Goal: Task Accomplishment & Management: Use online tool/utility

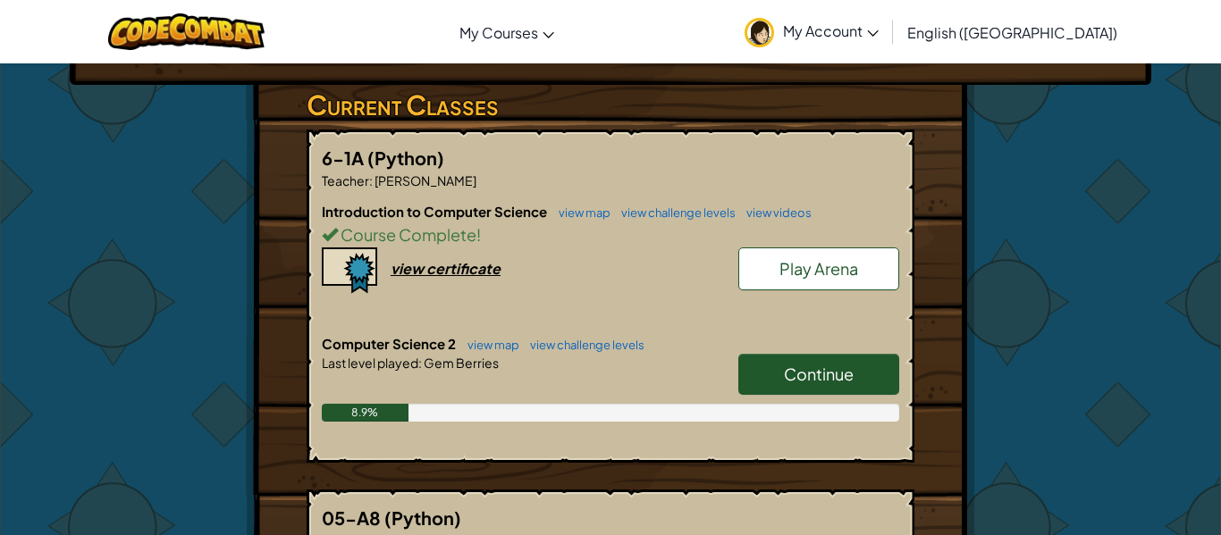
scroll to position [323, 0]
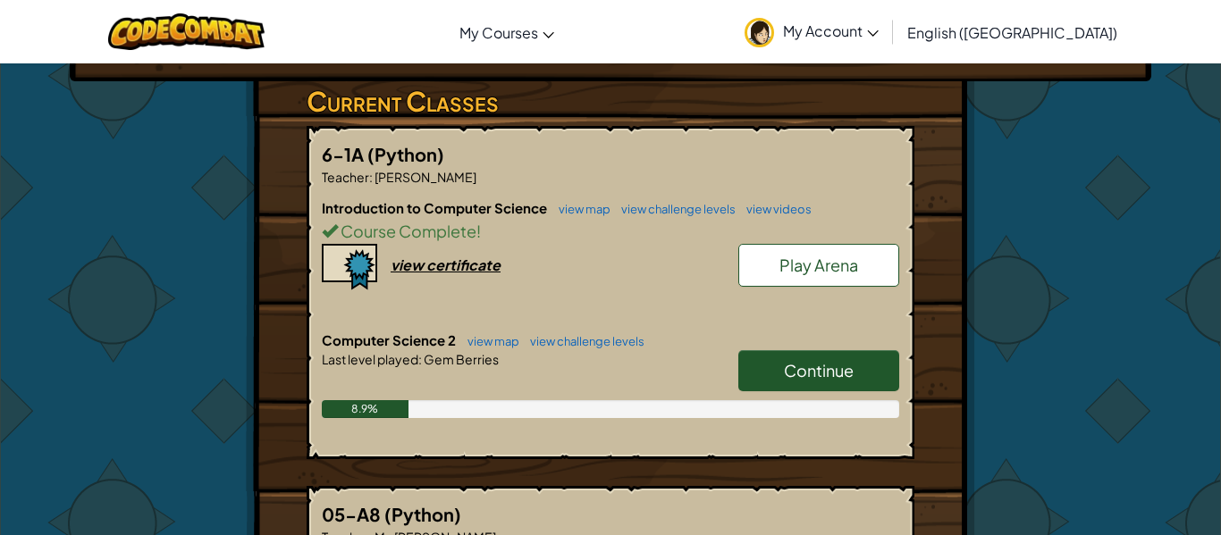
click at [813, 361] on div "Continue" at bounding box center [809, 375] width 179 height 50
click at [779, 350] on link "Continue" at bounding box center [818, 370] width 161 height 41
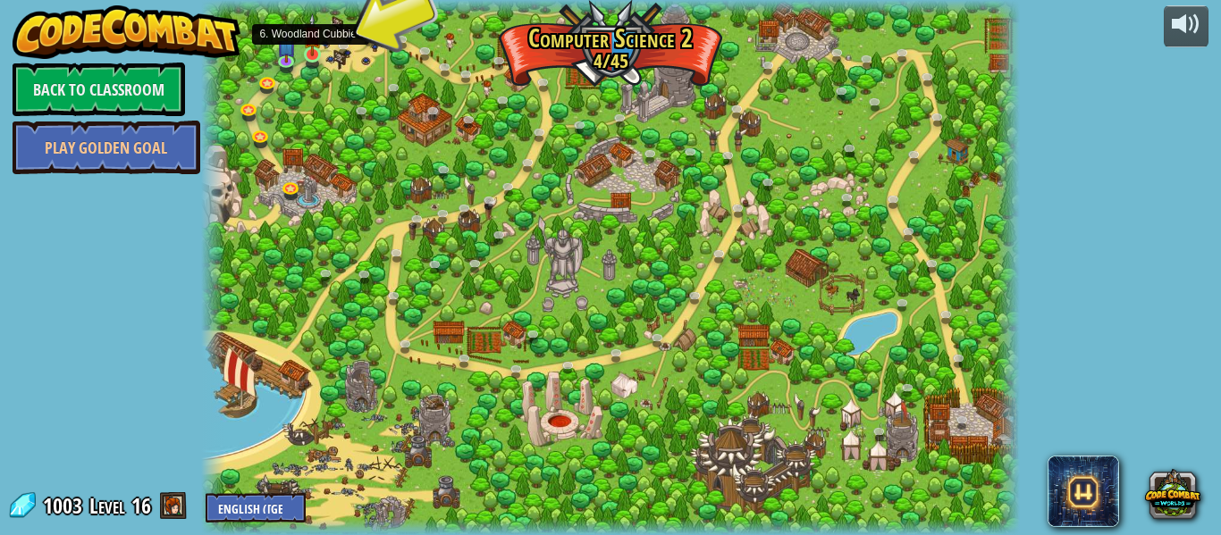
click at [314, 55] on img at bounding box center [312, 34] width 19 height 43
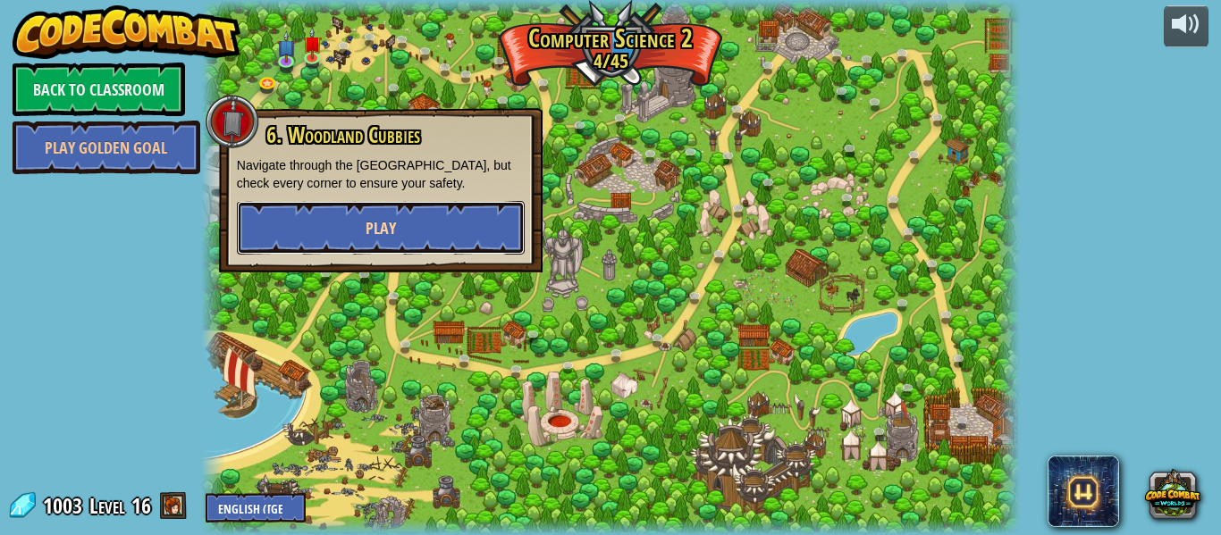
click at [358, 221] on button "Play" at bounding box center [381, 228] width 288 height 54
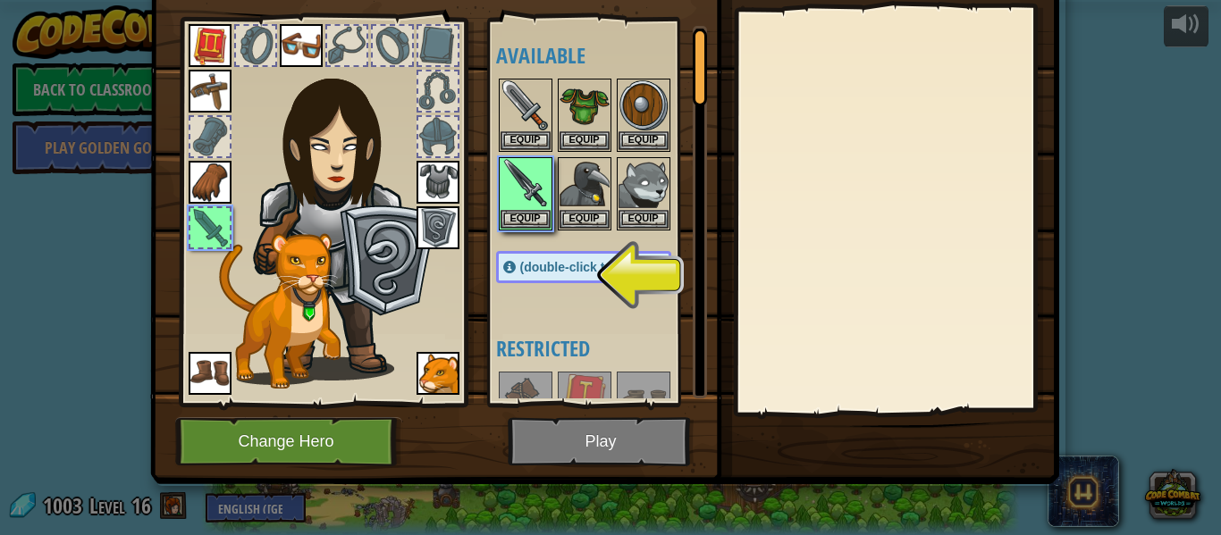
scroll to position [80, 0]
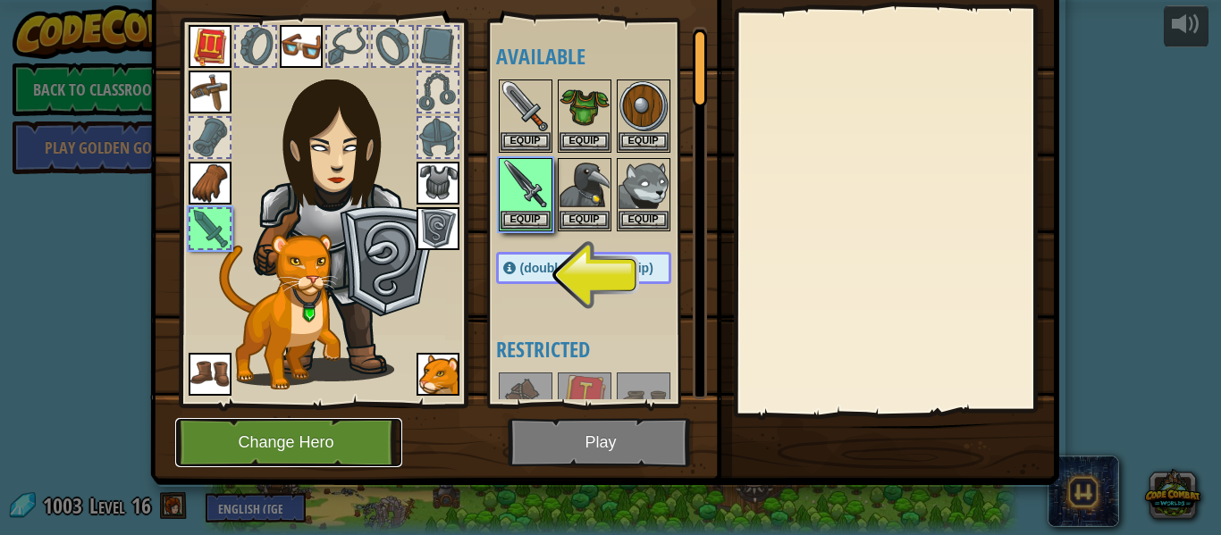
click at [365, 442] on button "Change Hero" at bounding box center [288, 442] width 227 height 49
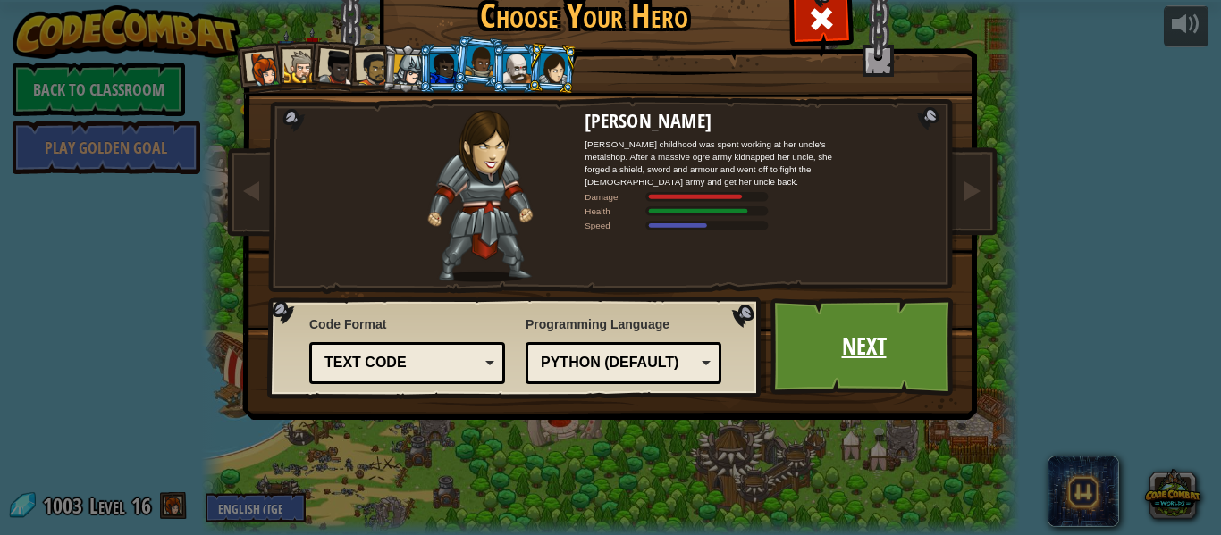
click at [885, 321] on link "Next" at bounding box center [864, 347] width 187 height 98
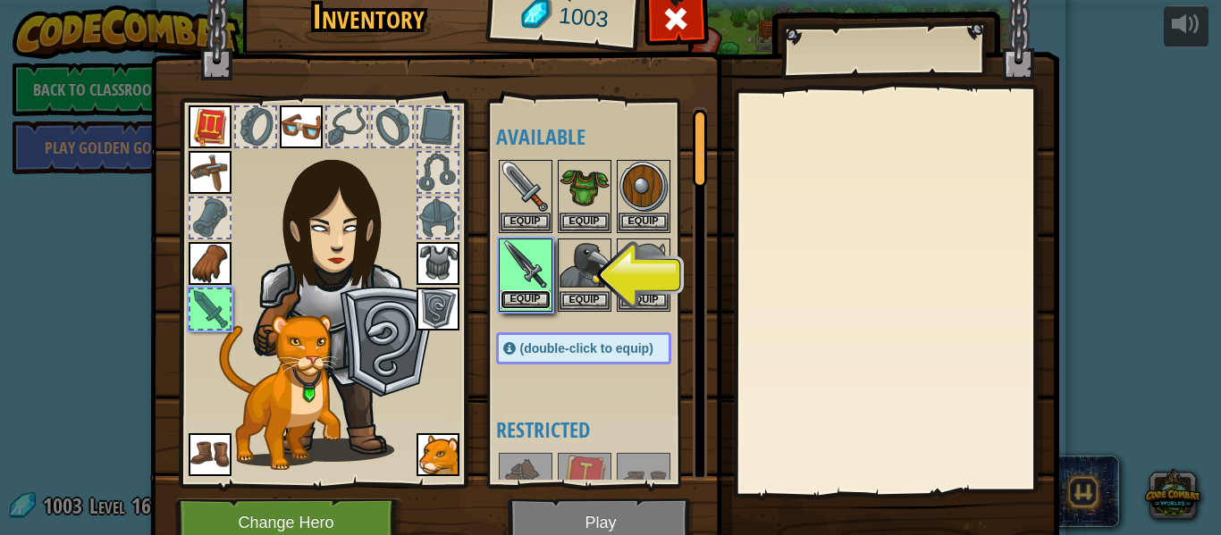
click at [539, 304] on button "Equip" at bounding box center [526, 300] width 50 height 19
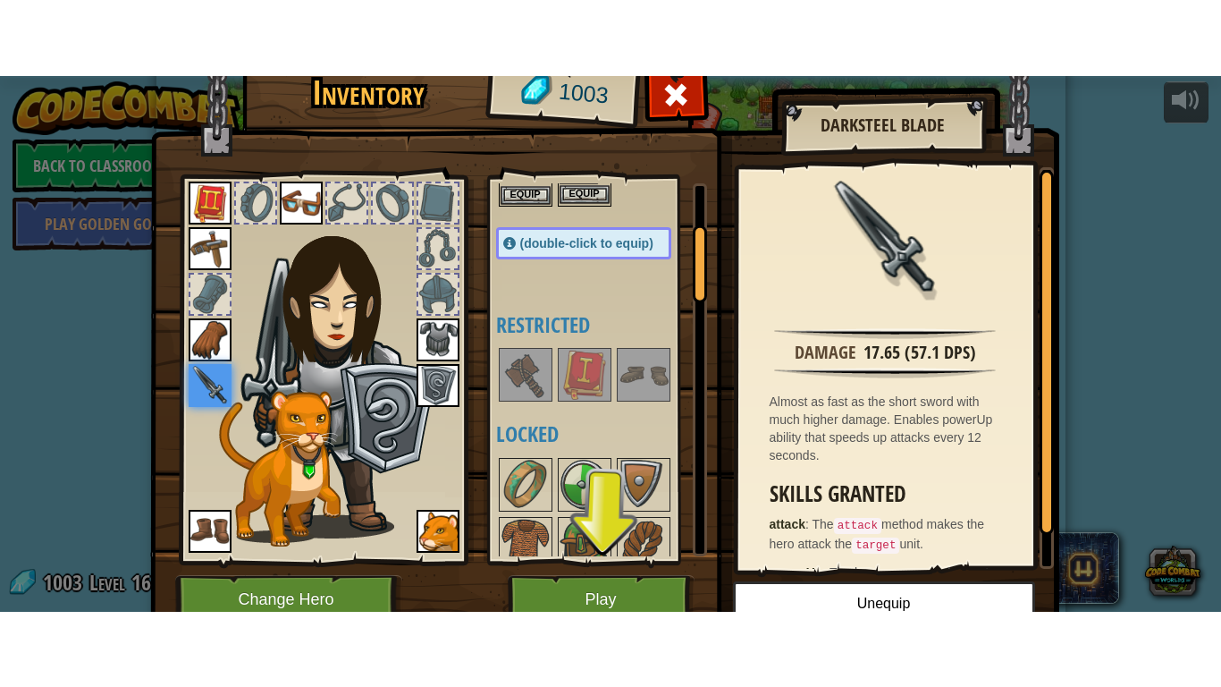
scroll to position [209, 0]
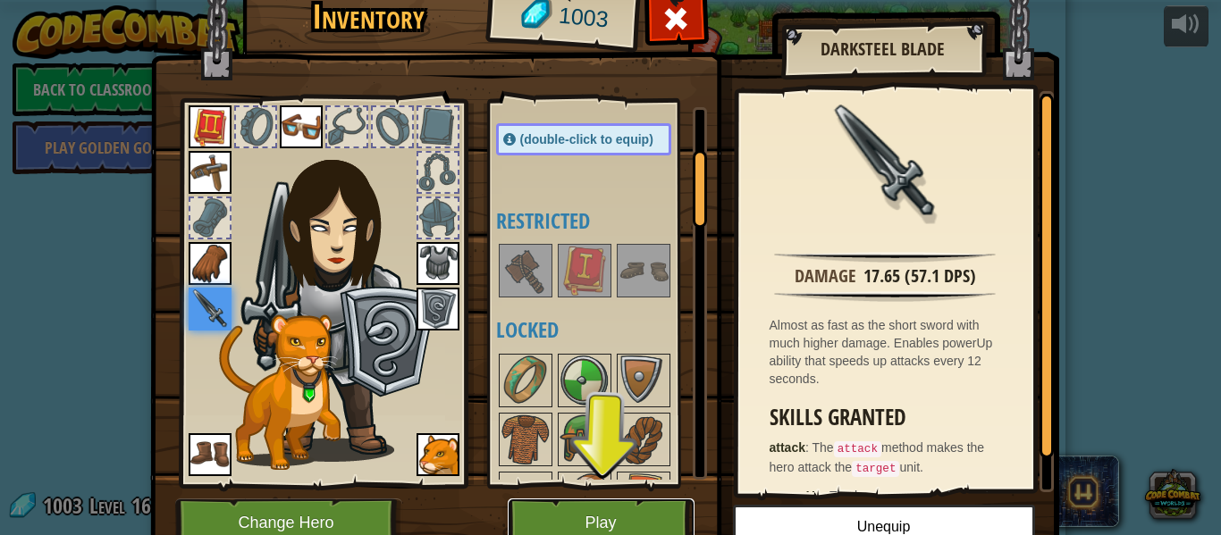
click at [604, 534] on button "Play" at bounding box center [601, 523] width 187 height 49
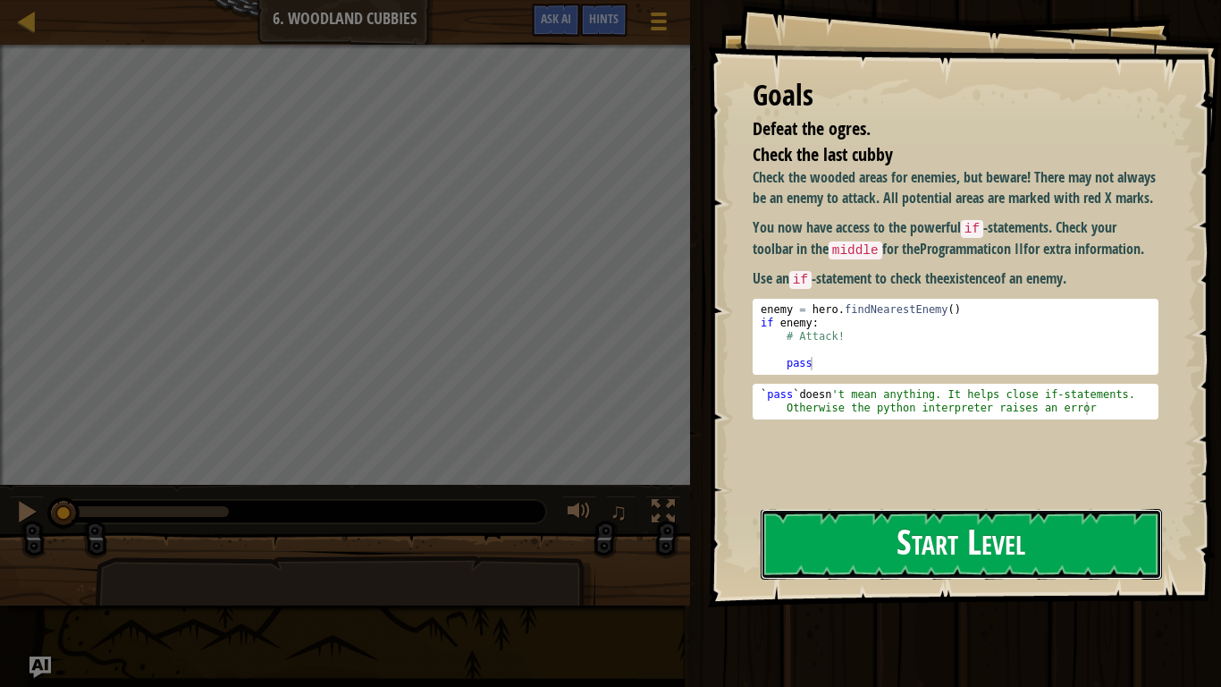
click at [836, 535] on button "Start Level" at bounding box center [961, 544] width 401 height 71
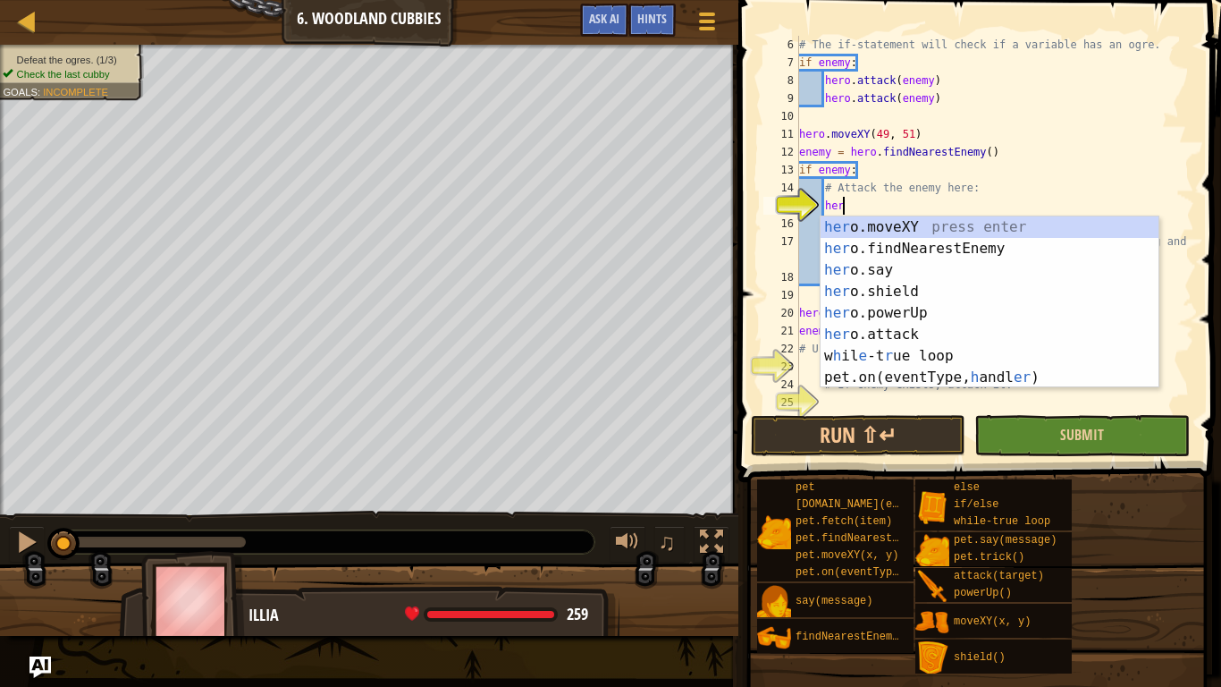
scroll to position [8, 6]
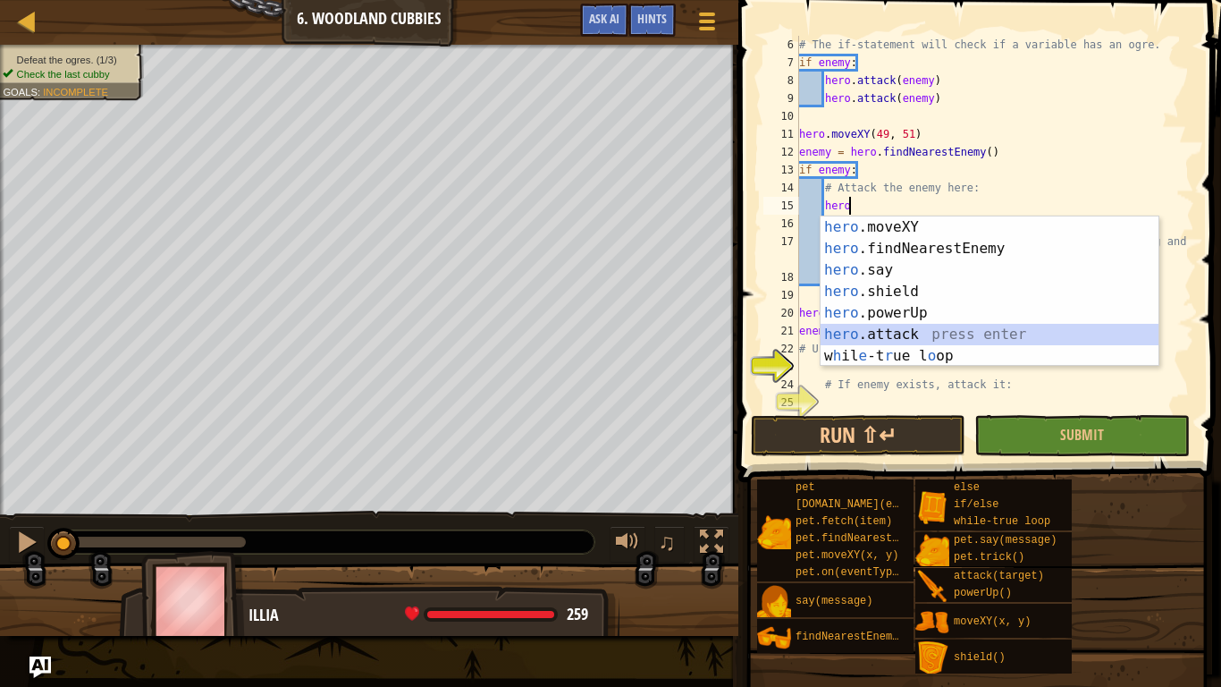
click at [1047, 334] on div "hero .moveXY press enter hero .findNearestEnemy press enter hero .say press ent…" at bounding box center [990, 312] width 338 height 193
type textarea "hero.attack(enemy)"
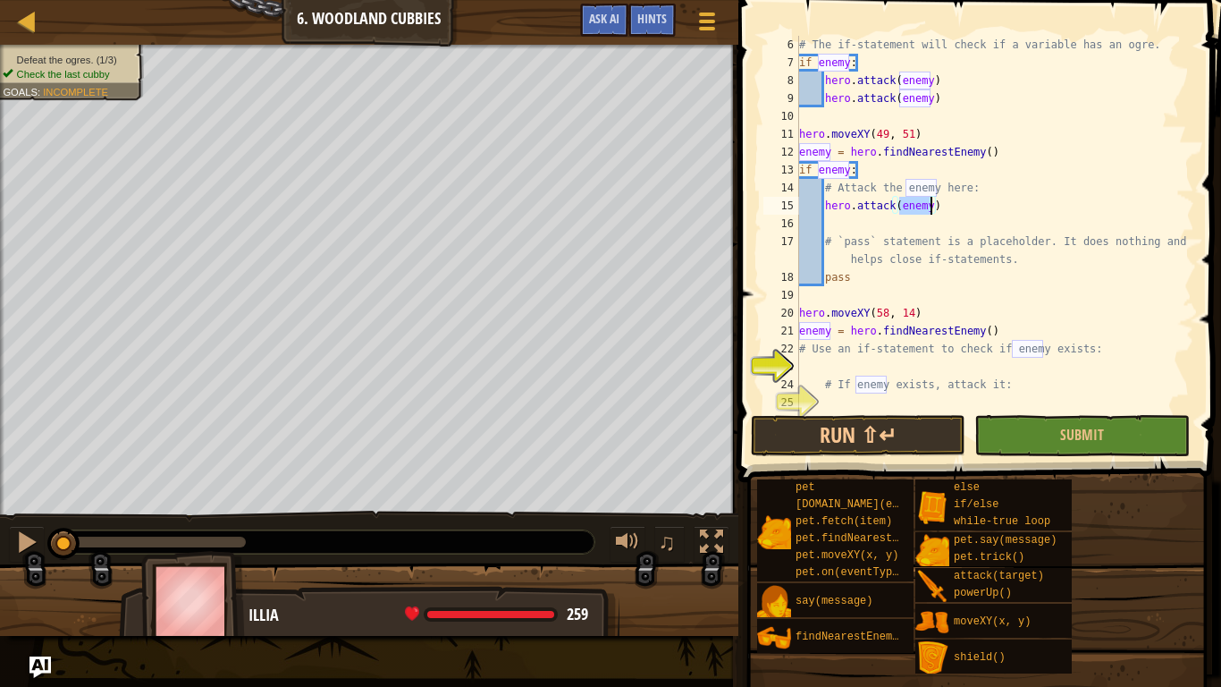
click at [888, 371] on div "# The if-statement will check if a variable has an ogre. if enemy : hero . atta…" at bounding box center [995, 241] width 399 height 411
type textarea "w"
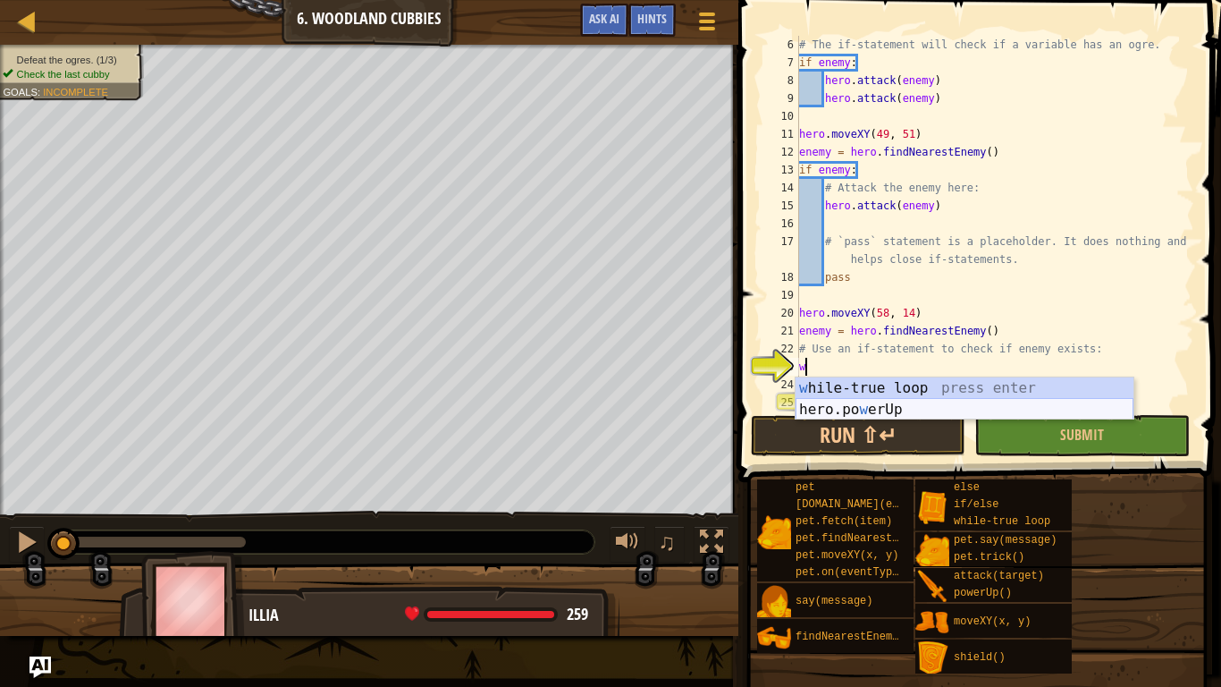
click at [1015, 401] on div "w [PERSON_NAME]-true loop press enter hero.po w erUp press enter" at bounding box center [965, 420] width 338 height 86
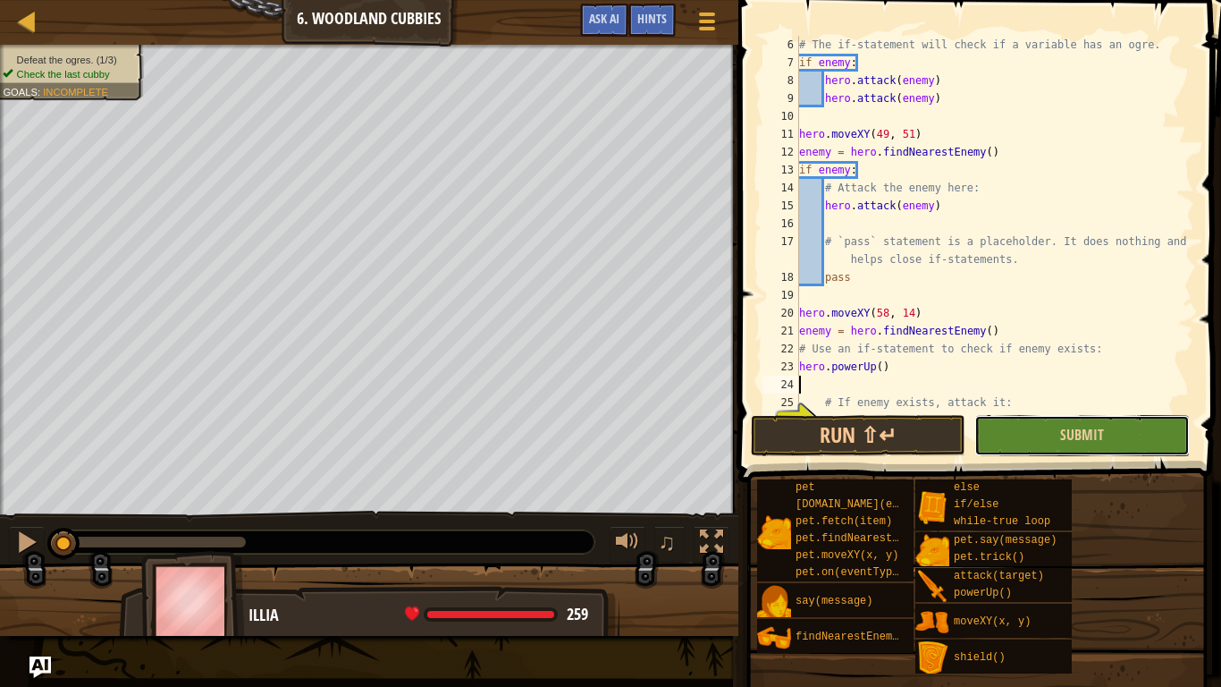
click at [1031, 426] on button "Submit" at bounding box center [1081, 435] width 215 height 41
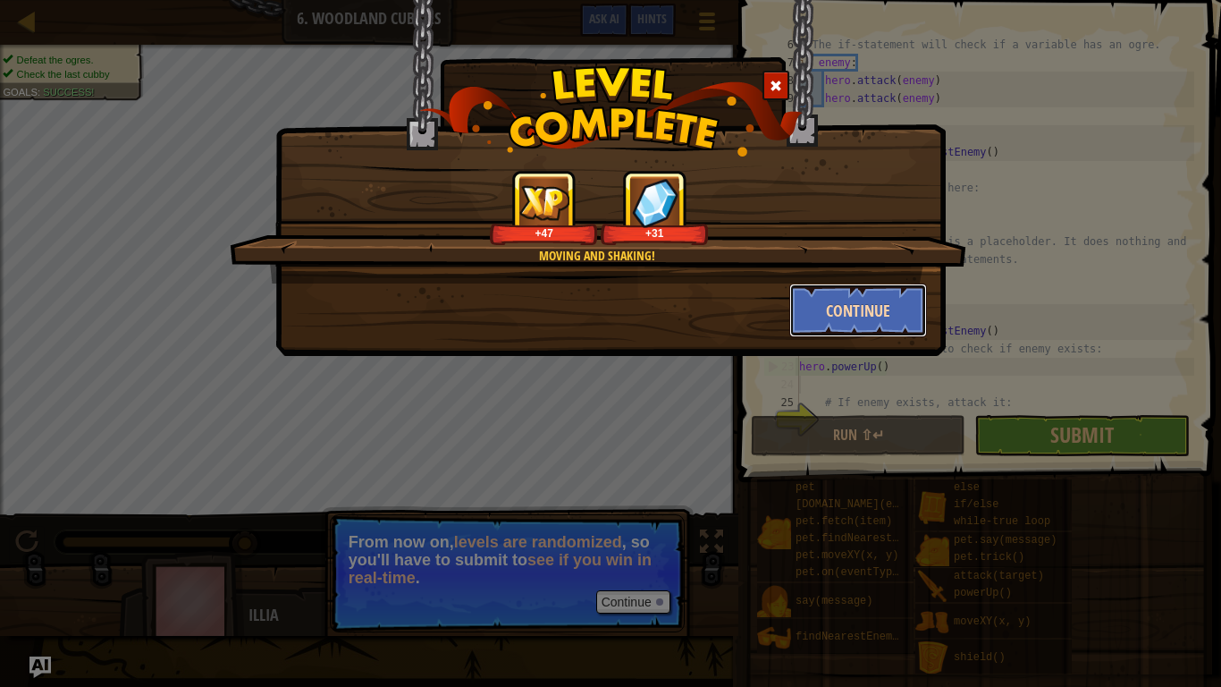
click at [837, 324] on button "Continue" at bounding box center [858, 310] width 139 height 54
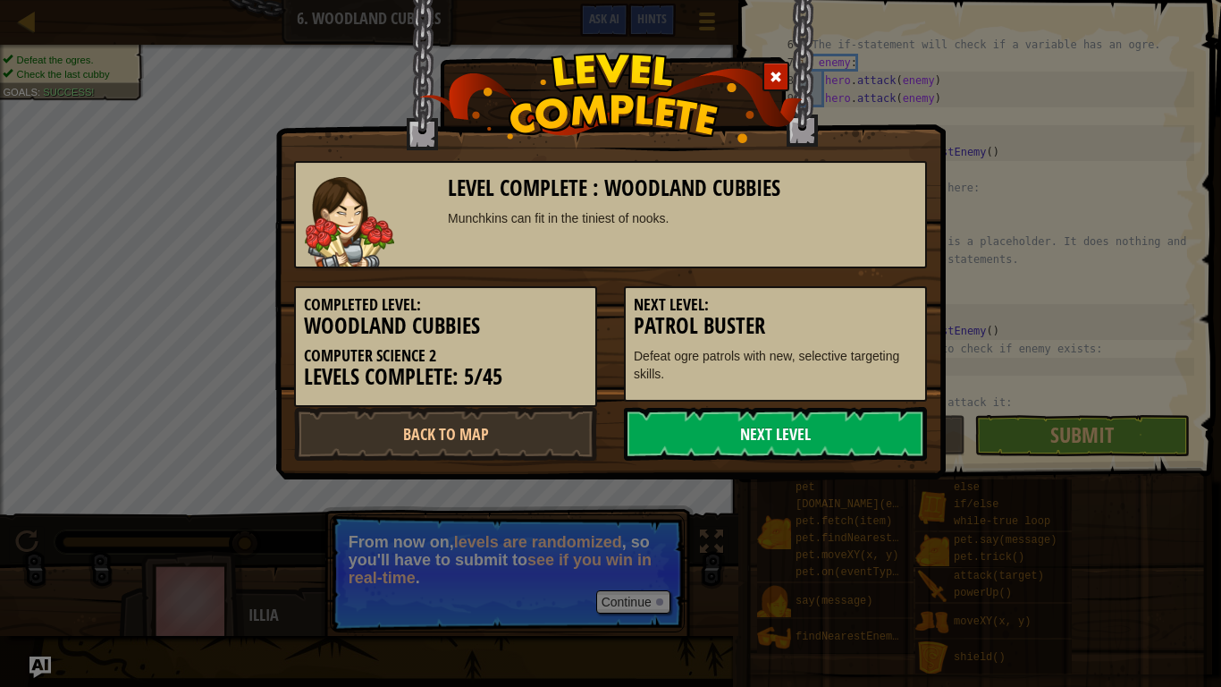
click at [762, 437] on link "Next Level" at bounding box center [775, 434] width 303 height 54
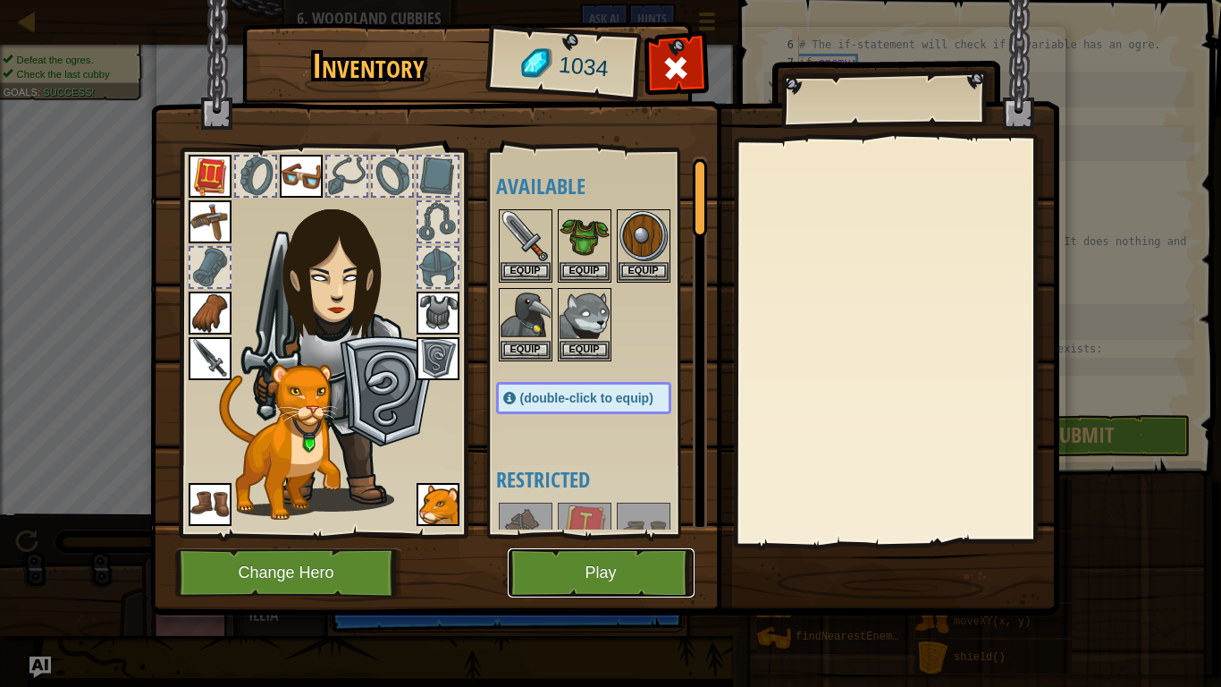
click at [653, 535] on button "Play" at bounding box center [601, 572] width 187 height 49
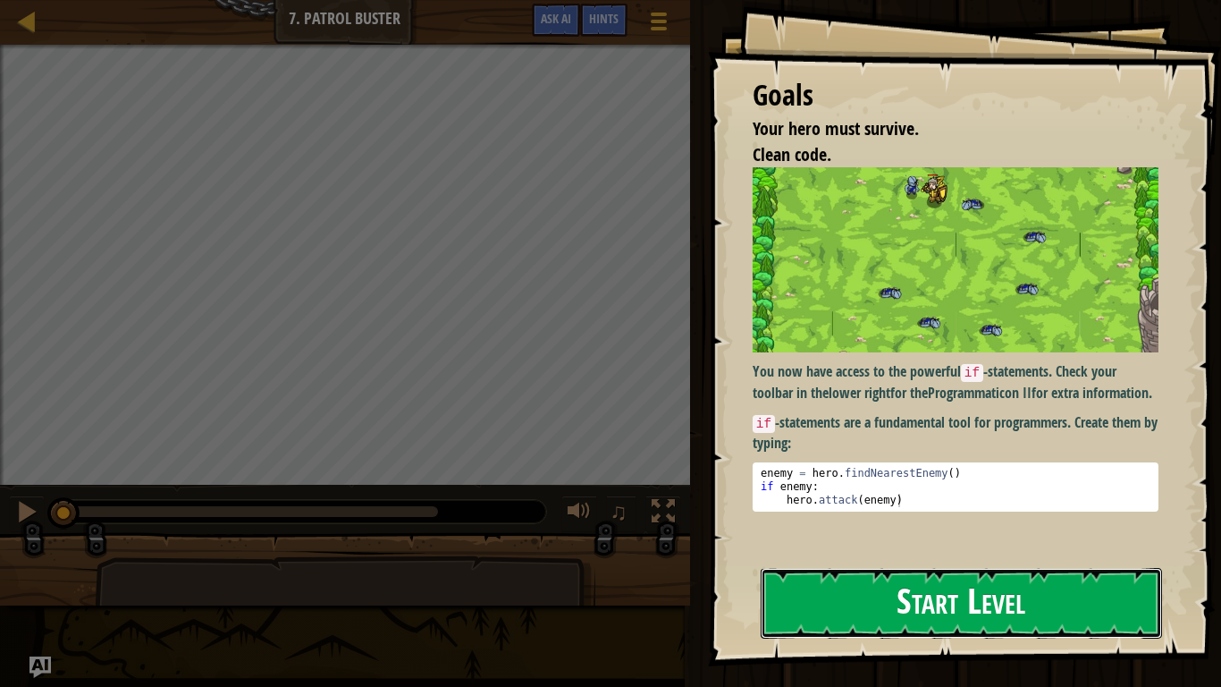
click at [924, 535] on button "Start Level" at bounding box center [961, 603] width 401 height 71
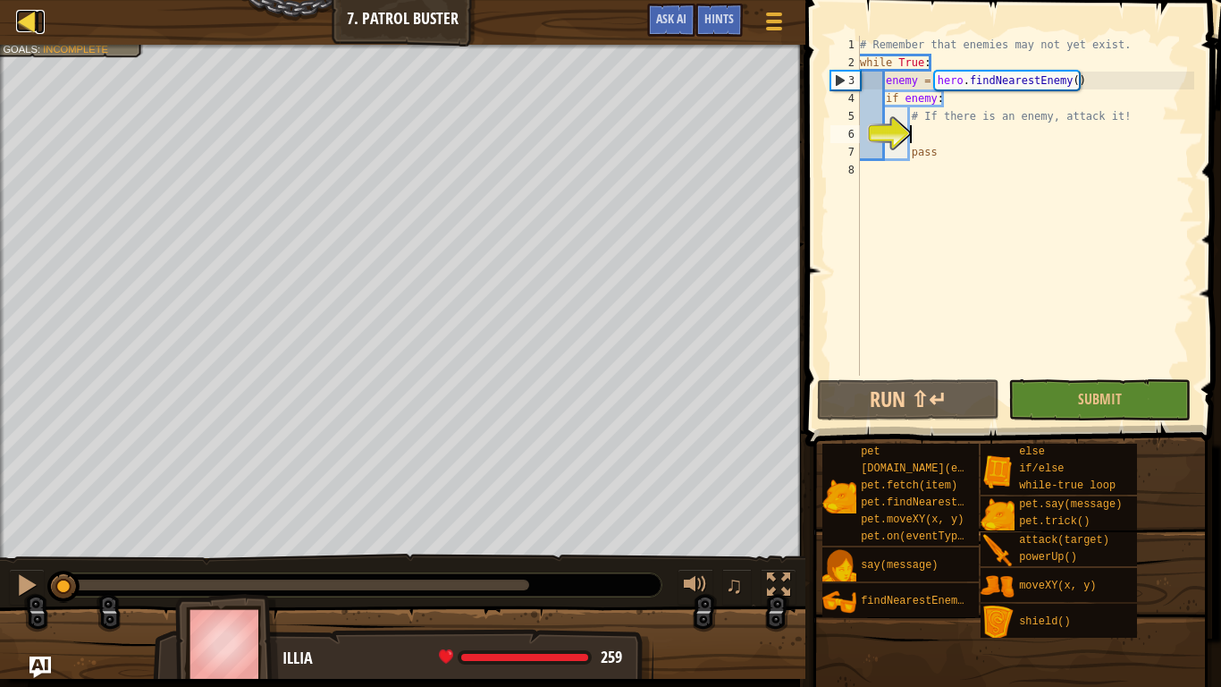
click at [35, 24] on div at bounding box center [27, 21] width 22 height 22
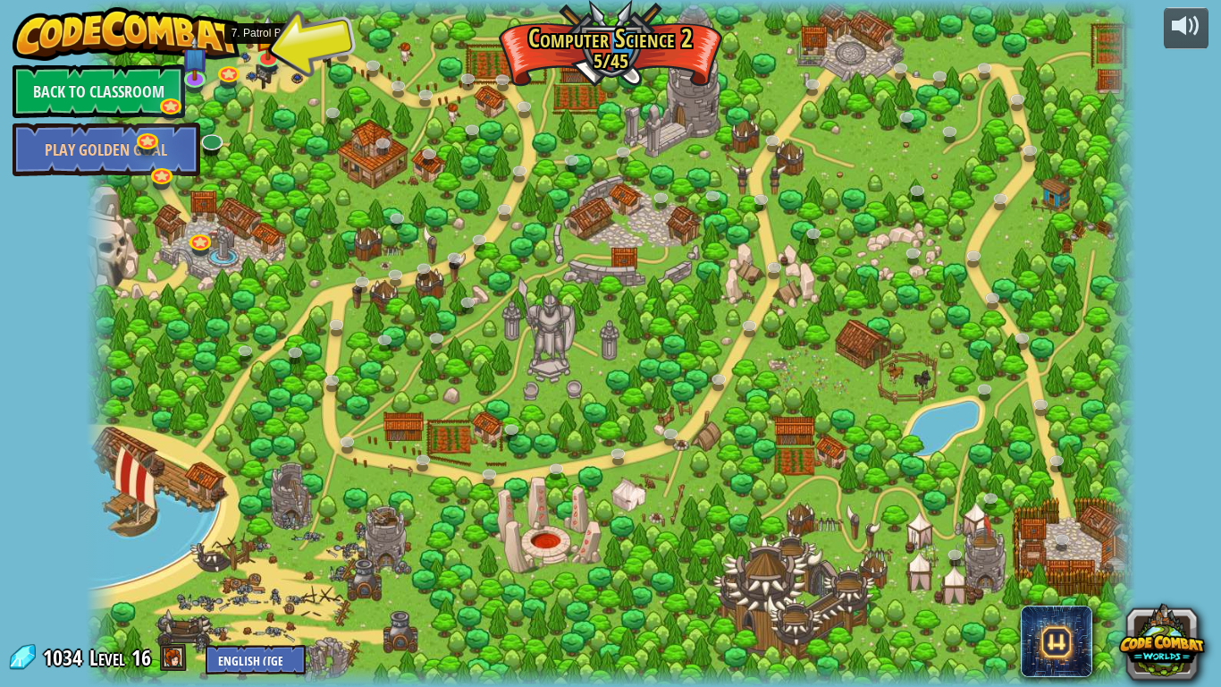
click at [285, 46] on div at bounding box center [611, 343] width 1050 height 687
click at [269, 60] on link at bounding box center [269, 56] width 36 height 36
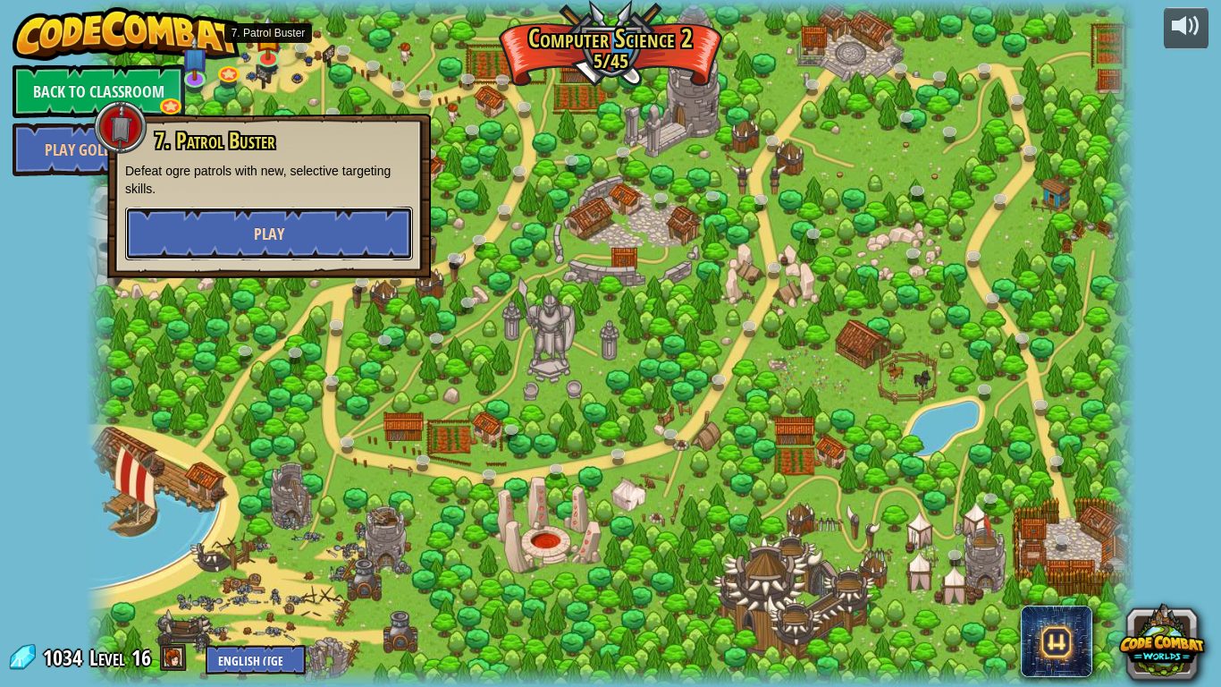
click at [286, 243] on button "Play" at bounding box center [269, 233] width 288 height 54
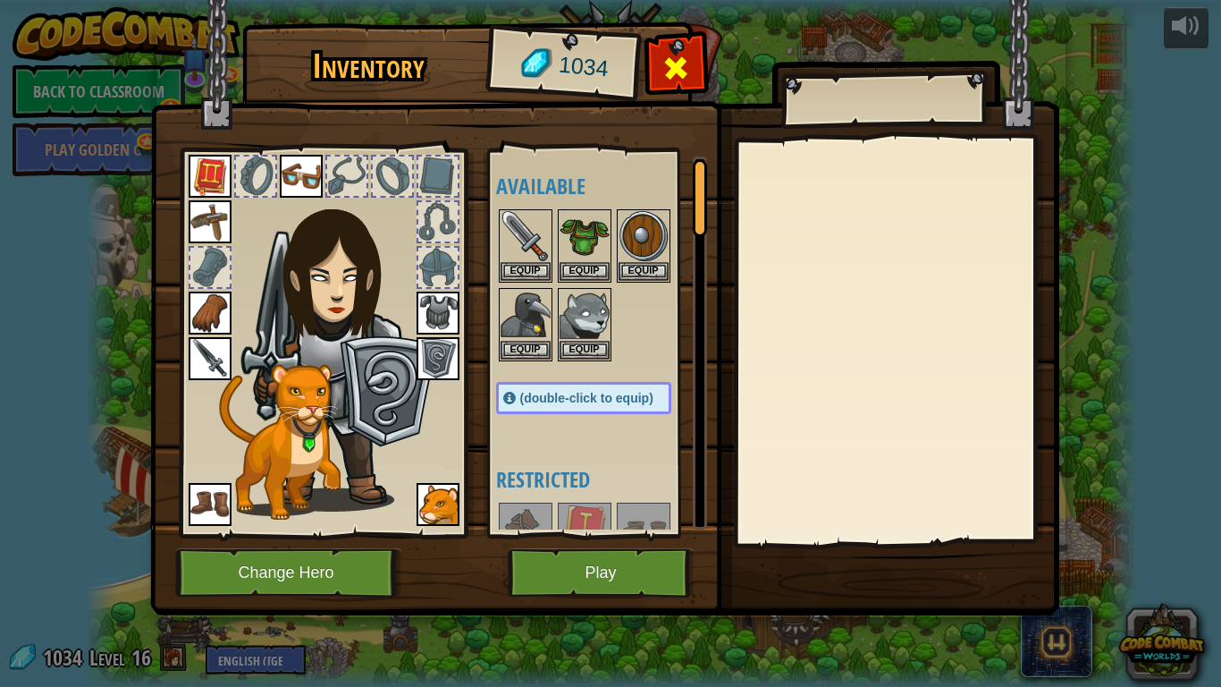
click at [674, 69] on span at bounding box center [675, 68] width 29 height 29
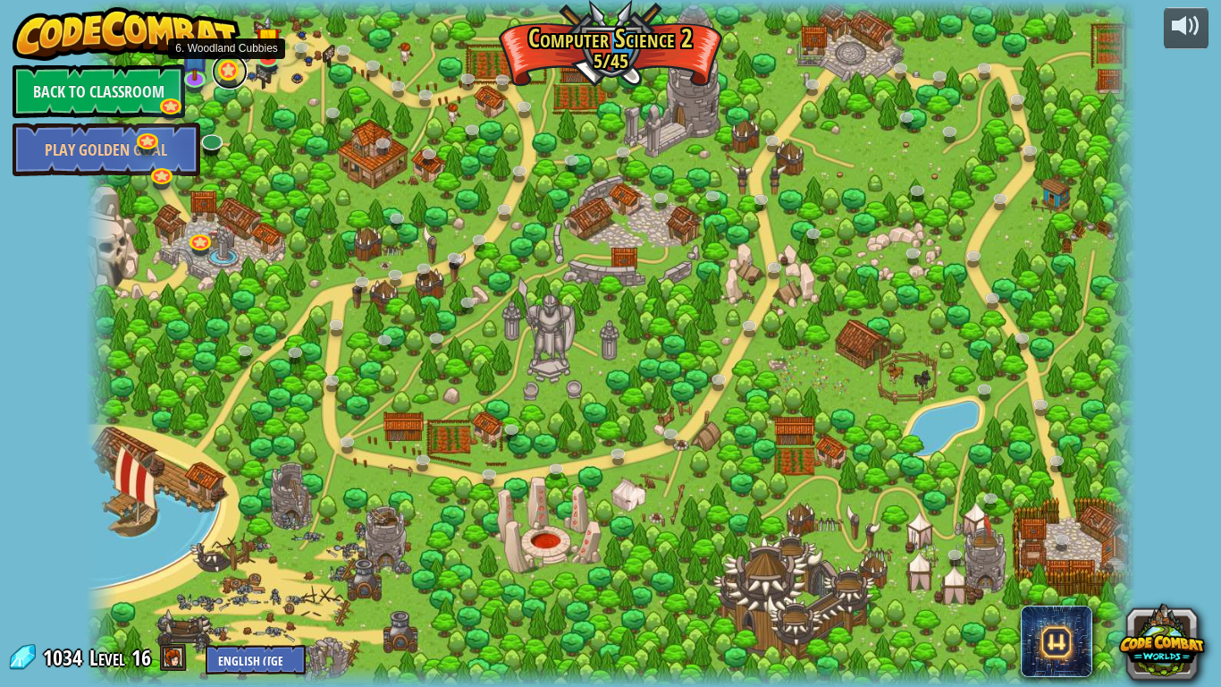
click at [239, 65] on link at bounding box center [230, 72] width 36 height 36
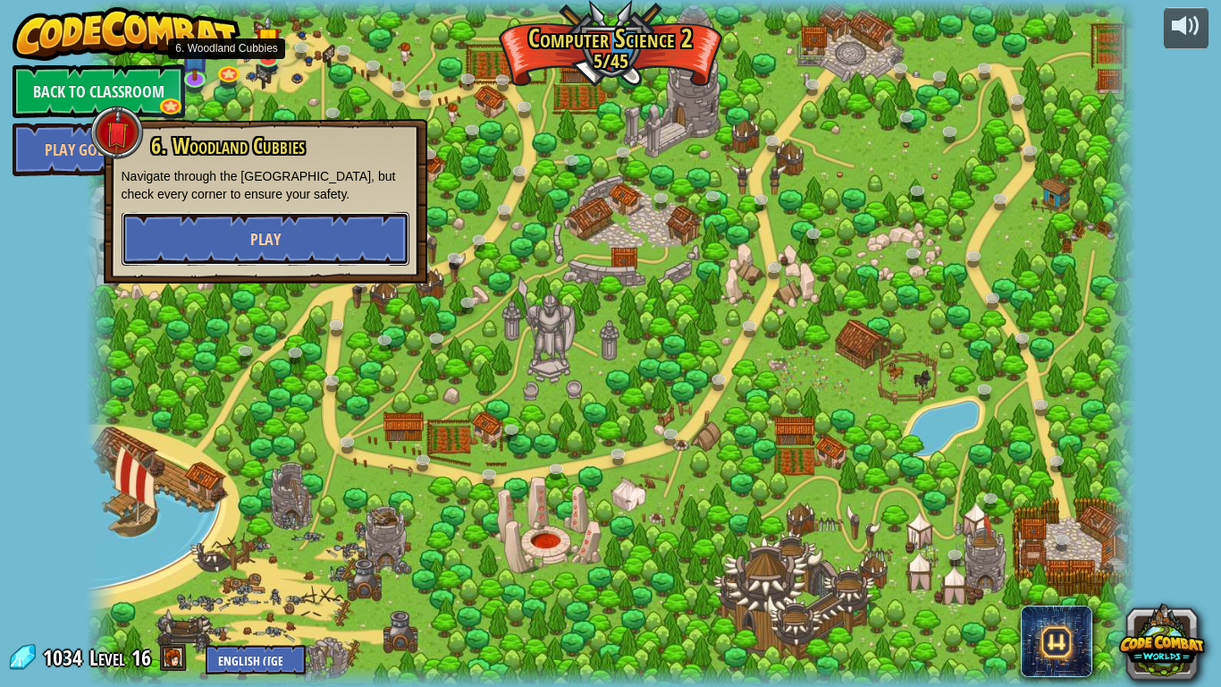
click at [232, 239] on button "Play" at bounding box center [266, 239] width 288 height 54
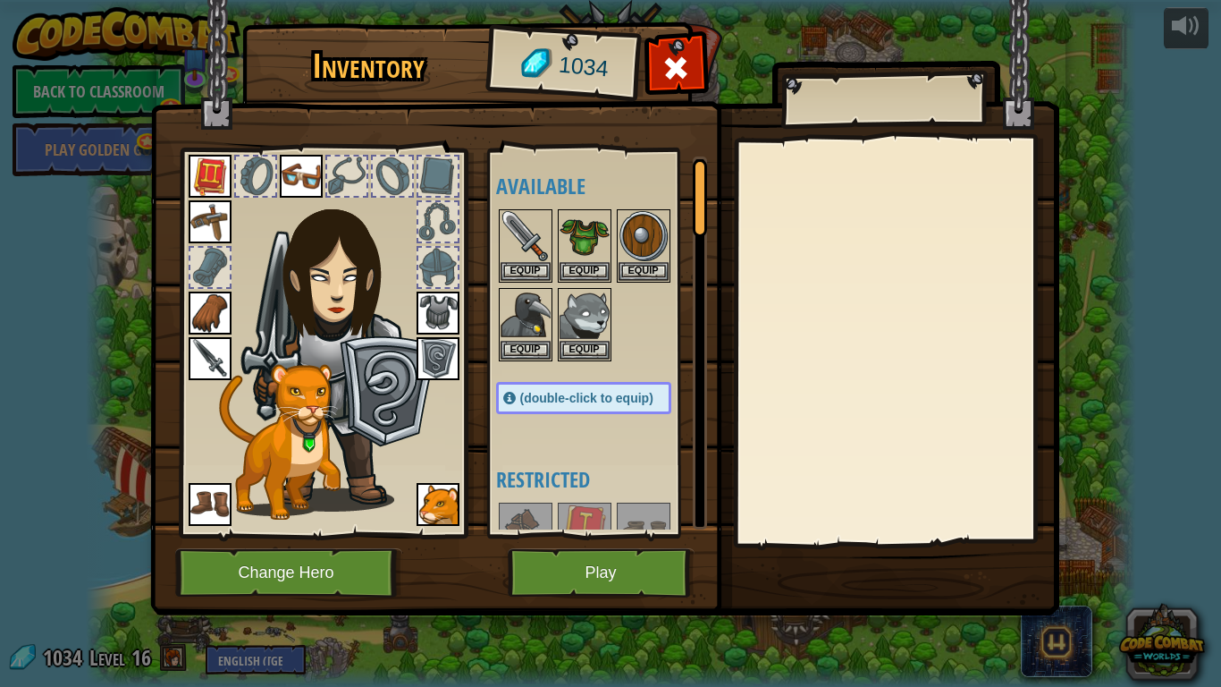
click at [568, 535] on img at bounding box center [604, 290] width 909 height 649
click at [555, 535] on button "Play" at bounding box center [601, 572] width 187 height 49
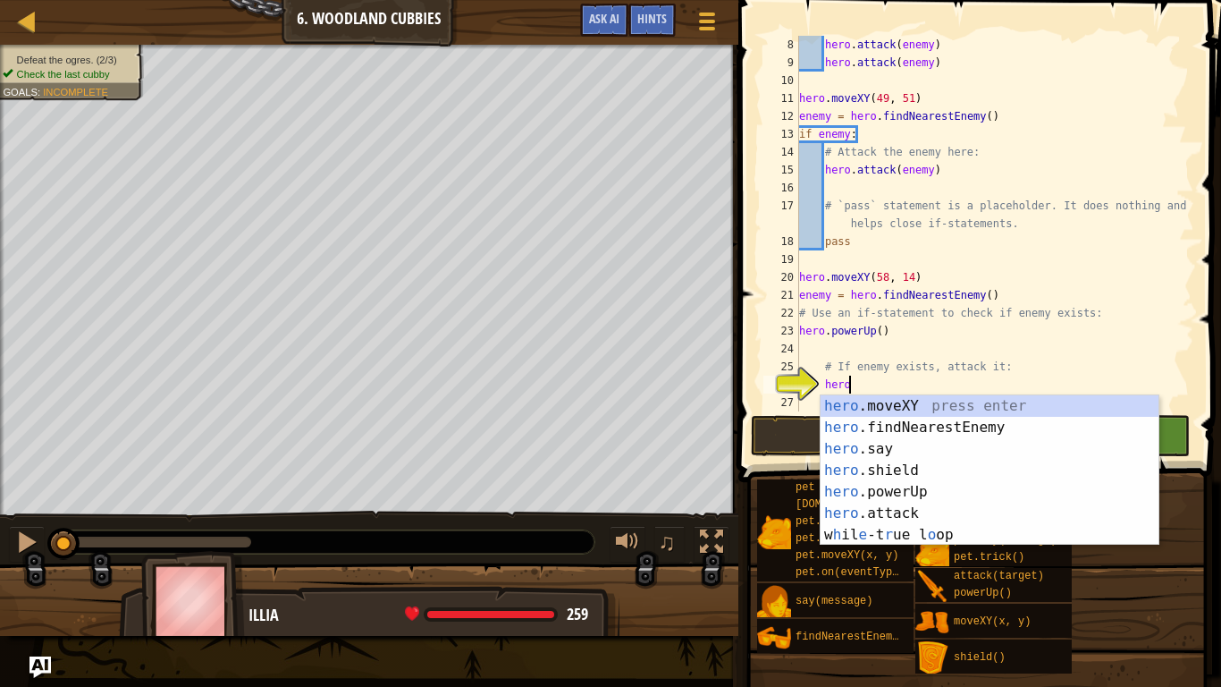
scroll to position [8, 6]
click at [936, 509] on div "hero .moveXY press enter hero .findNearestEnemy press enter hero .say press ent…" at bounding box center [990, 491] width 338 height 193
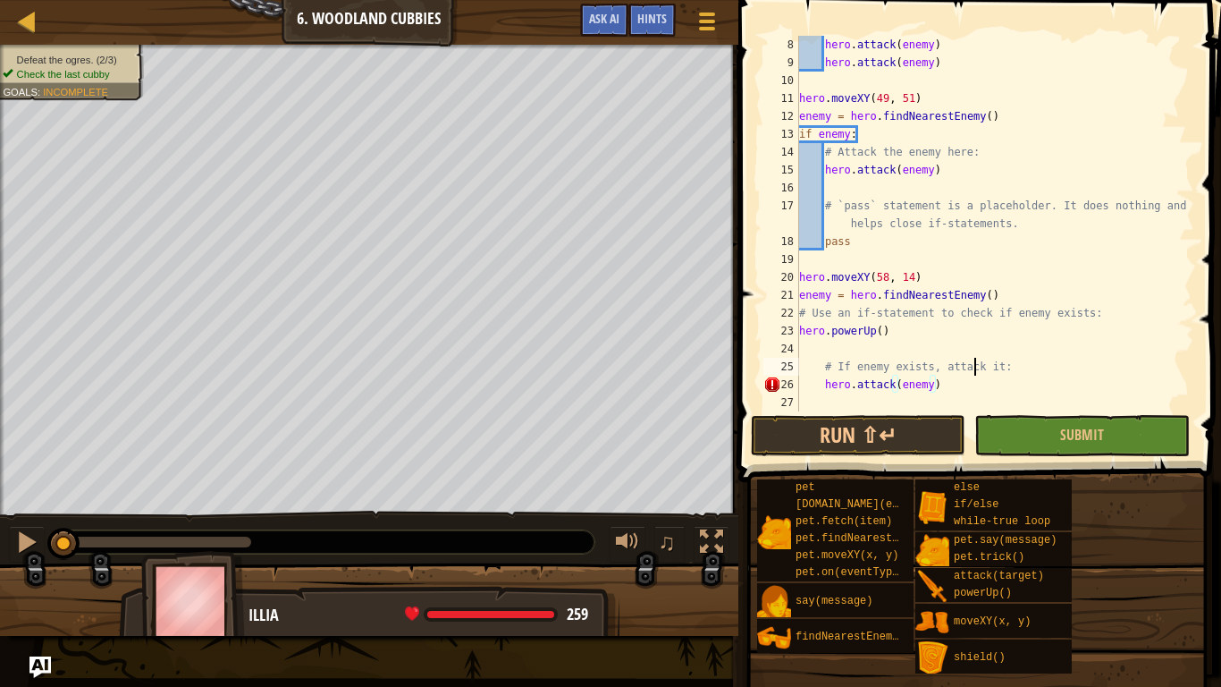
click at [972, 373] on div "hero . attack ( enemy ) hero . attack ( enemy ) hero . moveXY ( 49 , 51 ) enemy…" at bounding box center [995, 241] width 399 height 411
click at [965, 386] on div "hero . attack ( enemy ) hero . attack ( enemy ) hero . moveXY ( 49 , 51 ) enemy…" at bounding box center [995, 241] width 399 height 411
click at [816, 391] on div "hero . attack ( enemy ) hero . attack ( enemy ) hero . moveXY ( 49 , 51 ) enemy…" at bounding box center [995, 241] width 399 height 411
click at [803, 387] on div "hero . attack ( enemy ) hero . attack ( enemy ) hero . moveXY ( 49 , 51 ) enemy…" at bounding box center [995, 241] width 399 height 411
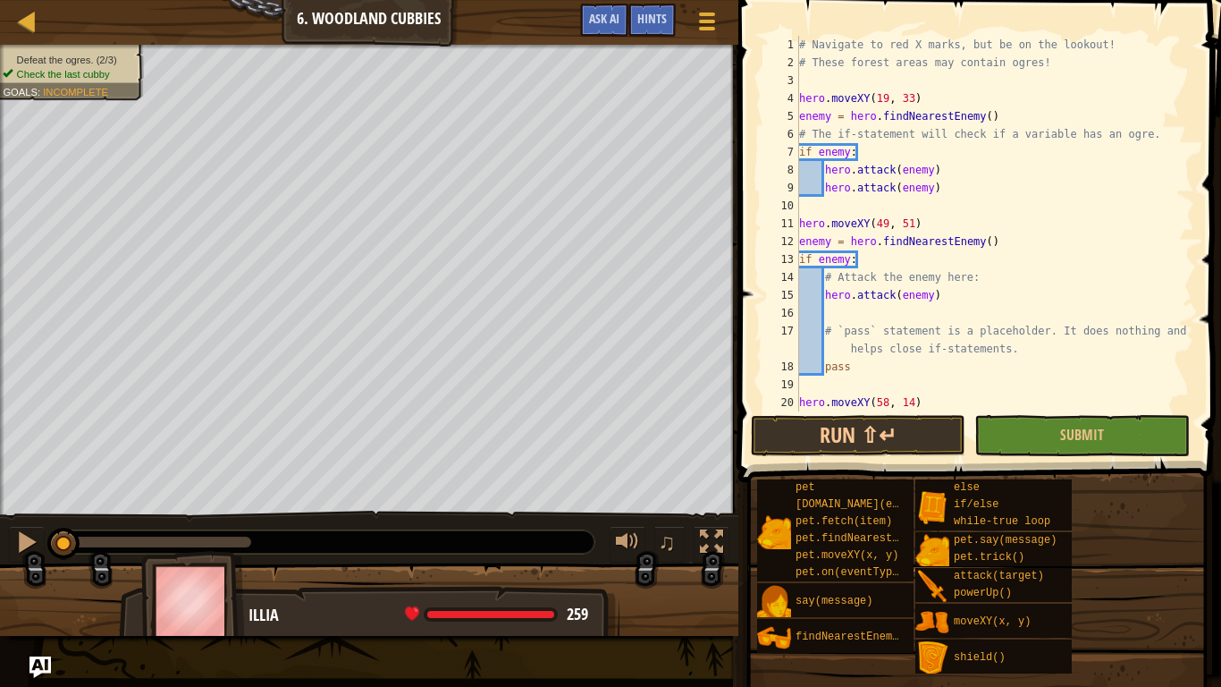
scroll to position [125, 0]
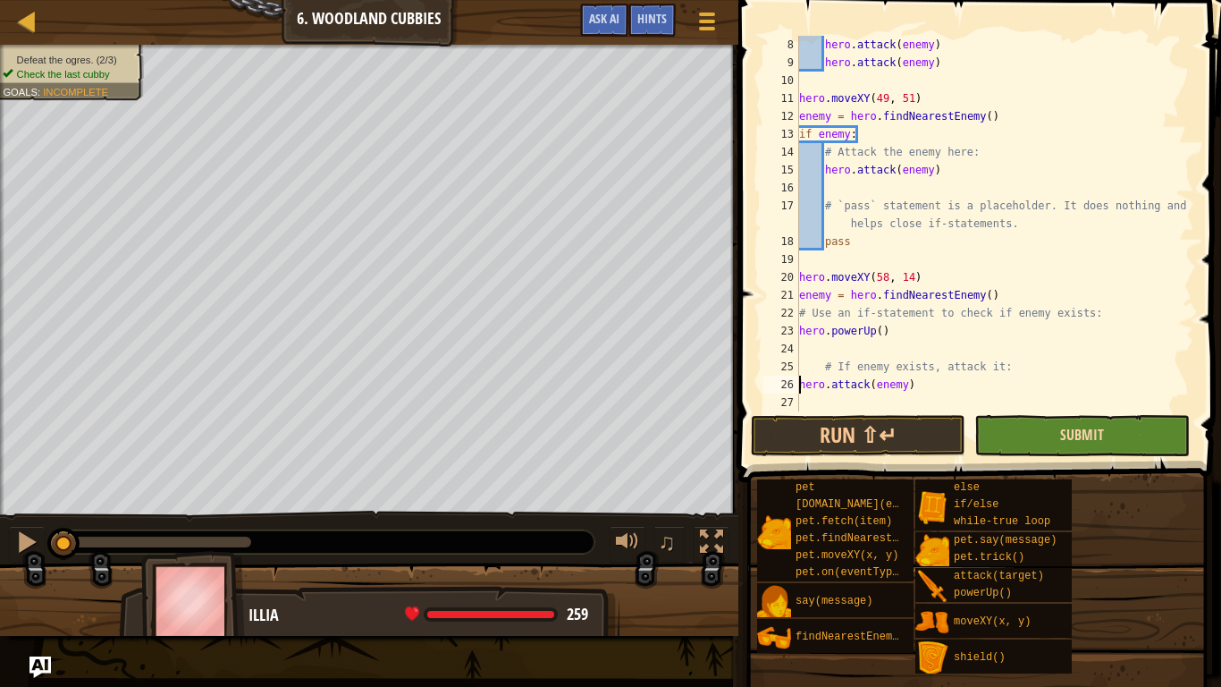
type textarea "hero.attack(enemy)"
click at [1069, 440] on span "Submit" at bounding box center [1082, 435] width 44 height 20
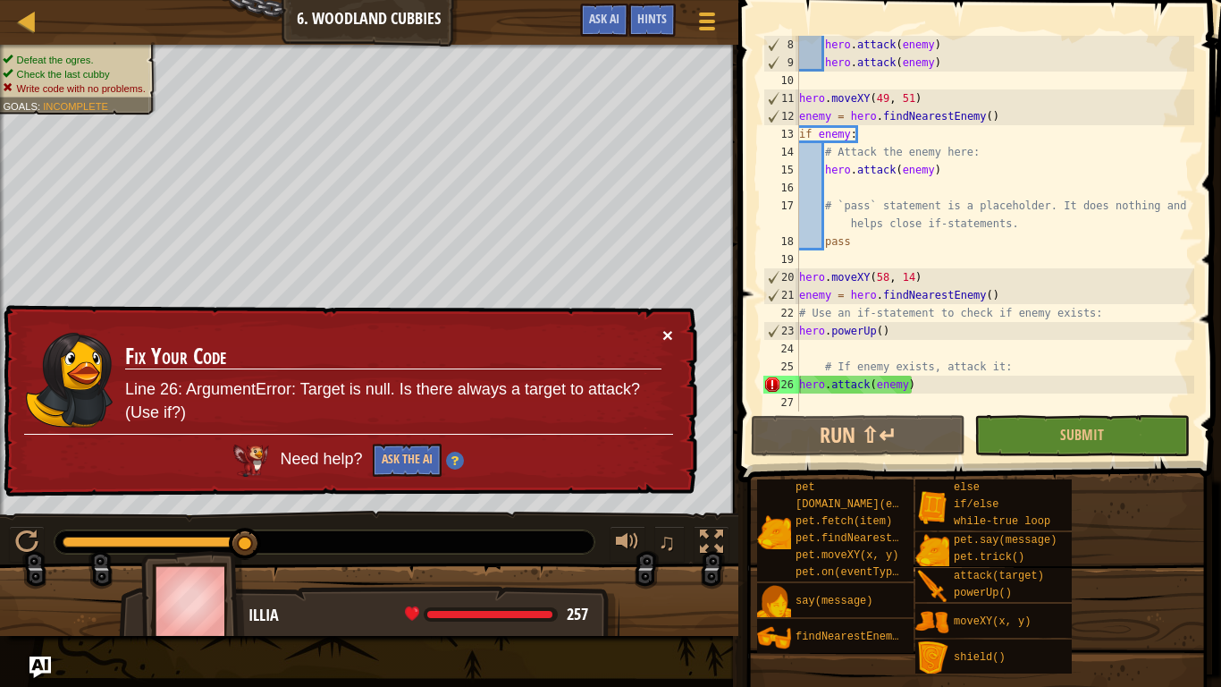
click at [667, 338] on button "×" at bounding box center [667, 334] width 11 height 19
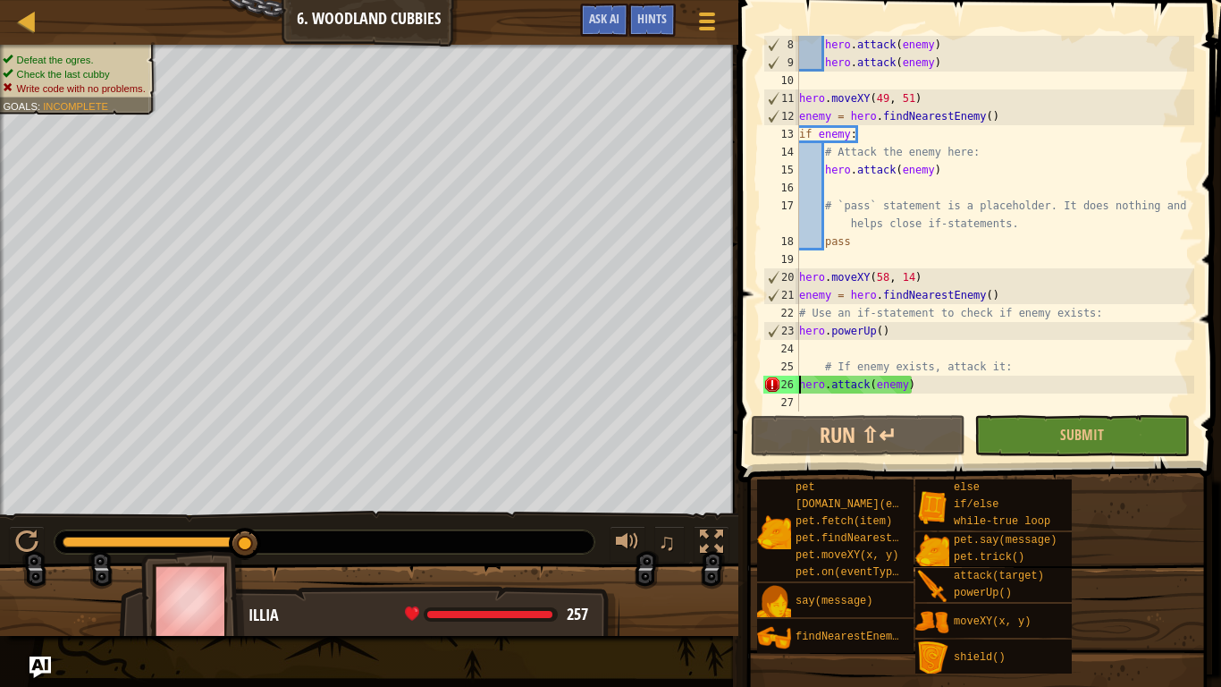
click at [947, 384] on div "hero . attack ( enemy ) hero . attack ( enemy ) hero . moveXY ( 49 , 51 ) enemy…" at bounding box center [995, 241] width 399 height 411
click at [903, 383] on div "hero . attack ( enemy ) hero . attack ( enemy ) hero . moveXY ( 49 , 51 ) enemy…" at bounding box center [995, 241] width 399 height 411
click at [881, 350] on div "hero . attack ( enemy ) hero . attack ( enemy ) hero . moveXY ( 49 , 51 ) enemy…" at bounding box center [995, 241] width 399 height 411
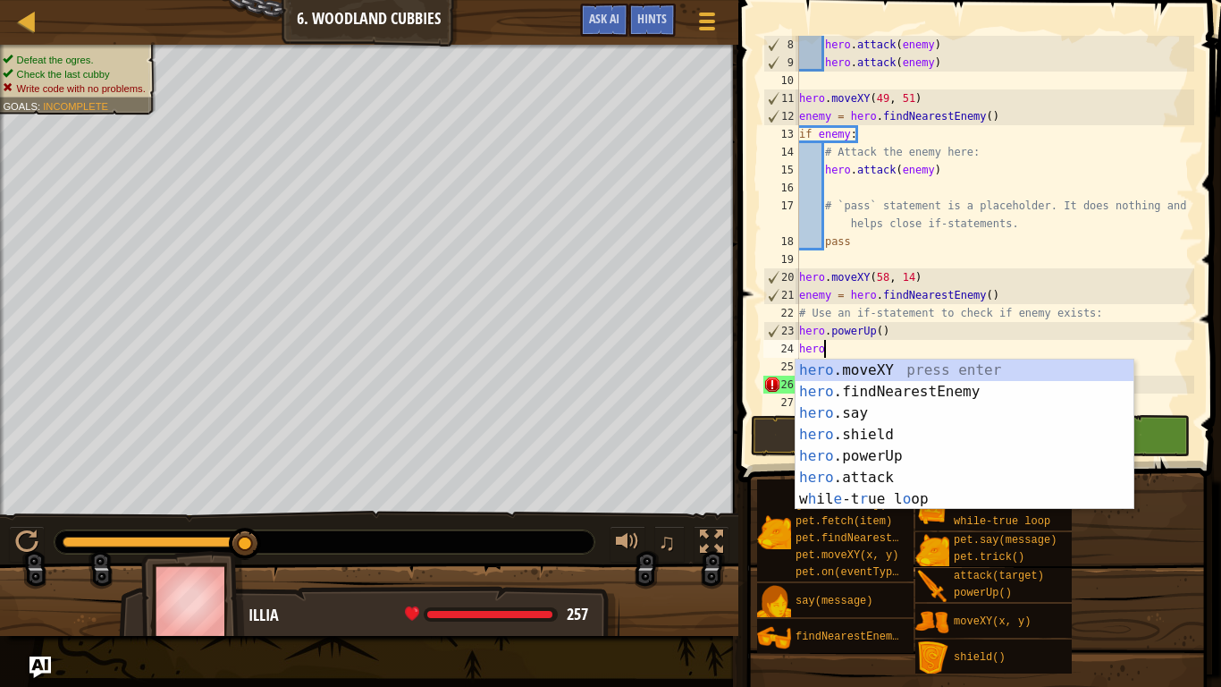
scroll to position [8, 4]
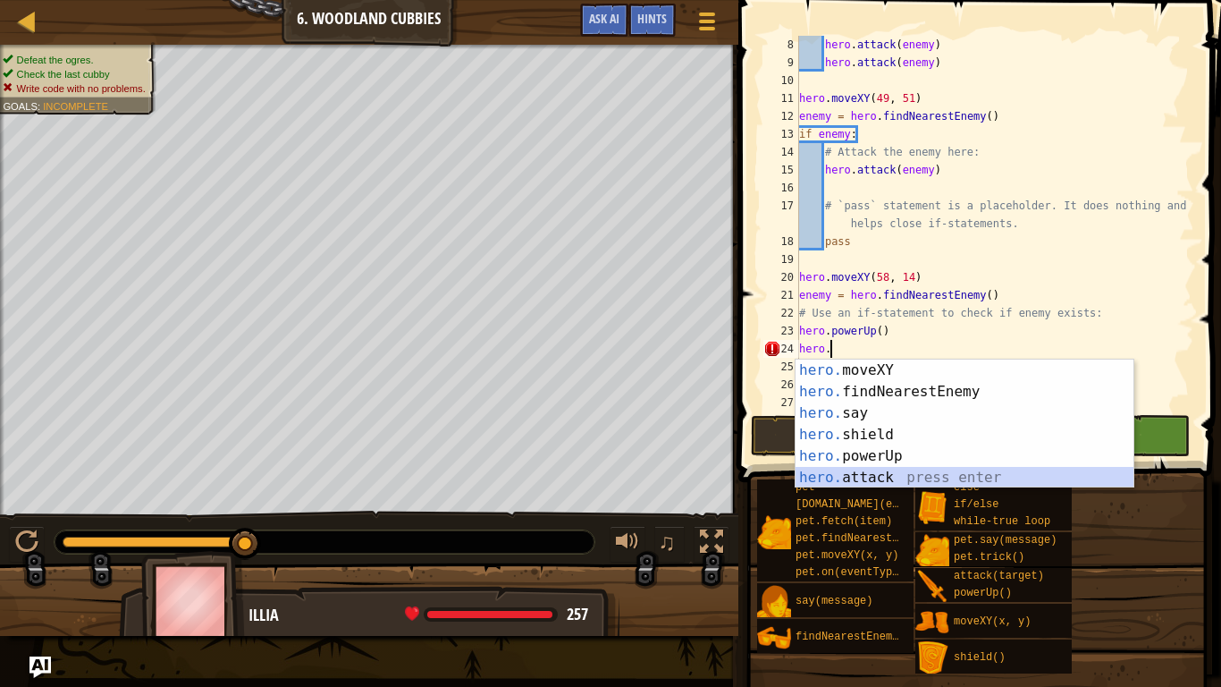
click at [910, 478] on div "hero. moveXY press enter hero. findNearestEnemy press enter hero. say press ent…" at bounding box center [965, 445] width 338 height 172
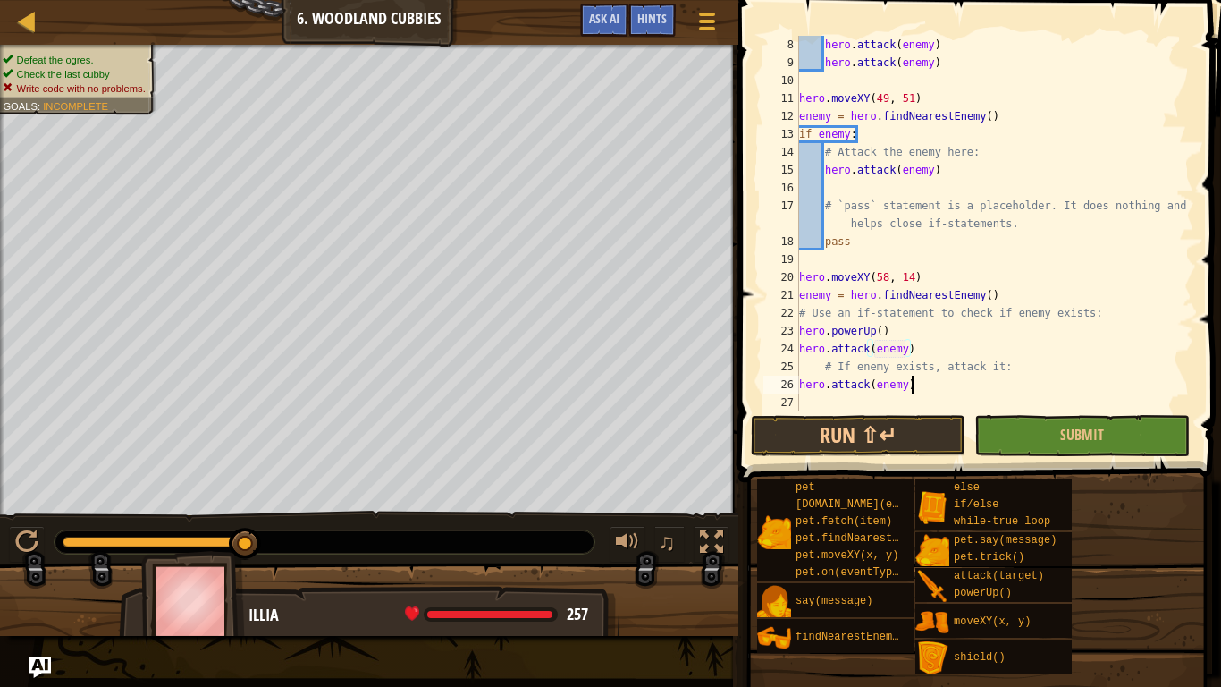
click at [931, 375] on div "hero . attack ( enemy ) hero . attack ( enemy ) hero . moveXY ( 49 , 51 ) enemy…" at bounding box center [995, 241] width 399 height 411
type textarea "hero.attack(enemy)"
click at [1072, 434] on span "Submit" at bounding box center [1082, 435] width 44 height 20
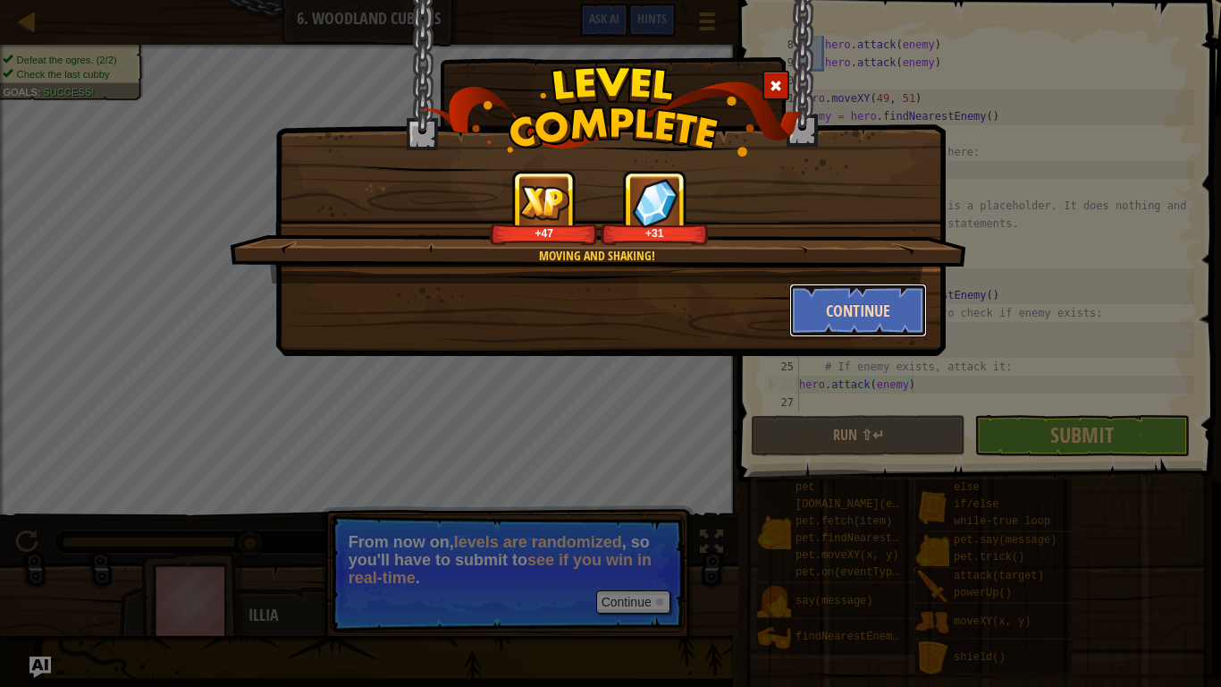
click at [853, 323] on button "Continue" at bounding box center [858, 310] width 139 height 54
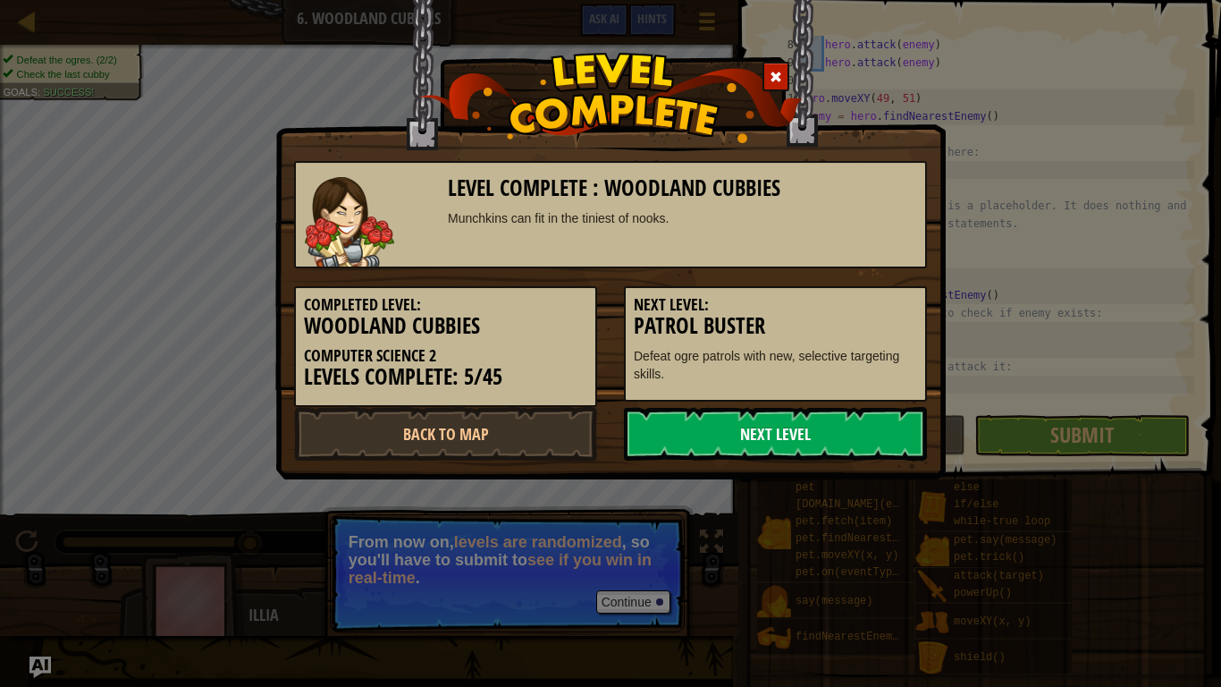
click at [779, 440] on link "Next Level" at bounding box center [775, 434] width 303 height 54
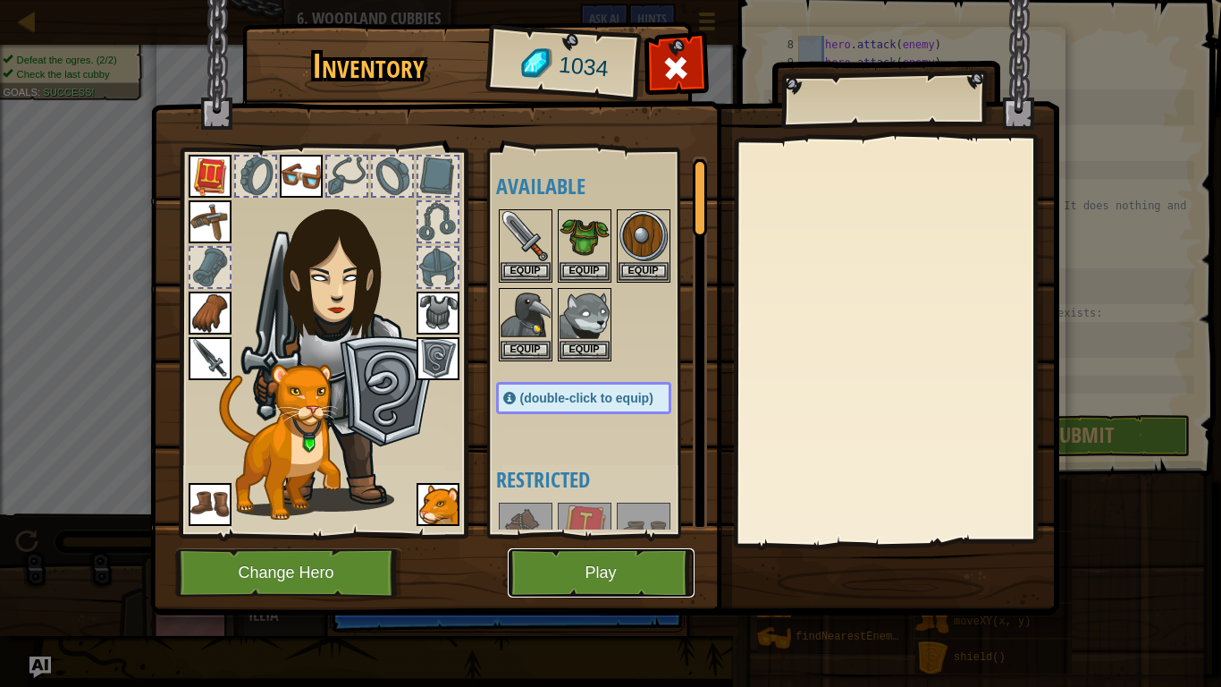
click at [587, 535] on button "Play" at bounding box center [601, 572] width 187 height 49
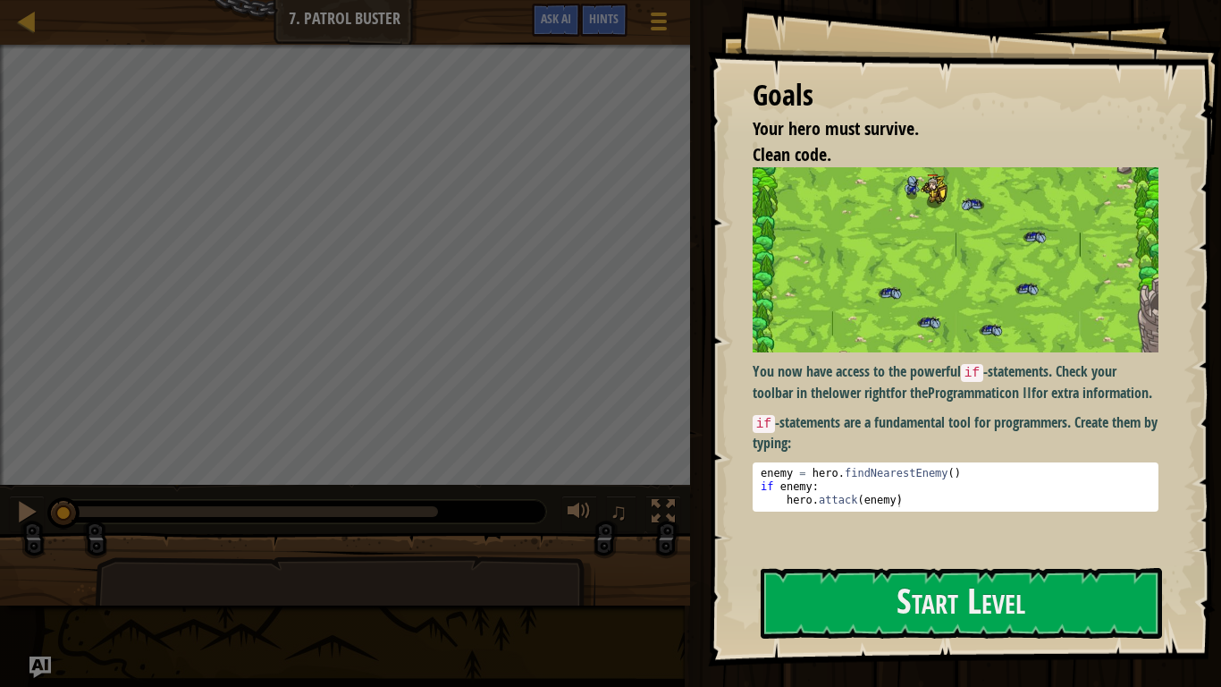
click at [906, 535] on div "Goals Your hero must survive. Clean code. You now have access to the powerful i…" at bounding box center [964, 333] width 513 height 666
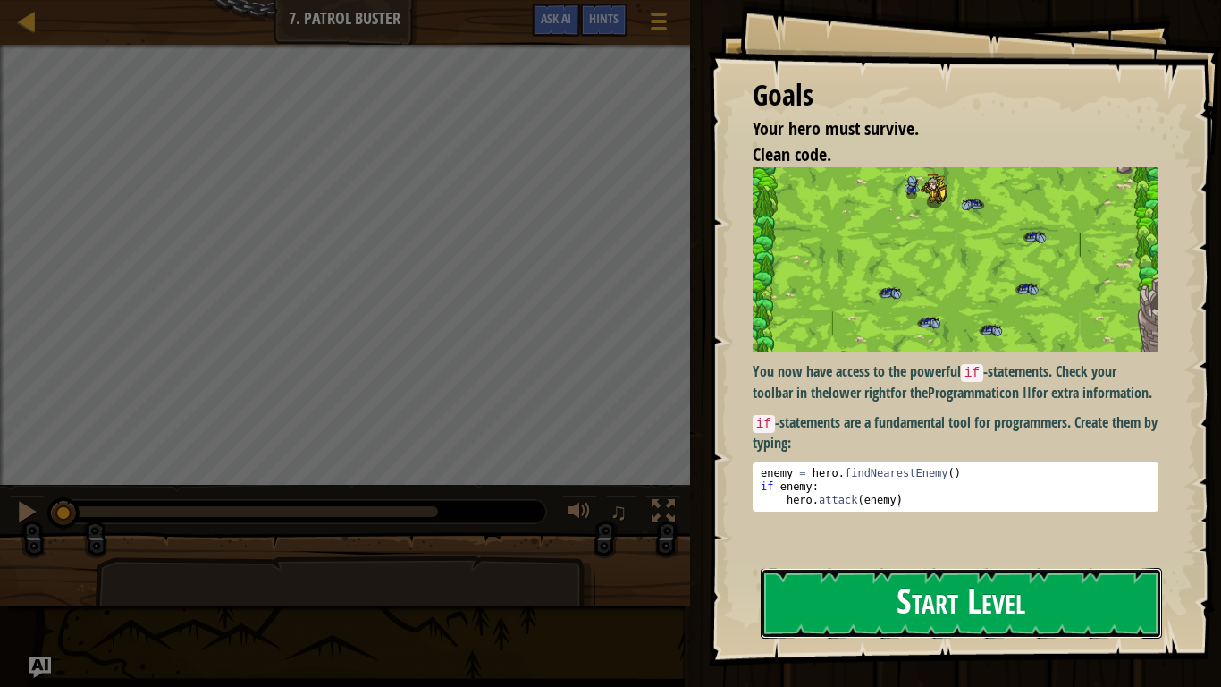
click at [903, 535] on button "Start Level" at bounding box center [961, 603] width 401 height 71
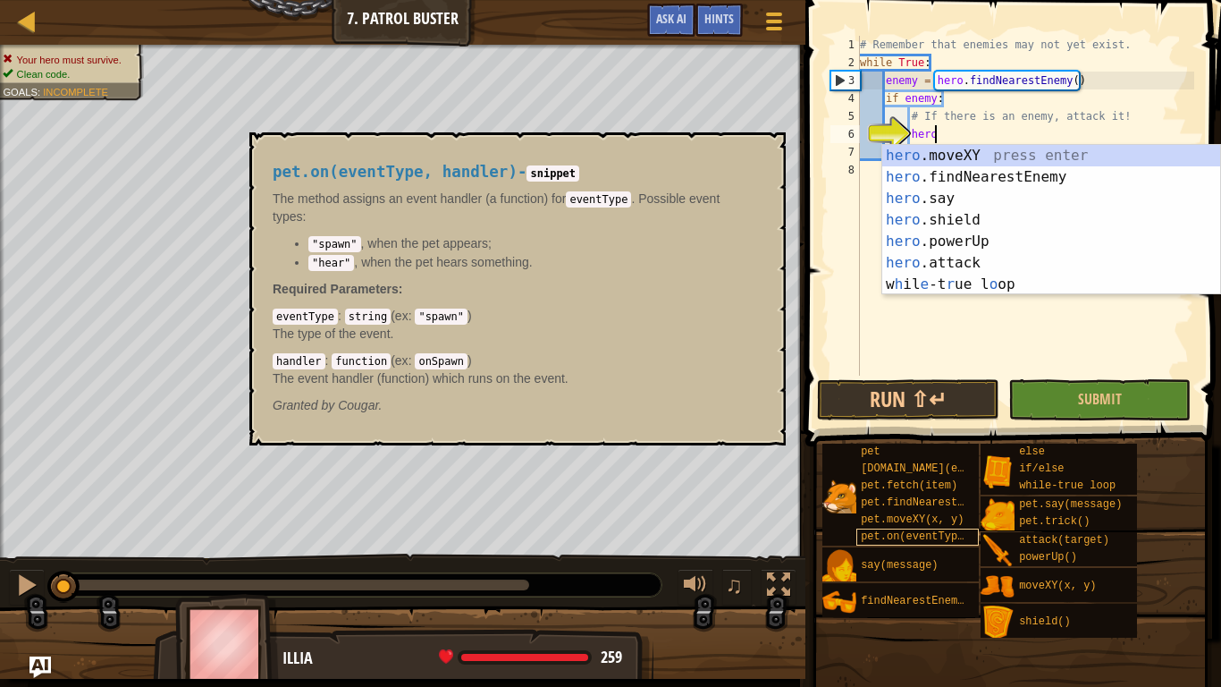
scroll to position [8, 11]
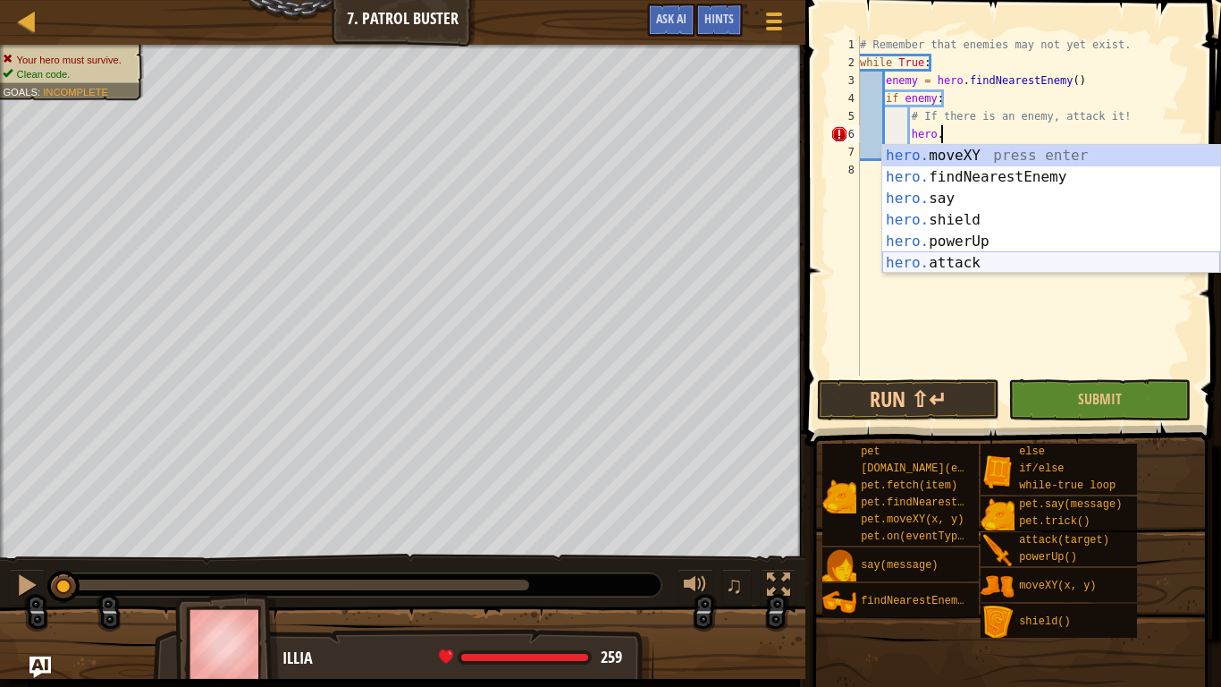
click at [943, 266] on div "hero. moveXY press enter hero. findNearestEnemy press enter hero. say press ent…" at bounding box center [1051, 231] width 338 height 172
type textarea "hero.attack(enemy)"
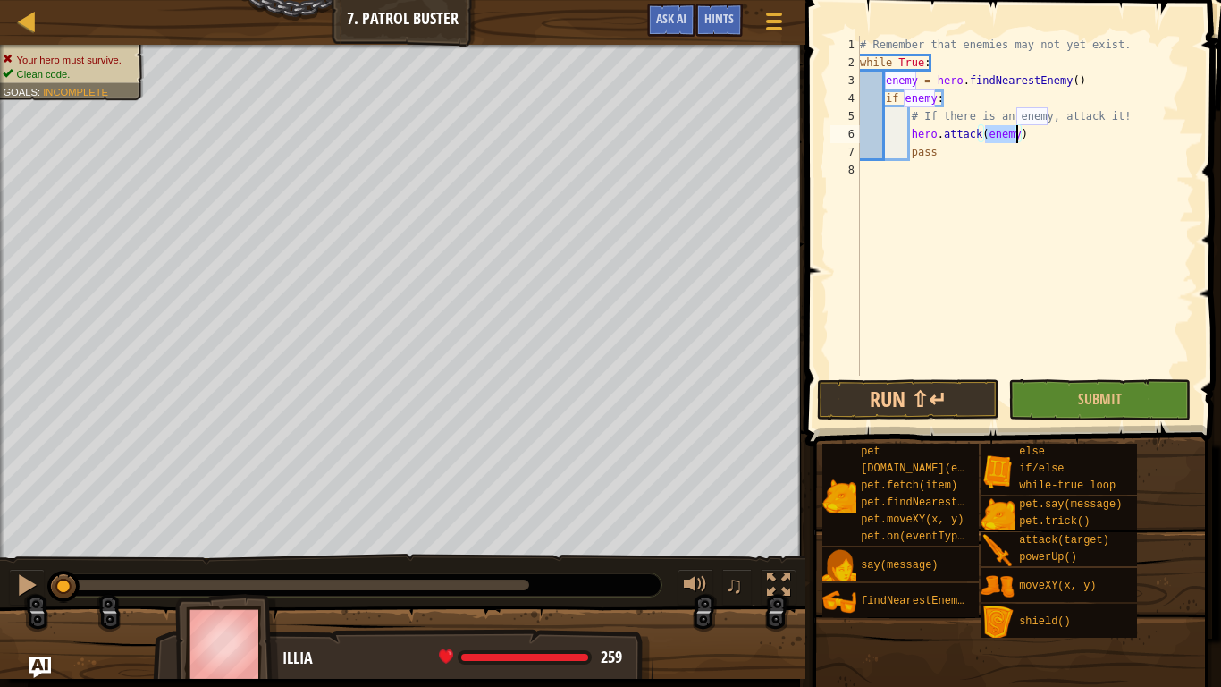
click at [913, 136] on div "# Remember that enemies may not yet exist. while True : enemy = hero . findNear…" at bounding box center [1025, 223] width 338 height 375
click at [903, 174] on div "# Remember that enemies may not yet exist. while True : enemy = hero . findNear…" at bounding box center [1025, 223] width 338 height 375
click at [1119, 395] on span "Submit" at bounding box center [1100, 399] width 44 height 20
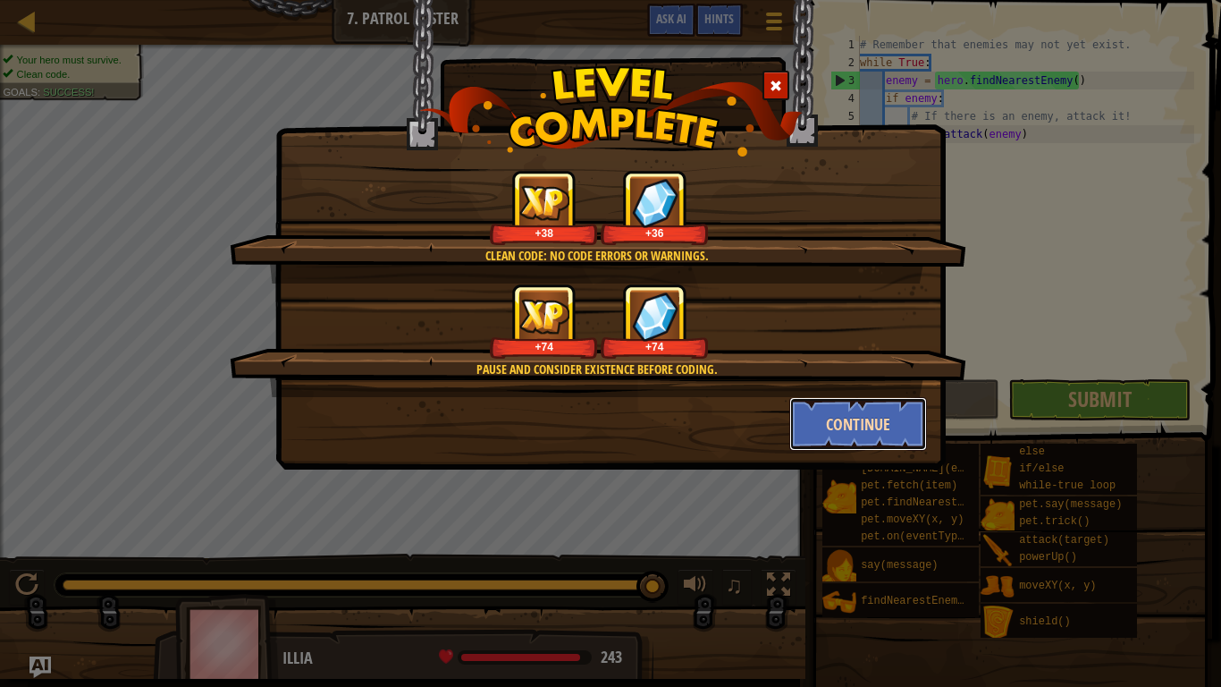
click at [867, 436] on button "Continue" at bounding box center [858, 424] width 139 height 54
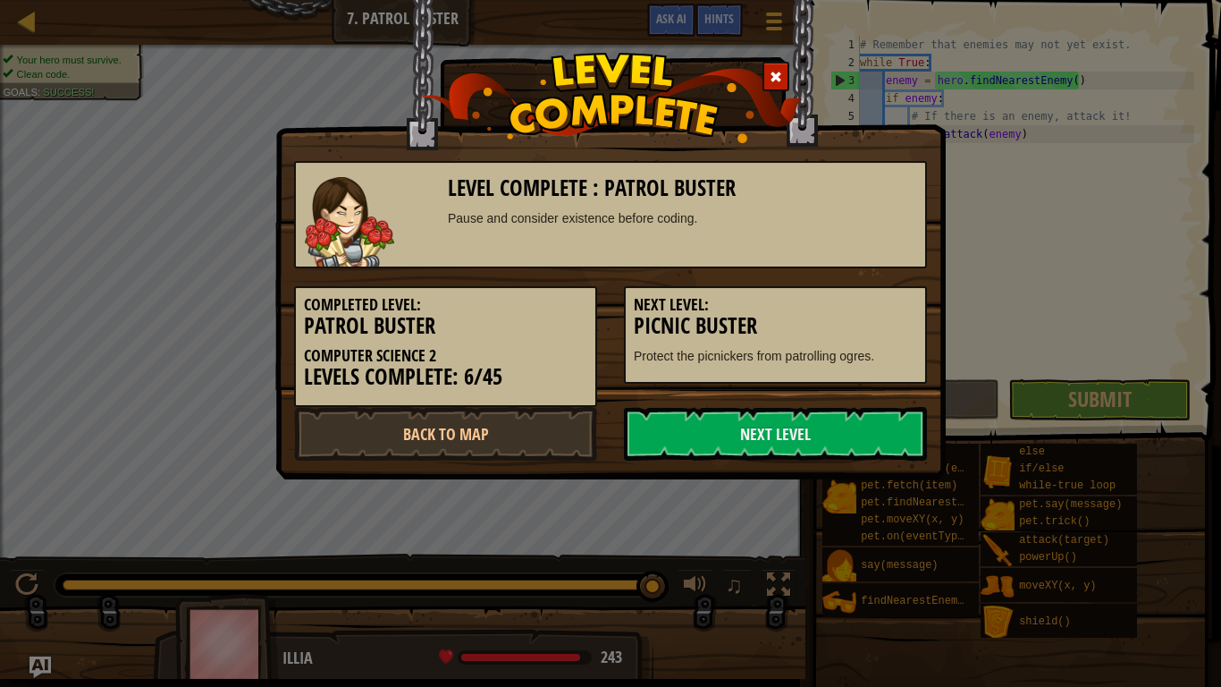
click at [867, 436] on link "Next Level" at bounding box center [775, 434] width 303 height 54
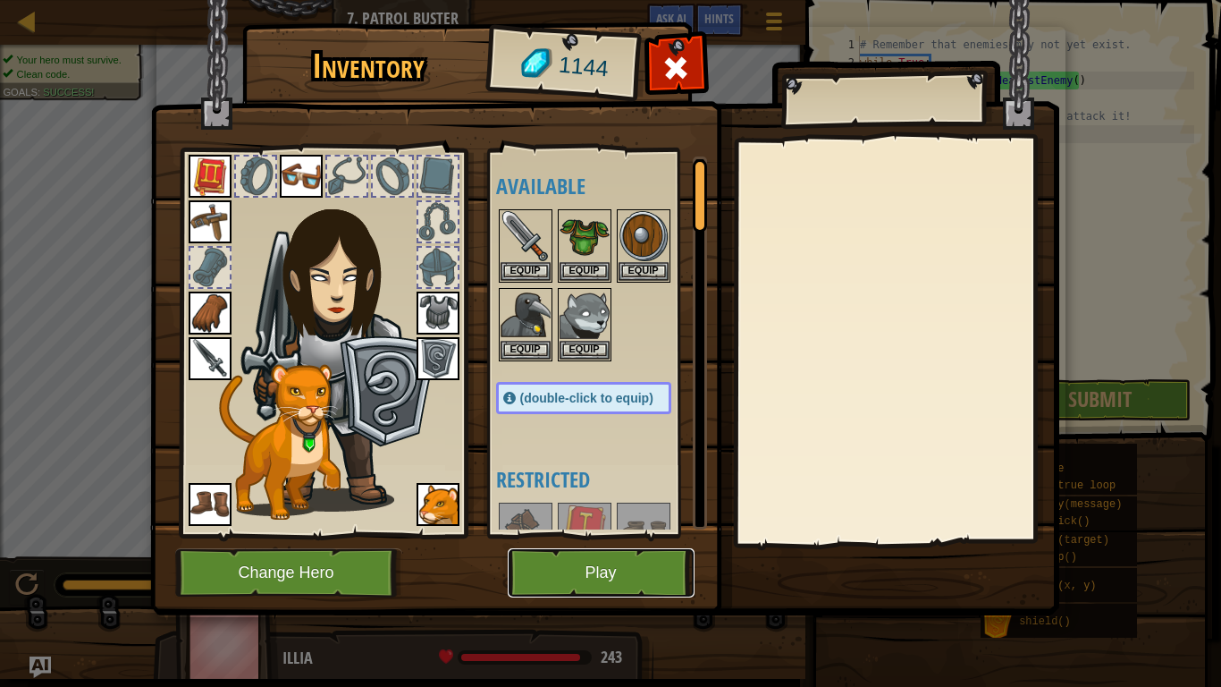
click at [607, 535] on button "Play" at bounding box center [601, 572] width 187 height 49
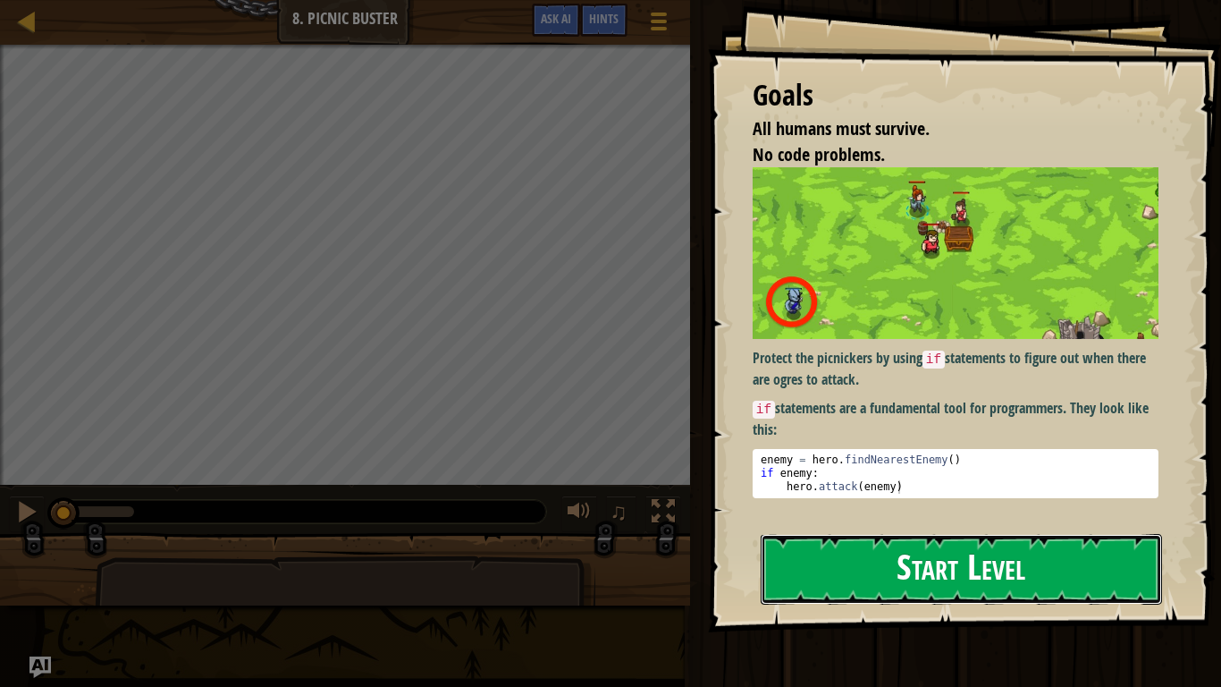
click at [844, 535] on button "Start Level" at bounding box center [961, 569] width 401 height 71
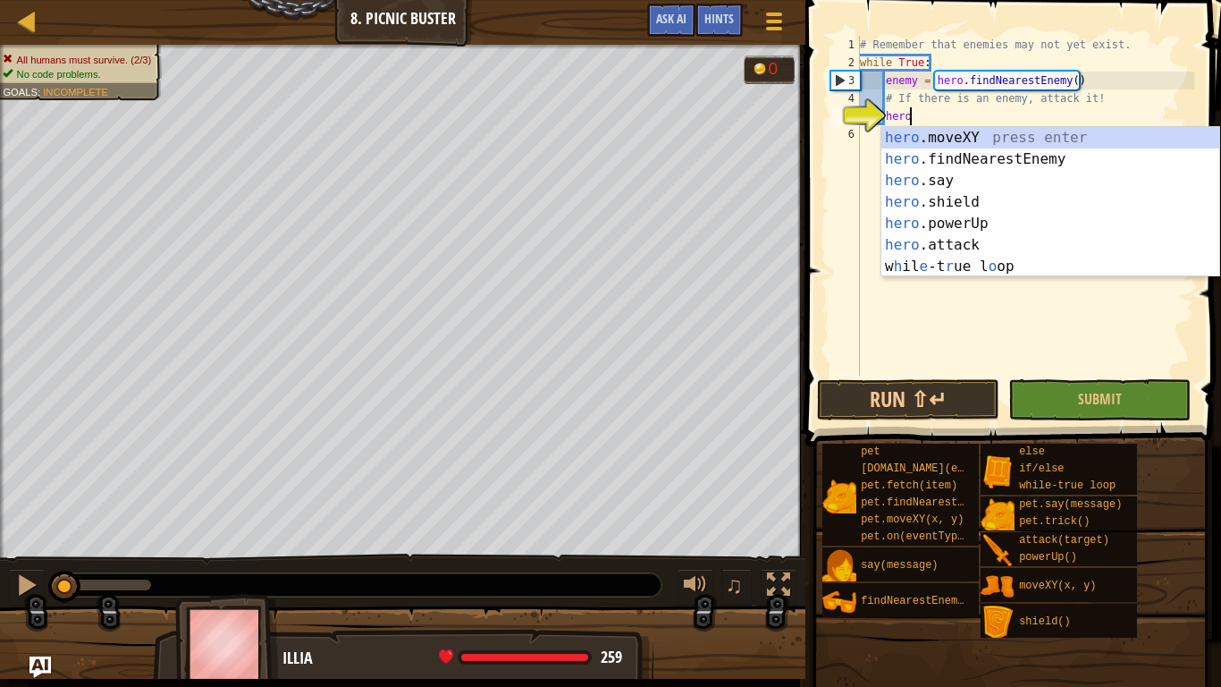
scroll to position [8, 6]
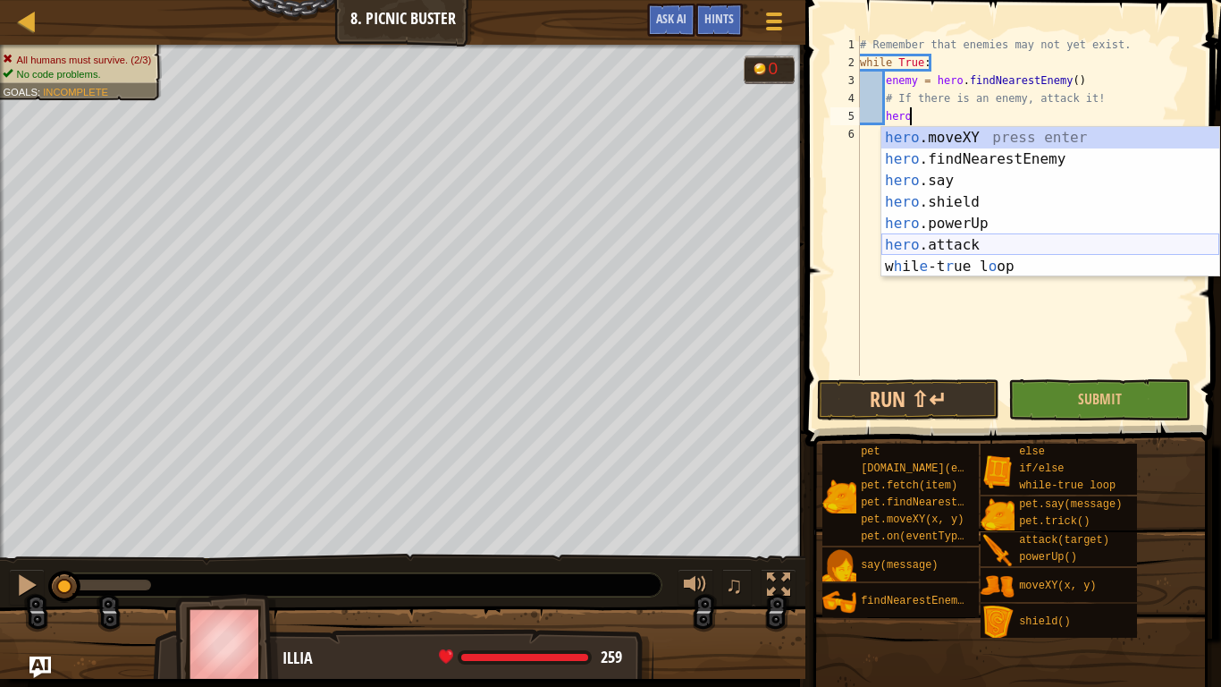
click at [945, 250] on div "hero .moveXY press enter hero .findNearestEnemy press enter hero .say press ent…" at bounding box center [1050, 223] width 338 height 193
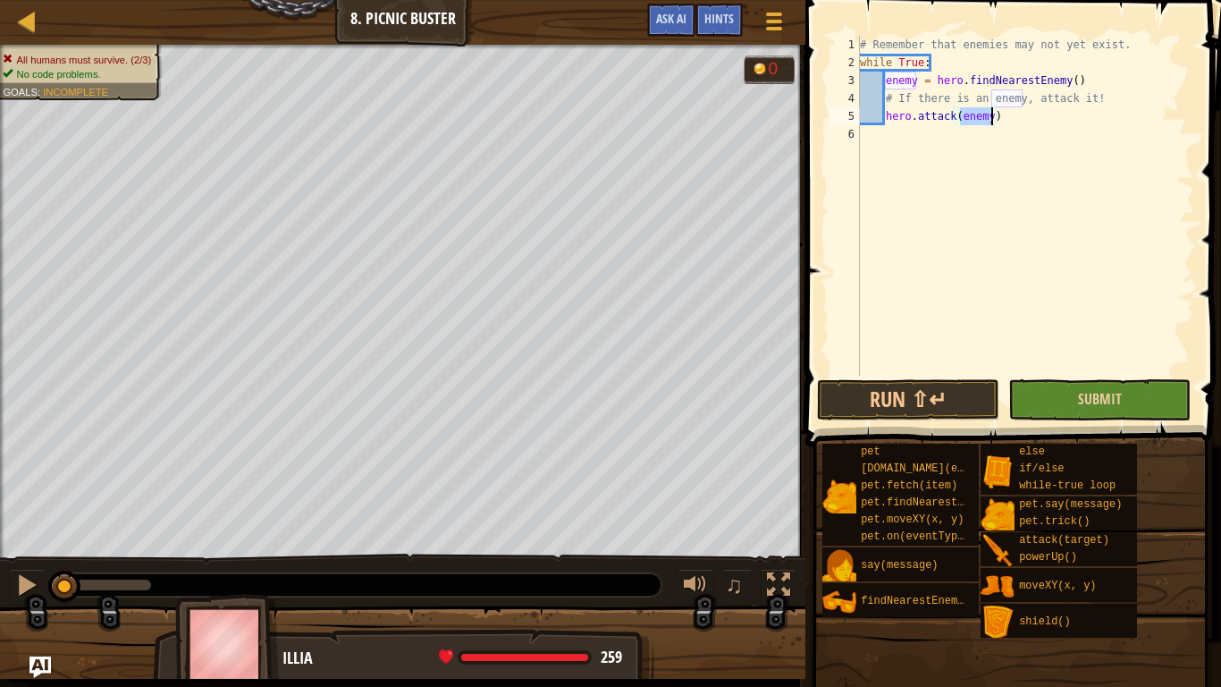
type textarea "hero.attack(enemy)"
click at [1112, 411] on button "Submit" at bounding box center [1099, 399] width 182 height 41
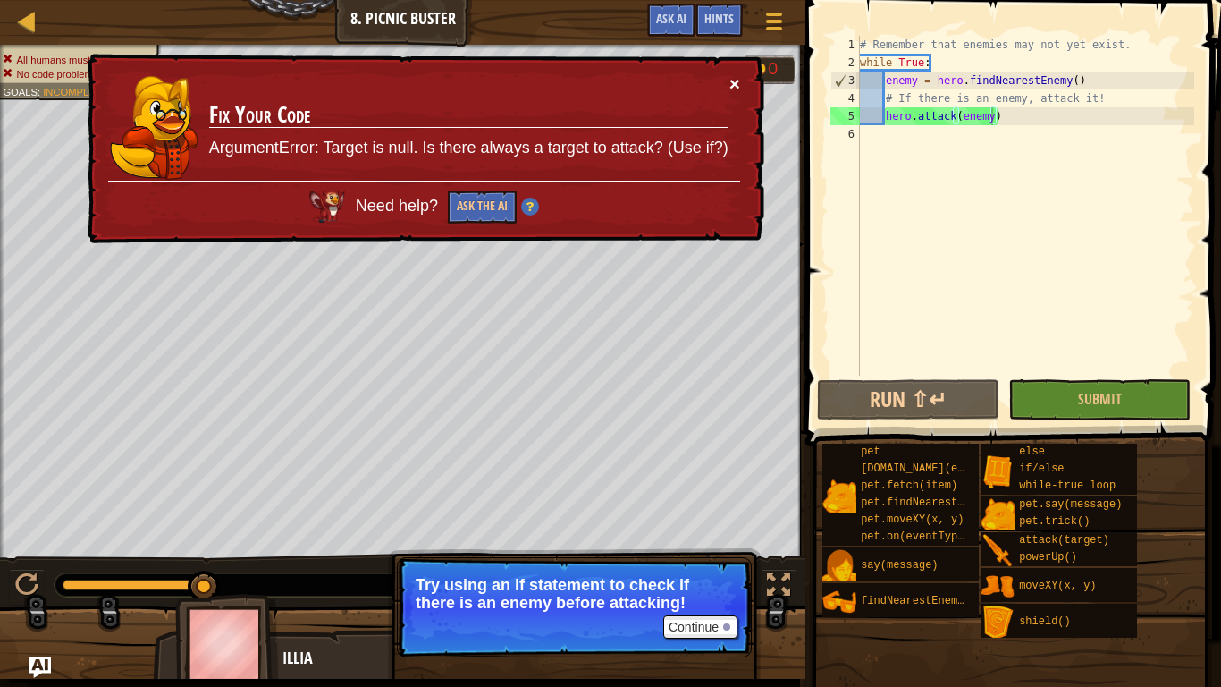
click at [738, 83] on button "×" at bounding box center [734, 83] width 11 height 19
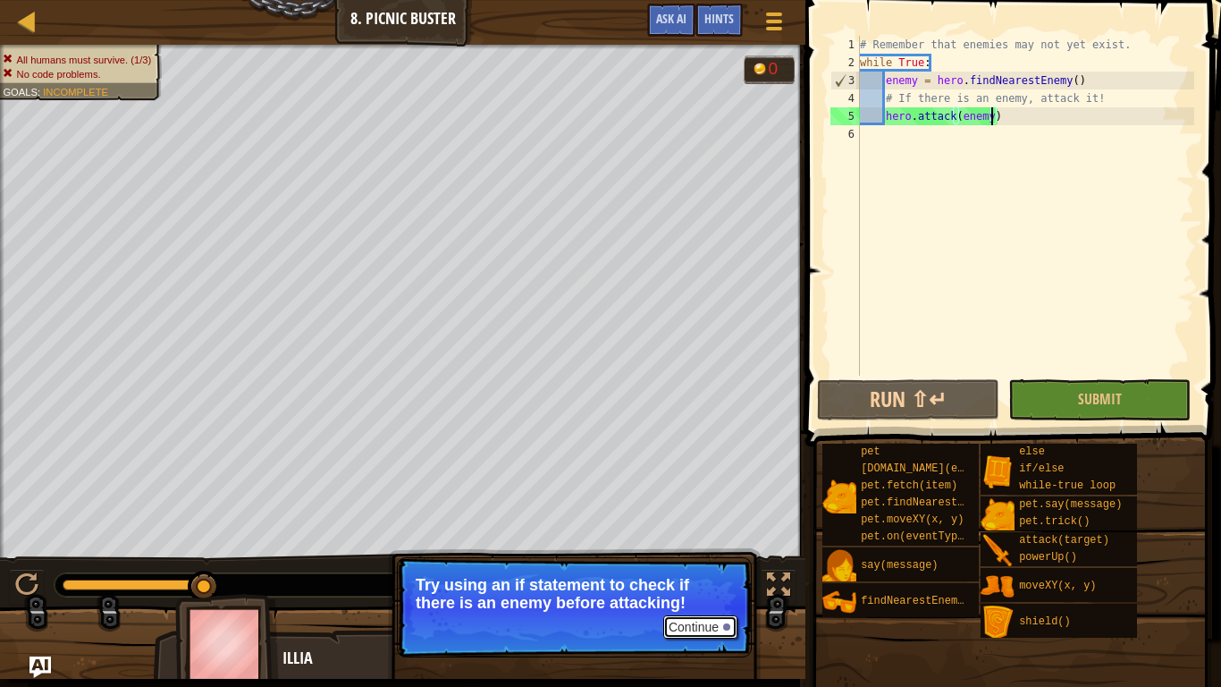
click at [713, 535] on button "Continue" at bounding box center [700, 626] width 74 height 23
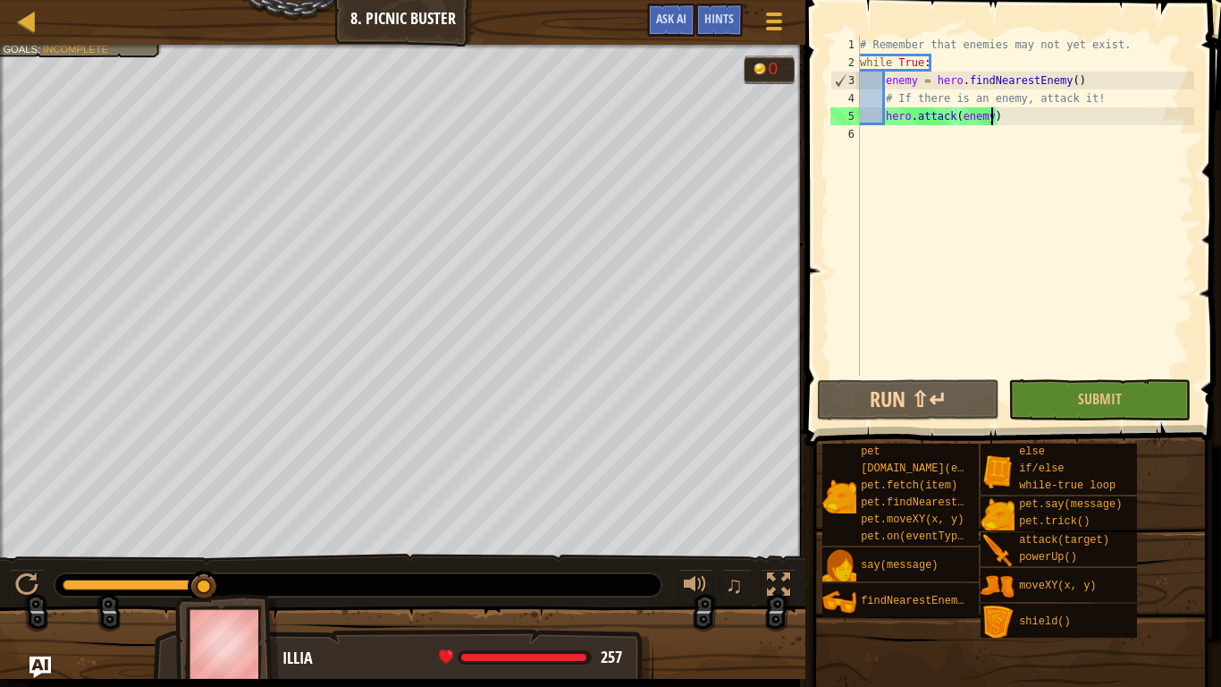
click at [23, 0] on div "Map Computer Science 2 8. Picnic Buster Game Menu Done Hints Ask AI" at bounding box center [402, 22] width 805 height 45
click at [31, 24] on div at bounding box center [27, 21] width 22 height 22
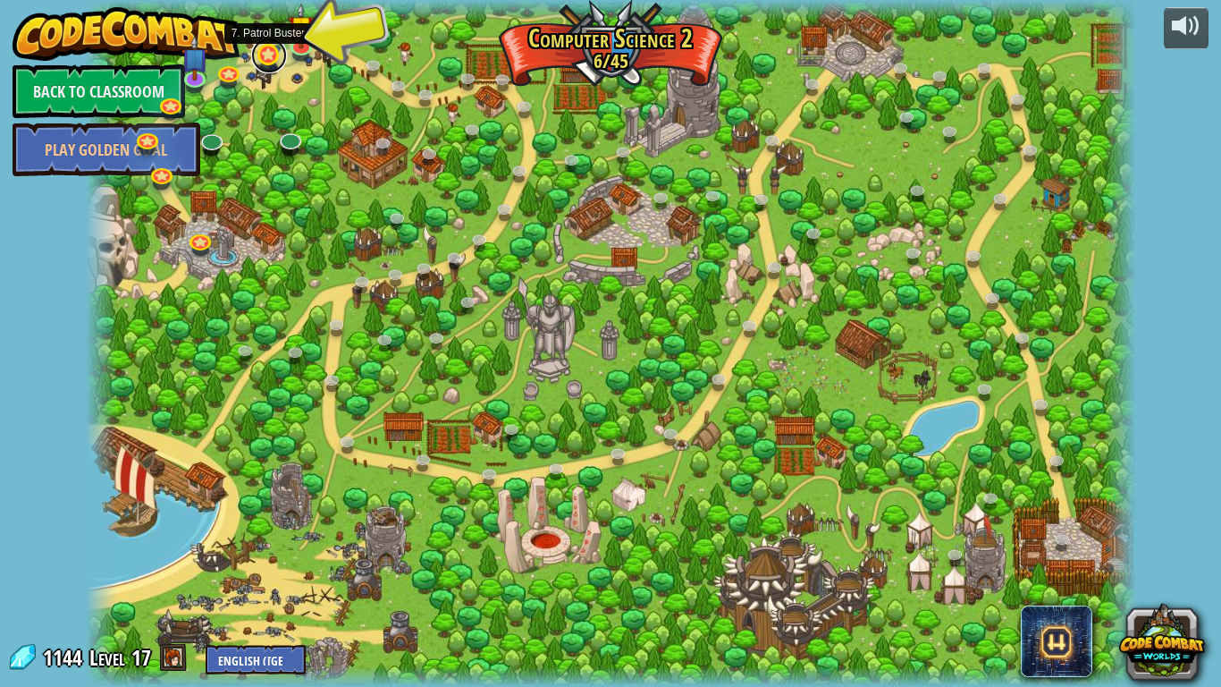
click at [270, 55] on link at bounding box center [269, 56] width 36 height 36
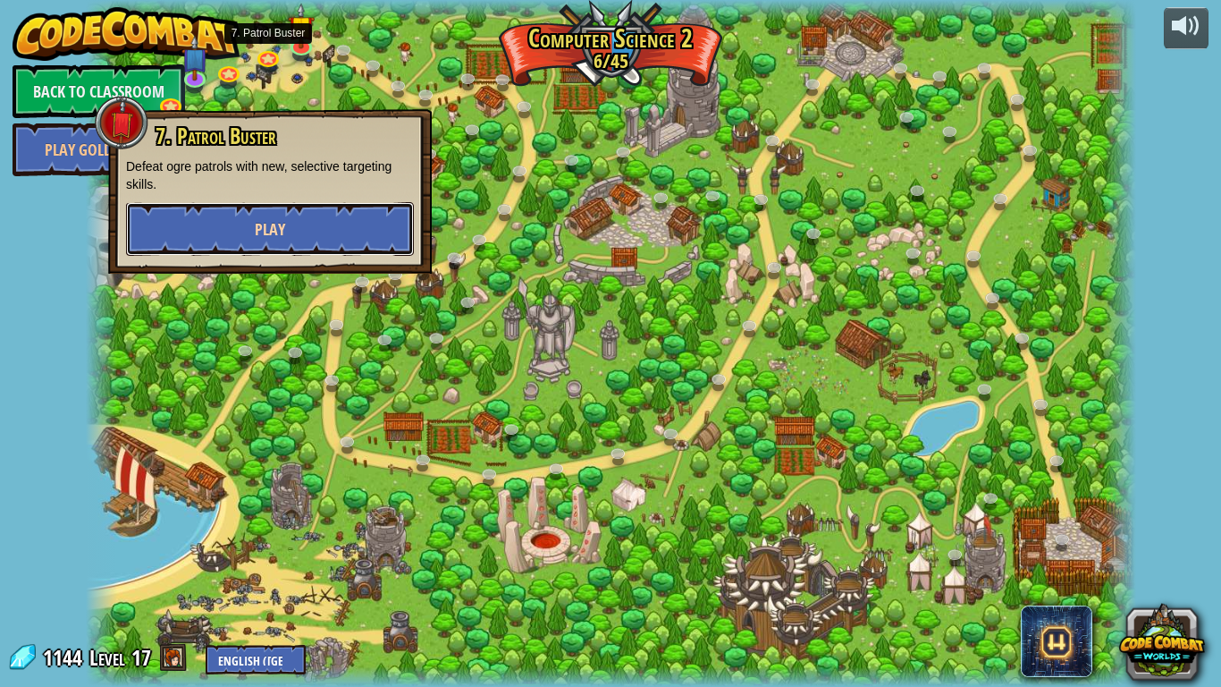
click at [256, 211] on button "Play" at bounding box center [270, 229] width 288 height 54
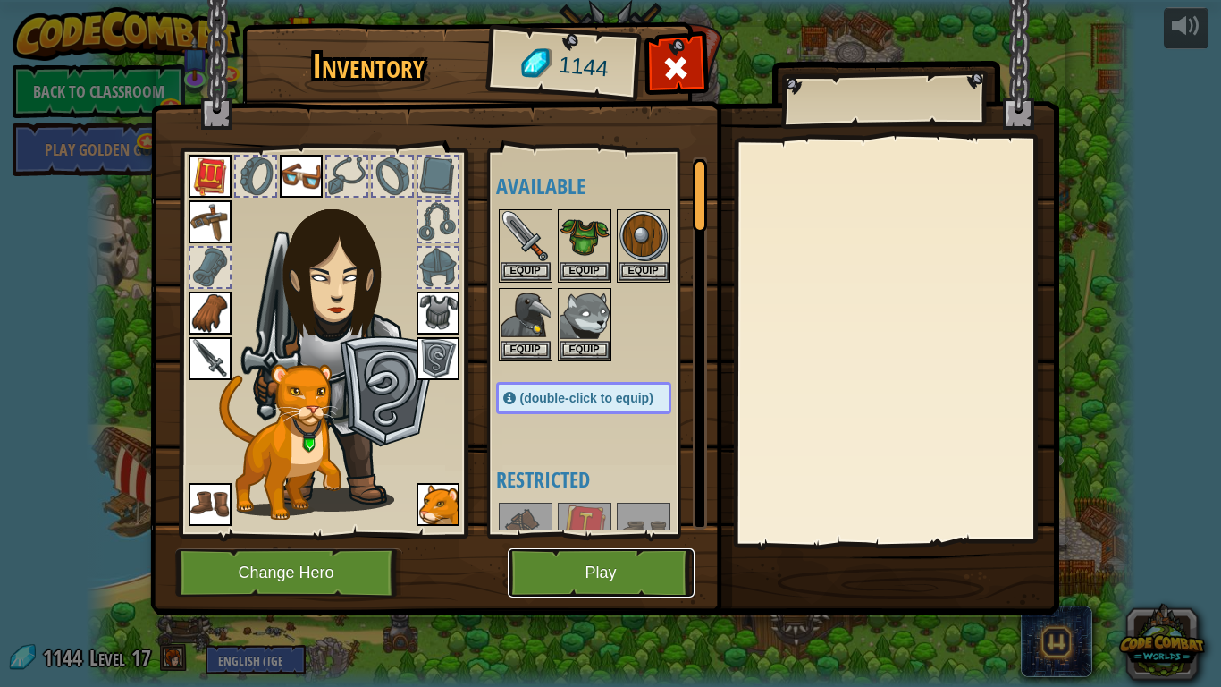
click at [577, 535] on button "Play" at bounding box center [601, 572] width 187 height 49
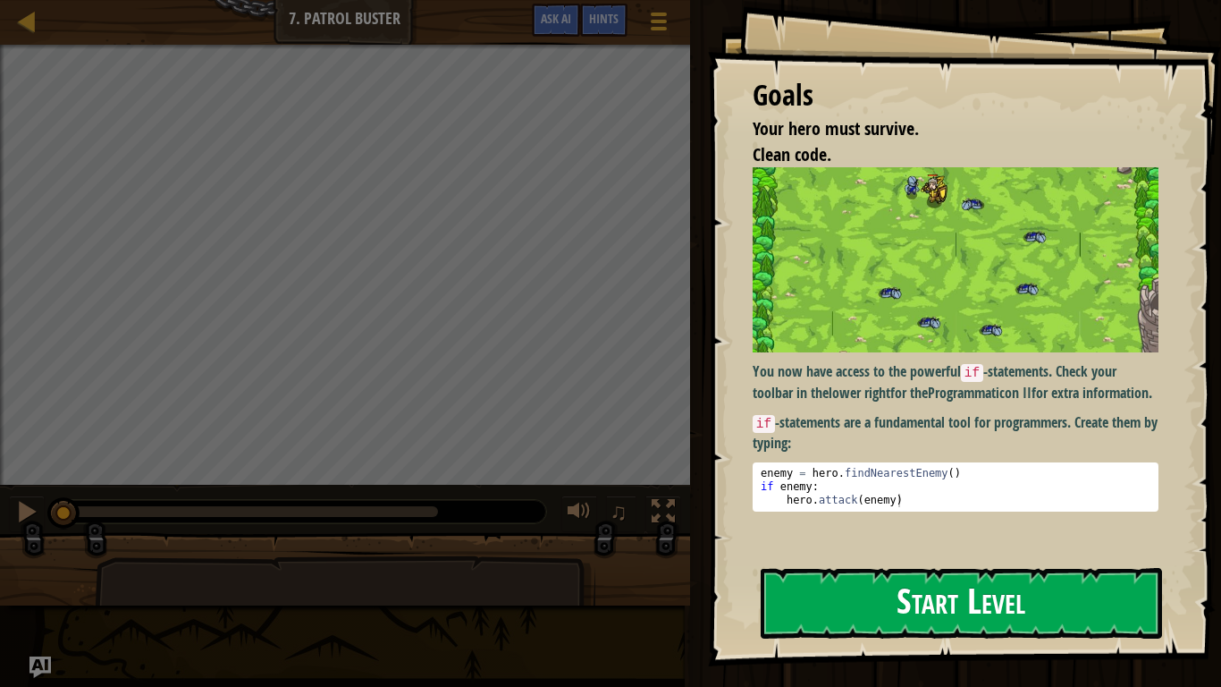
click at [919, 298] on img at bounding box center [956, 259] width 406 height 185
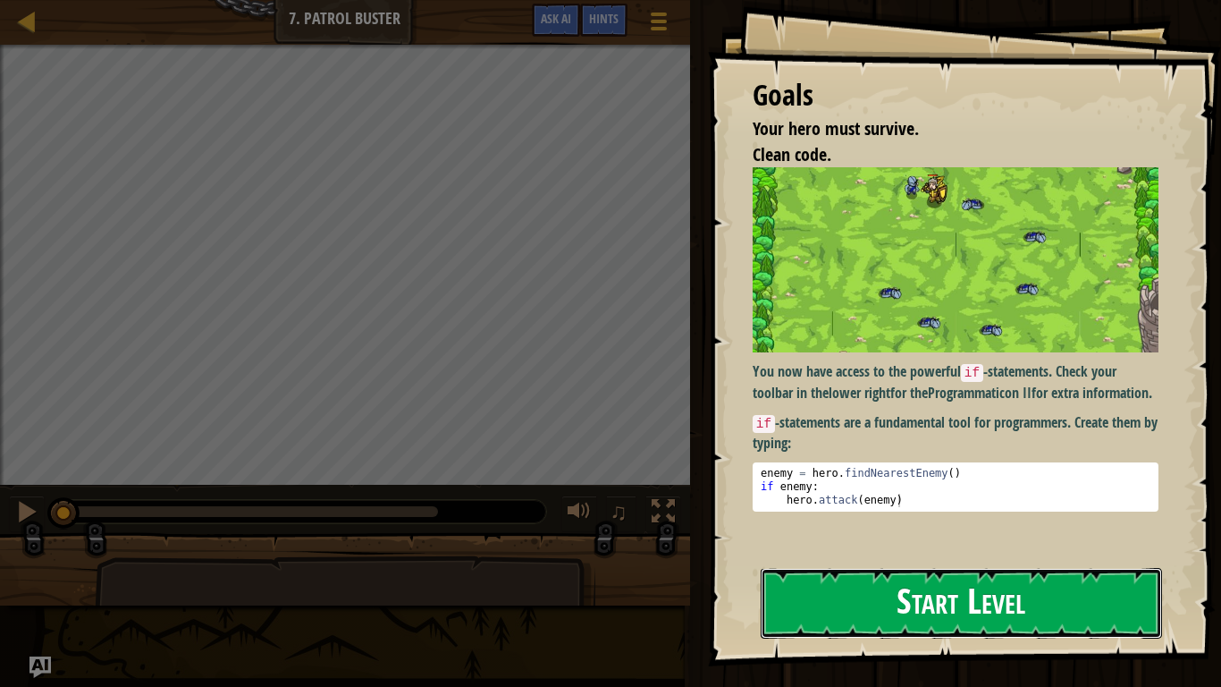
click at [919, 535] on button "Start Level" at bounding box center [961, 603] width 401 height 71
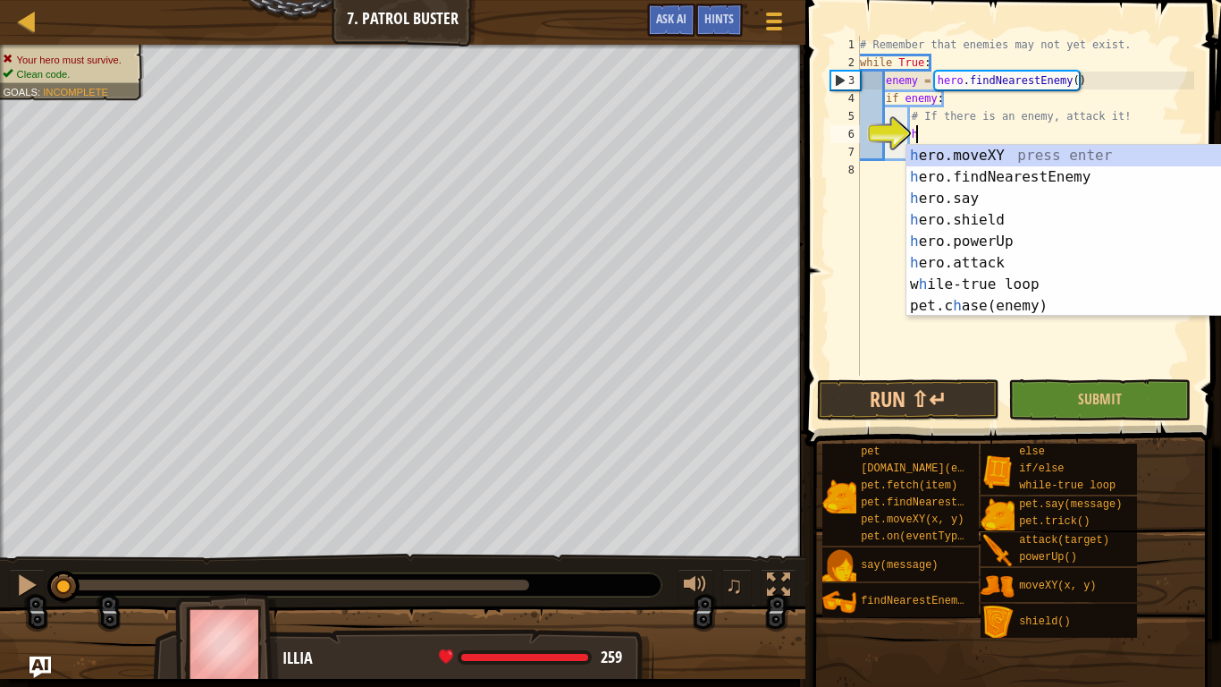
scroll to position [8, 10]
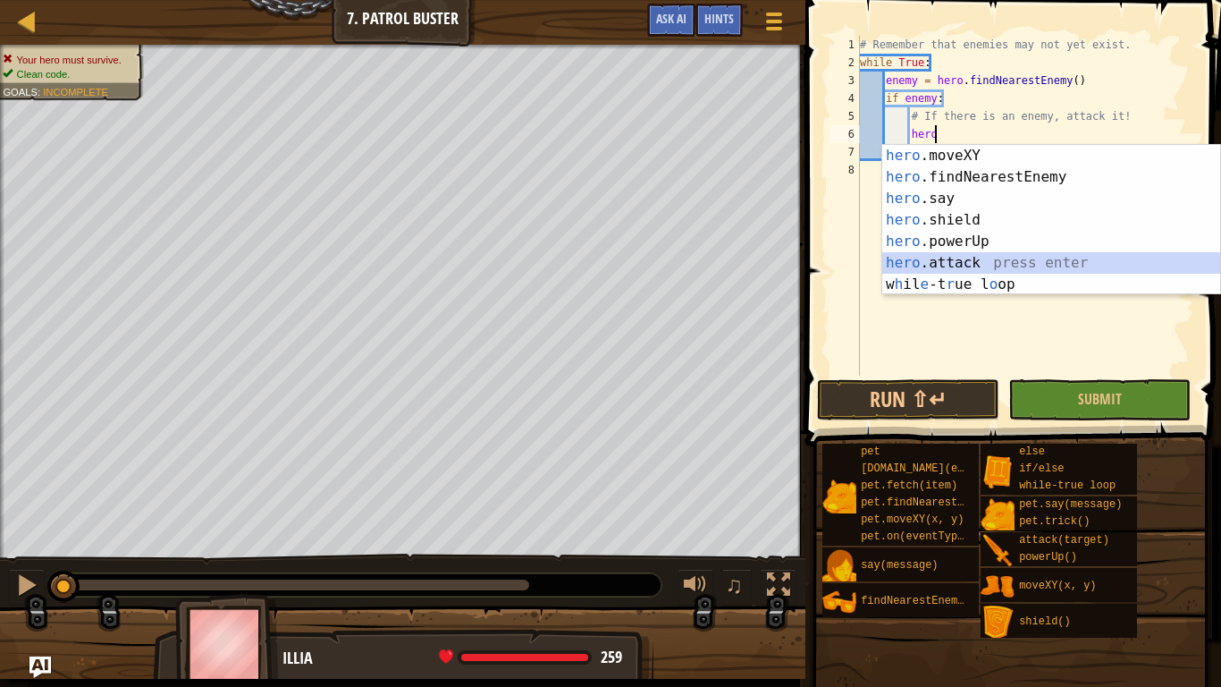
click at [996, 261] on div "hero .moveXY press enter hero .findNearestEnemy press enter hero .say press ent…" at bounding box center [1051, 241] width 338 height 193
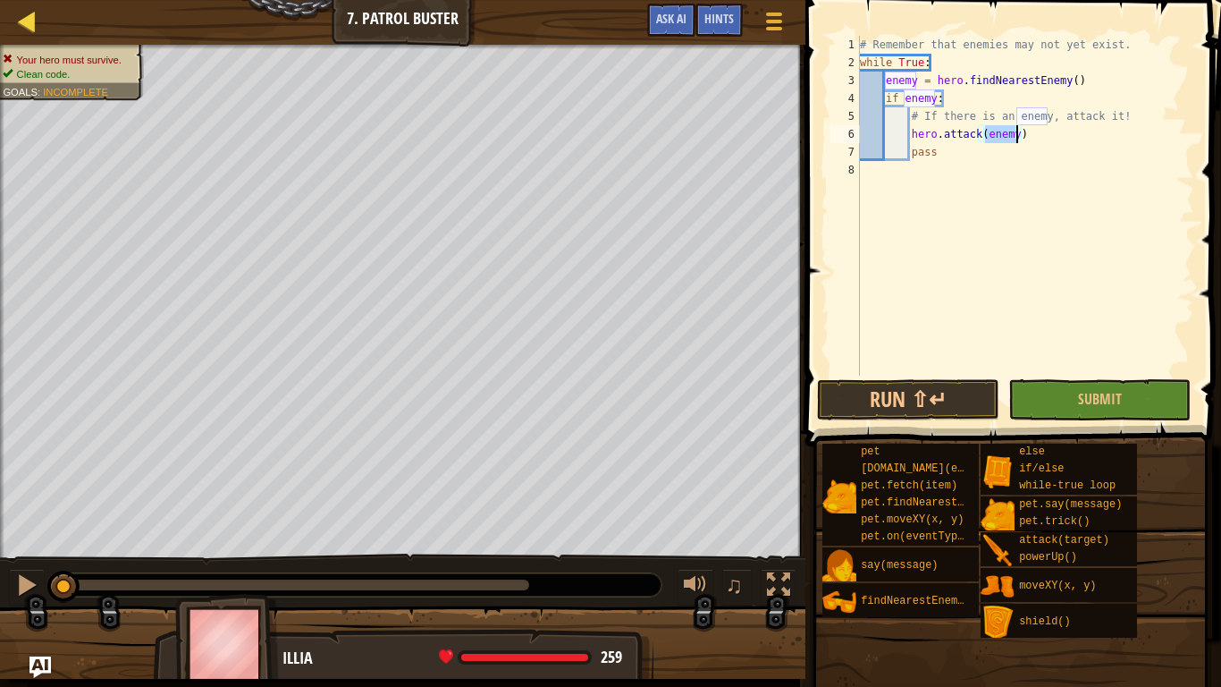
type textarea "hero.attack(enemy)"
click at [32, 27] on div at bounding box center [27, 21] width 22 height 22
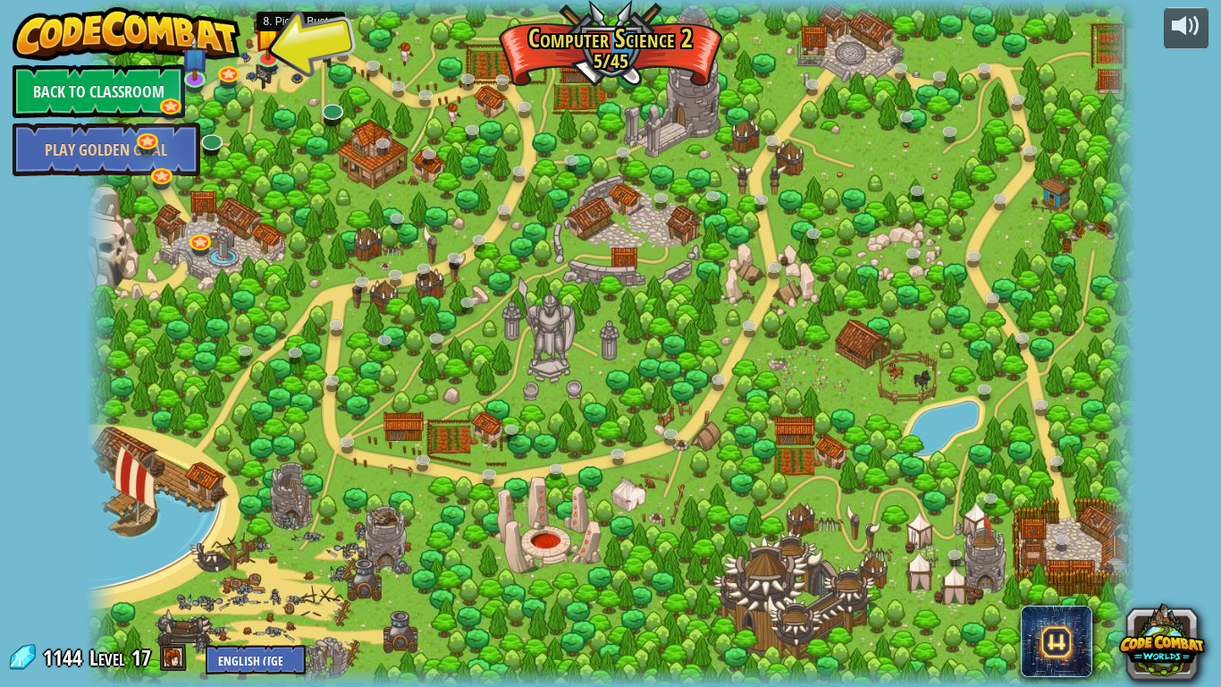
click at [299, 46] on link at bounding box center [302, 44] width 36 height 36
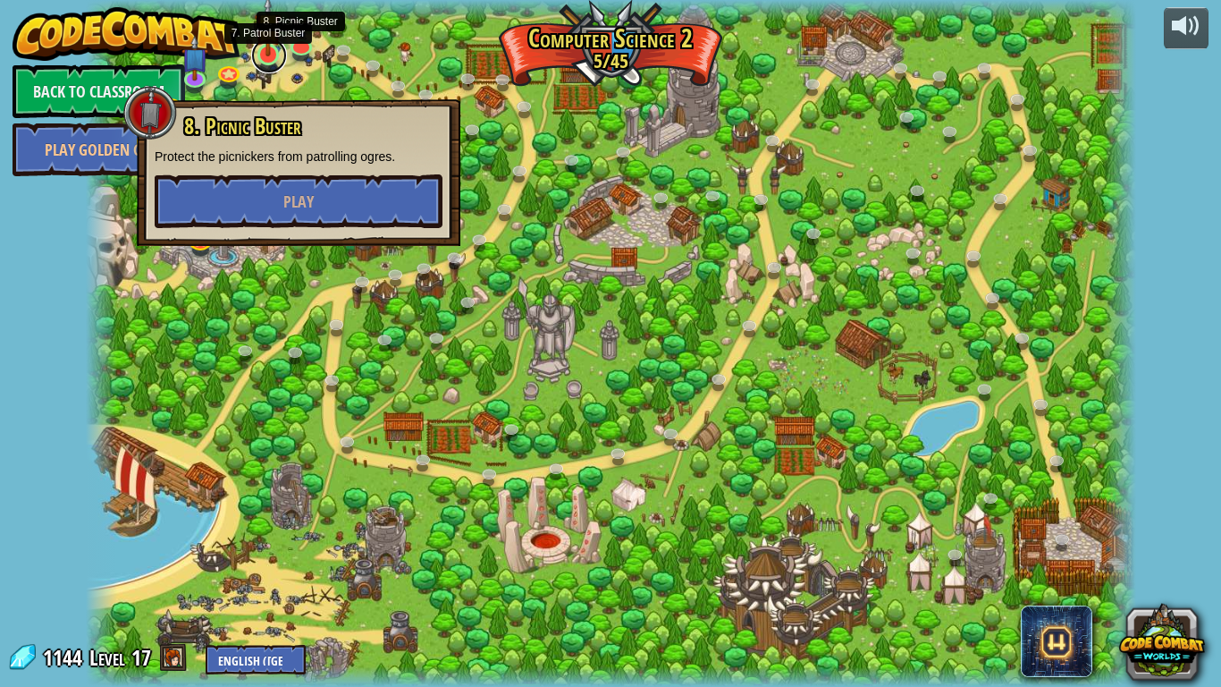
click at [275, 67] on link at bounding box center [269, 56] width 36 height 36
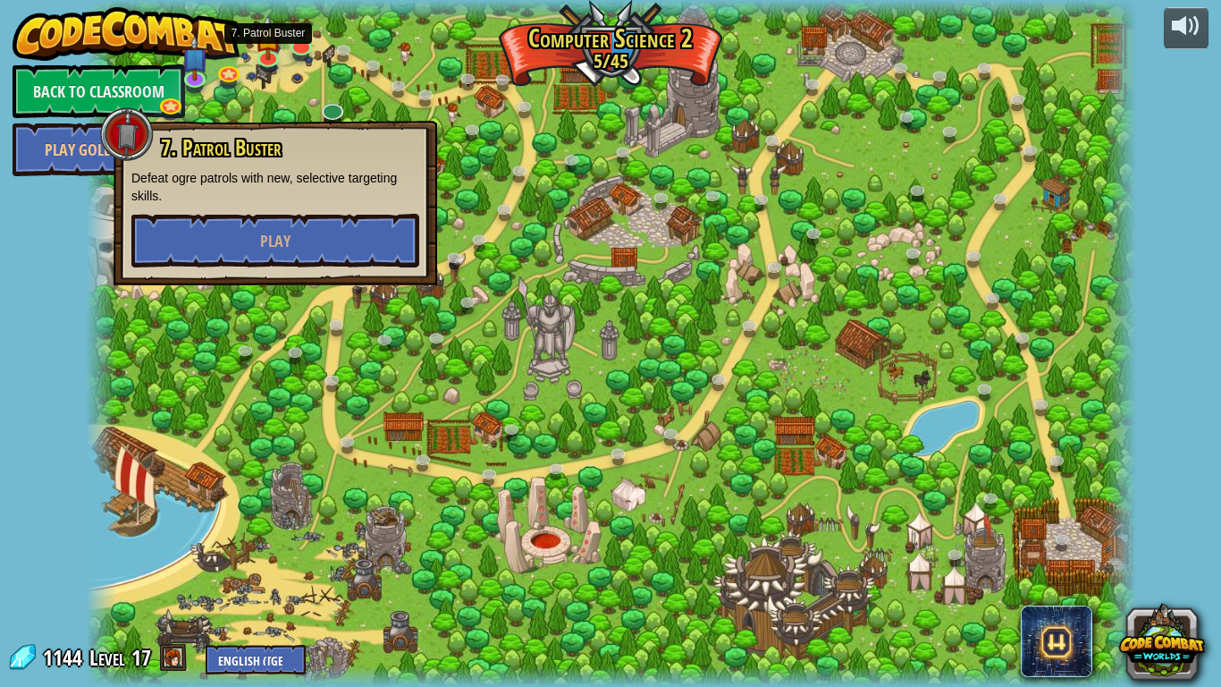
click at [255, 211] on div "7. Patrol Buster Defeat ogre patrols with new, selective targeting skills. Play" at bounding box center [275, 201] width 288 height 131
click at [249, 262] on button "Play" at bounding box center [275, 241] width 288 height 54
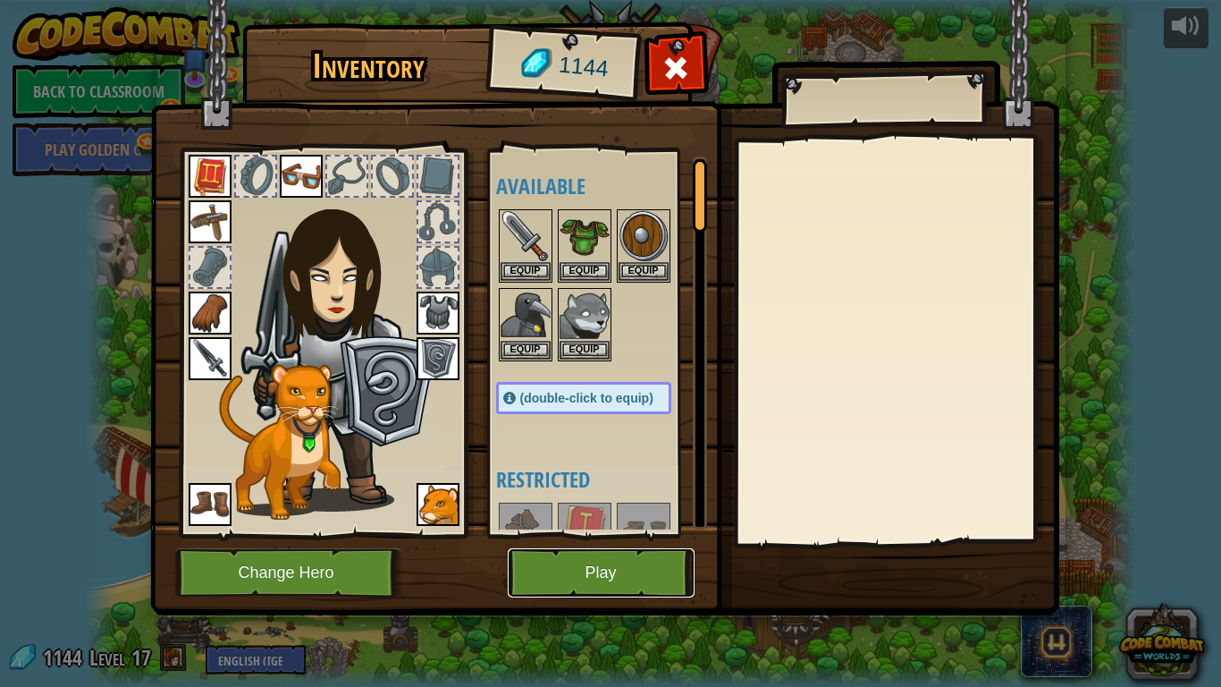
click at [591, 535] on button "Play" at bounding box center [601, 572] width 187 height 49
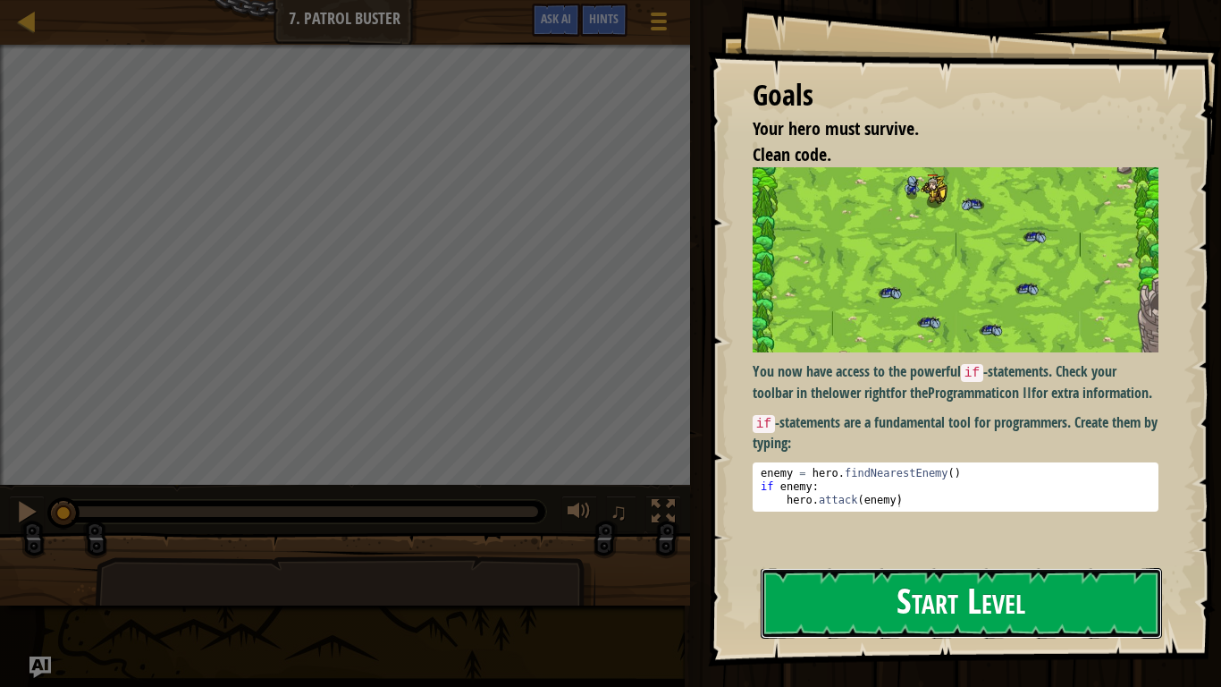
click at [974, 535] on button "Start Level" at bounding box center [961, 603] width 401 height 71
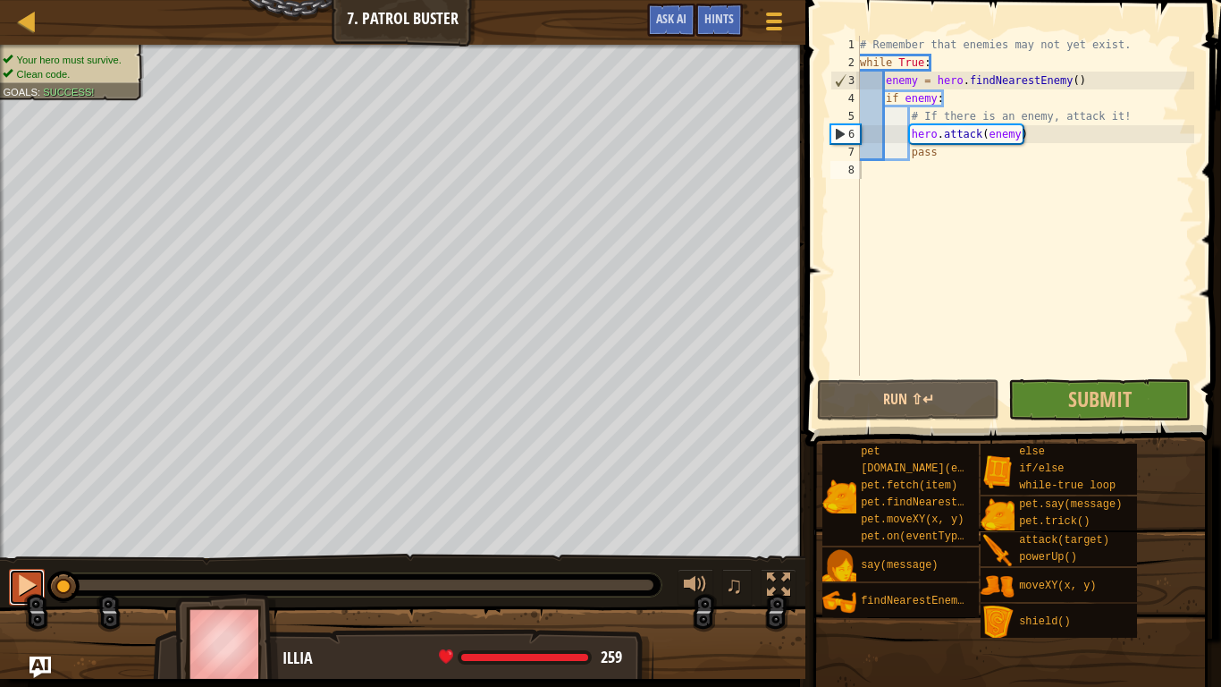
click at [16, 535] on button at bounding box center [27, 587] width 36 height 37
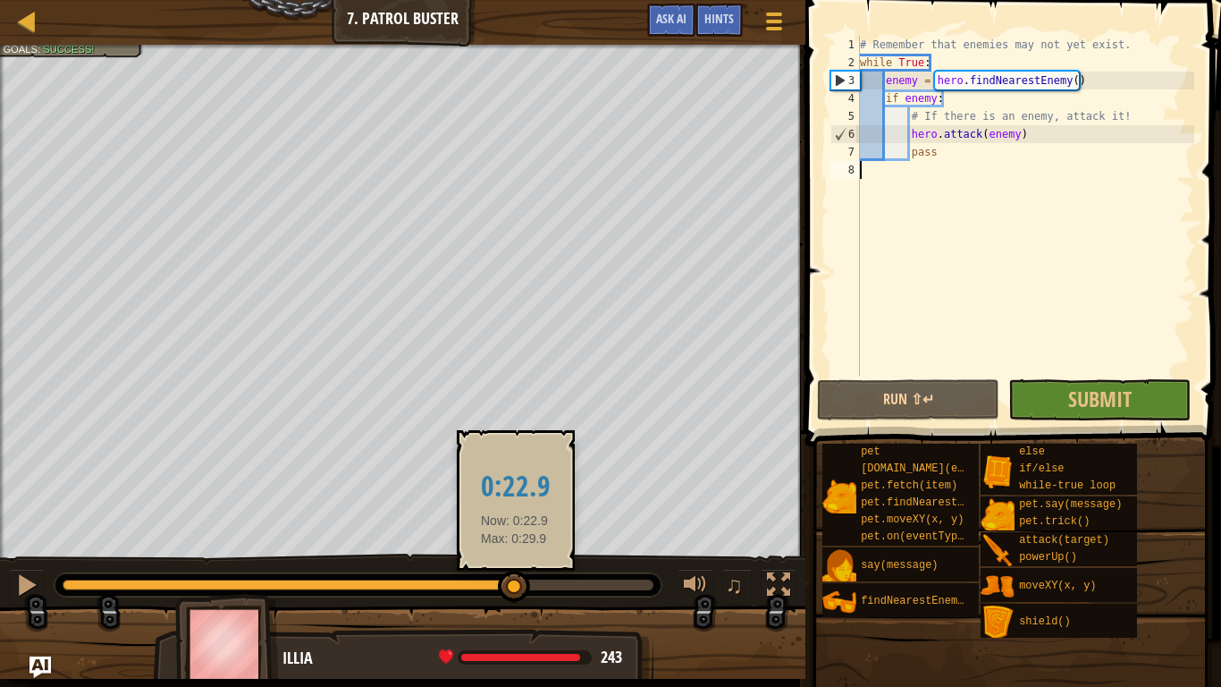
drag, startPoint x: 99, startPoint y: 594, endPoint x: 515, endPoint y: 573, distance: 416.2
click at [515, 535] on div at bounding box center [514, 586] width 32 height 32
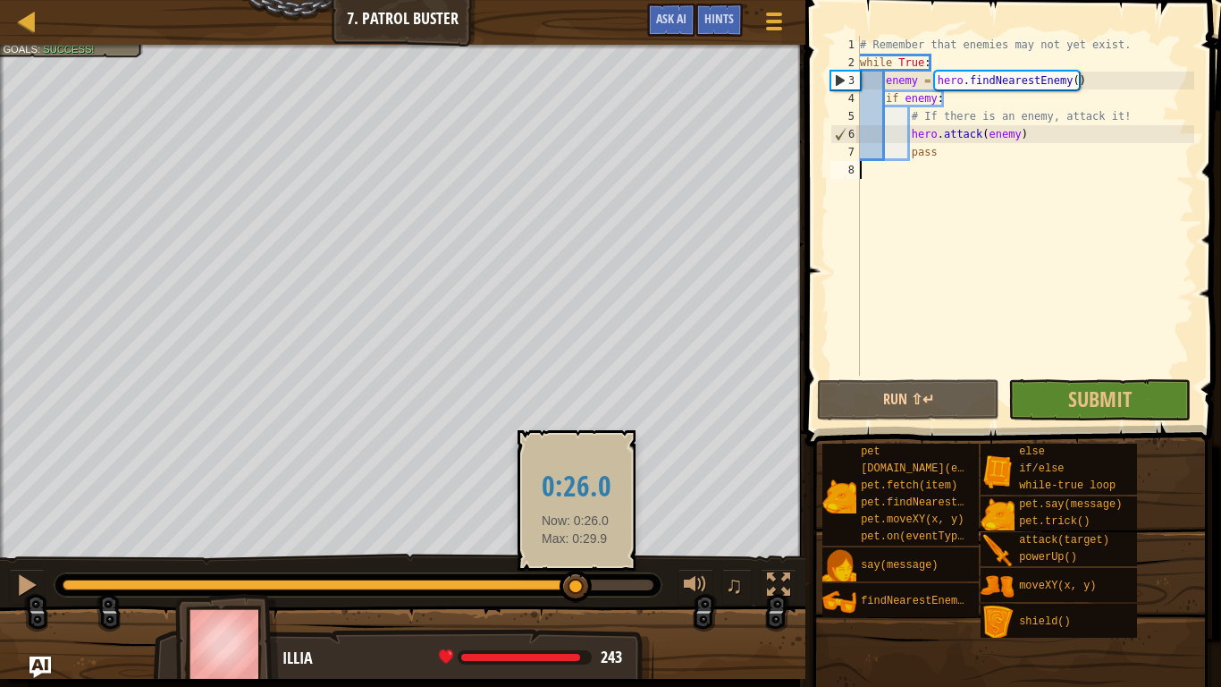
drag, startPoint x: 537, startPoint y: 581, endPoint x: 600, endPoint y: 574, distance: 63.0
click at [592, 535] on div at bounding box center [576, 586] width 32 height 32
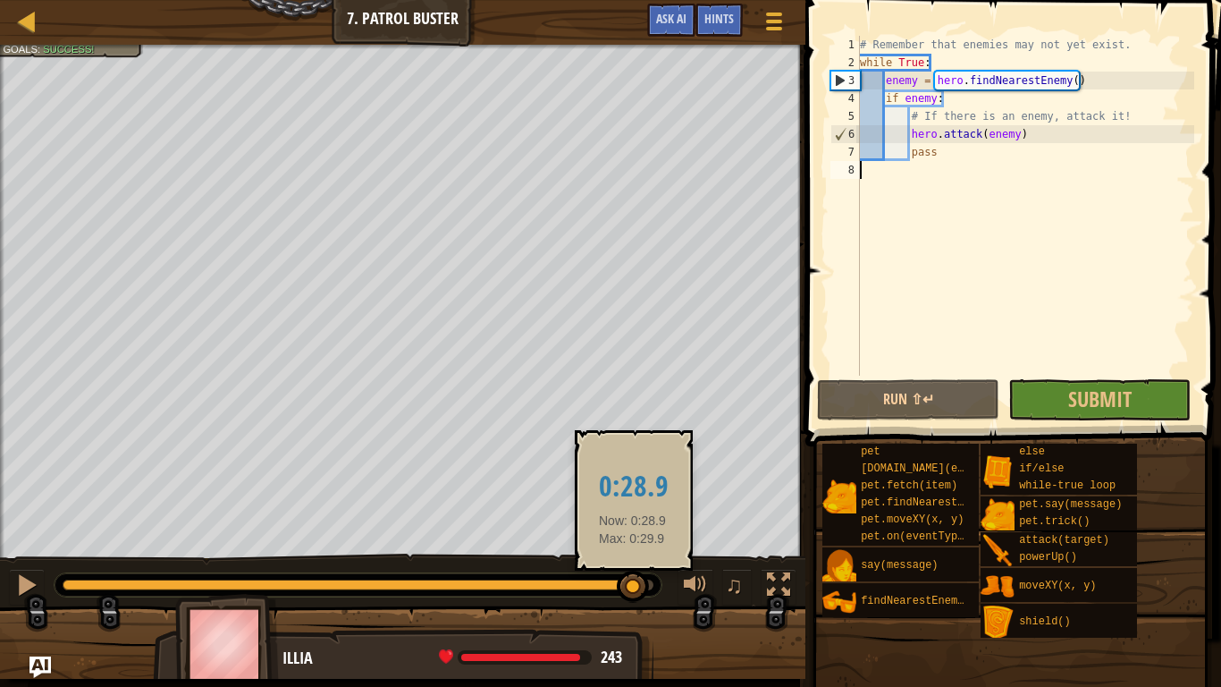
drag, startPoint x: 604, startPoint y: 581, endPoint x: 639, endPoint y: 580, distance: 34.9
click at [639, 535] on div at bounding box center [633, 586] width 32 height 32
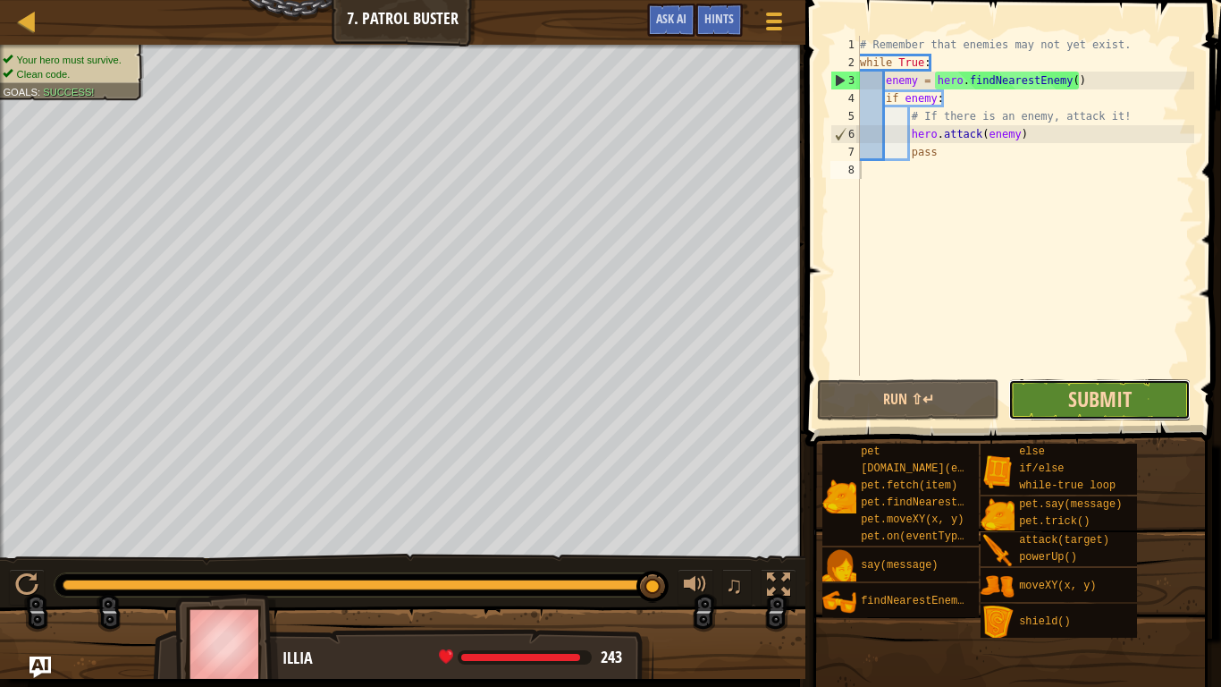
click at [1107, 400] on span "Submit" at bounding box center [1099, 398] width 63 height 29
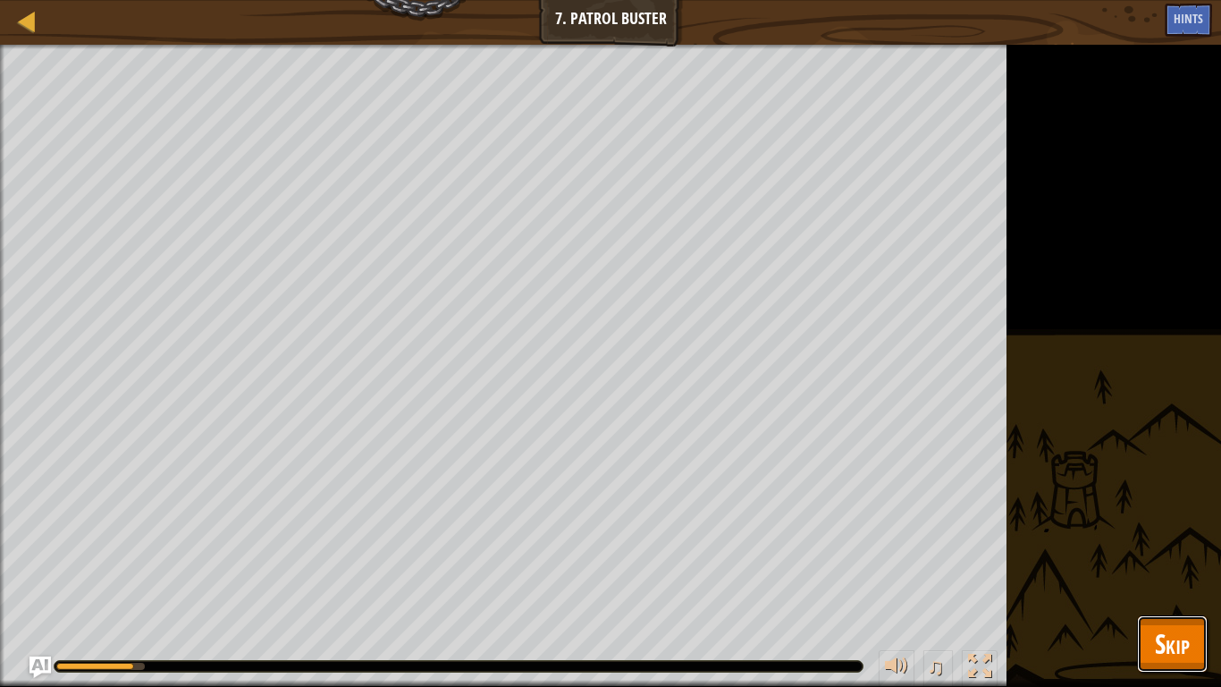
click at [1151, 535] on button "Skip" at bounding box center [1172, 643] width 71 height 57
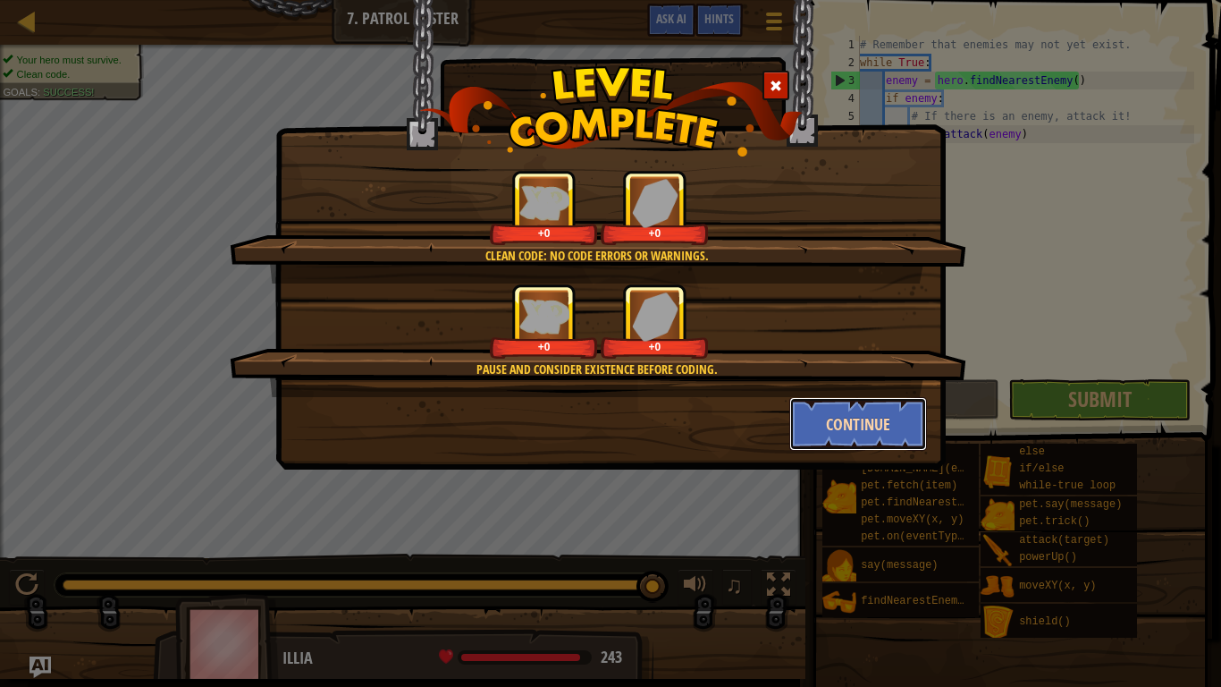
click at [840, 428] on button "Continue" at bounding box center [858, 424] width 139 height 54
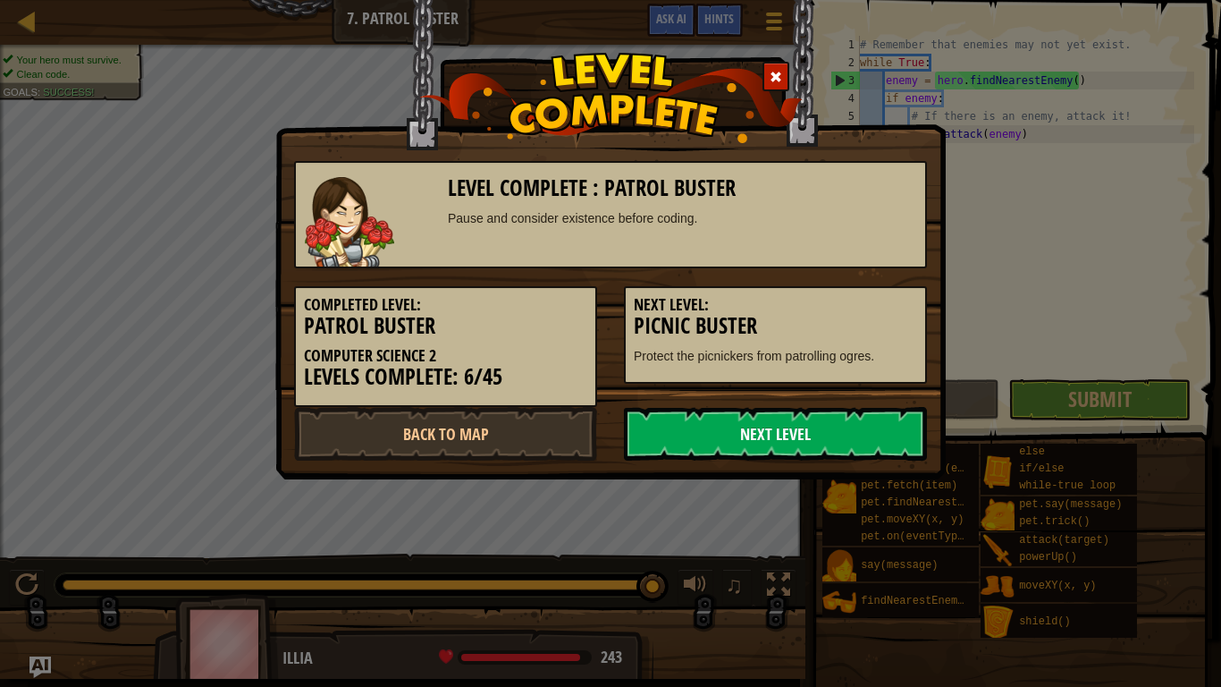
click at [793, 451] on link "Next Level" at bounding box center [775, 434] width 303 height 54
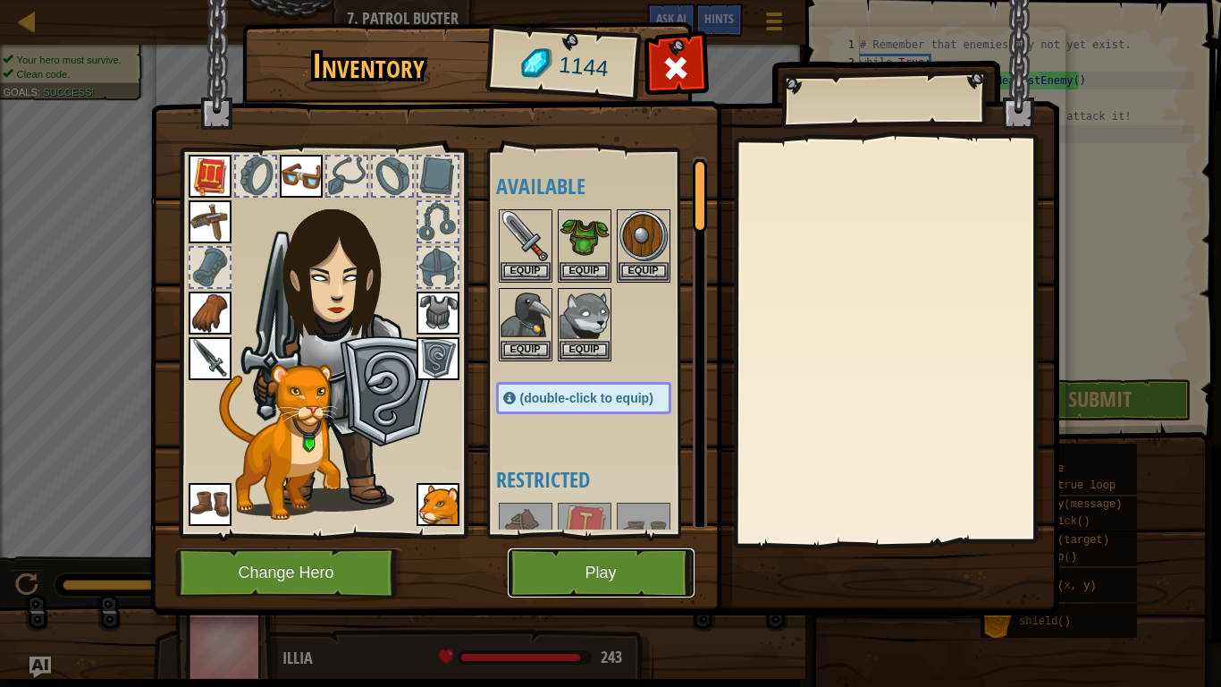
click at [612, 535] on button "Play" at bounding box center [601, 572] width 187 height 49
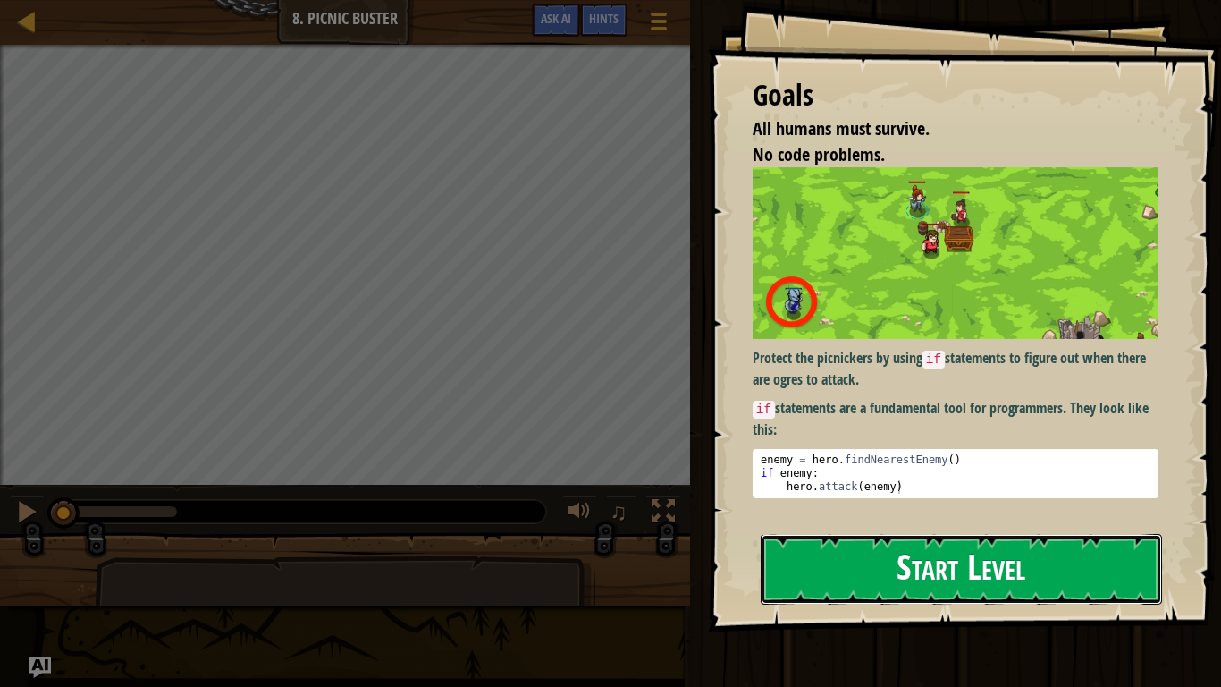
click at [872, 535] on button "Start Level" at bounding box center [961, 569] width 401 height 71
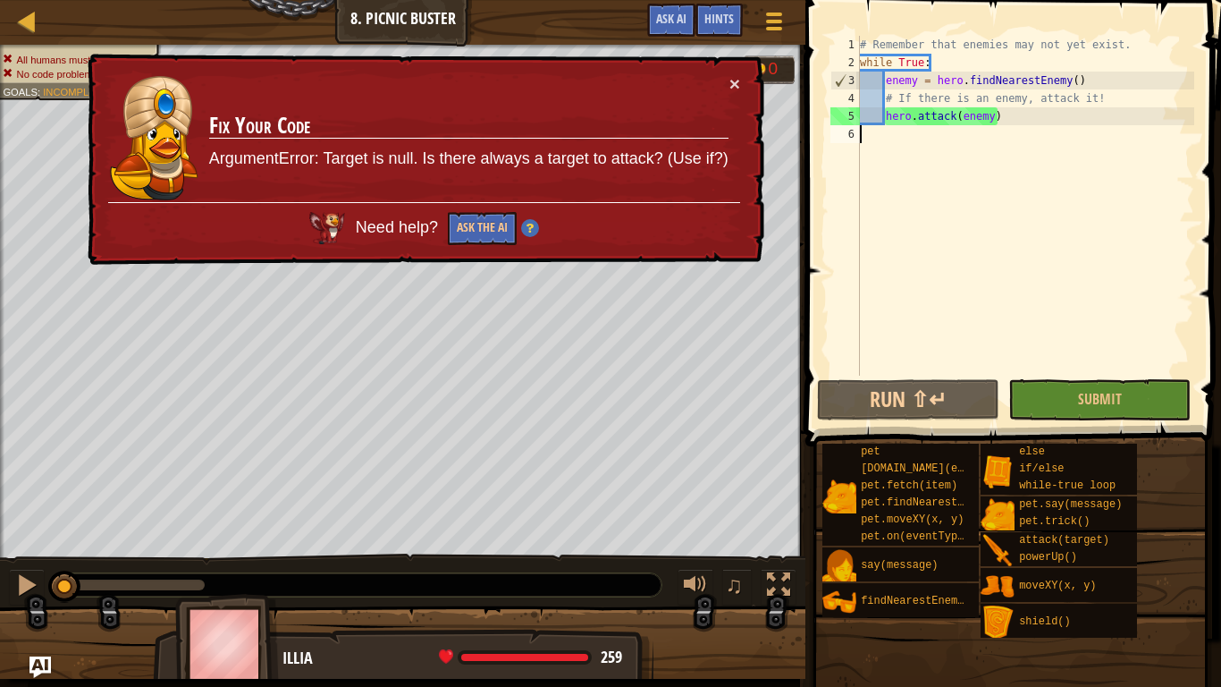
click at [1123, 100] on div "# Remember that enemies may not yet exist. while True : enemy = hero . findNear…" at bounding box center [1025, 223] width 338 height 375
type textarea "# If there is an enemy, attack it!"
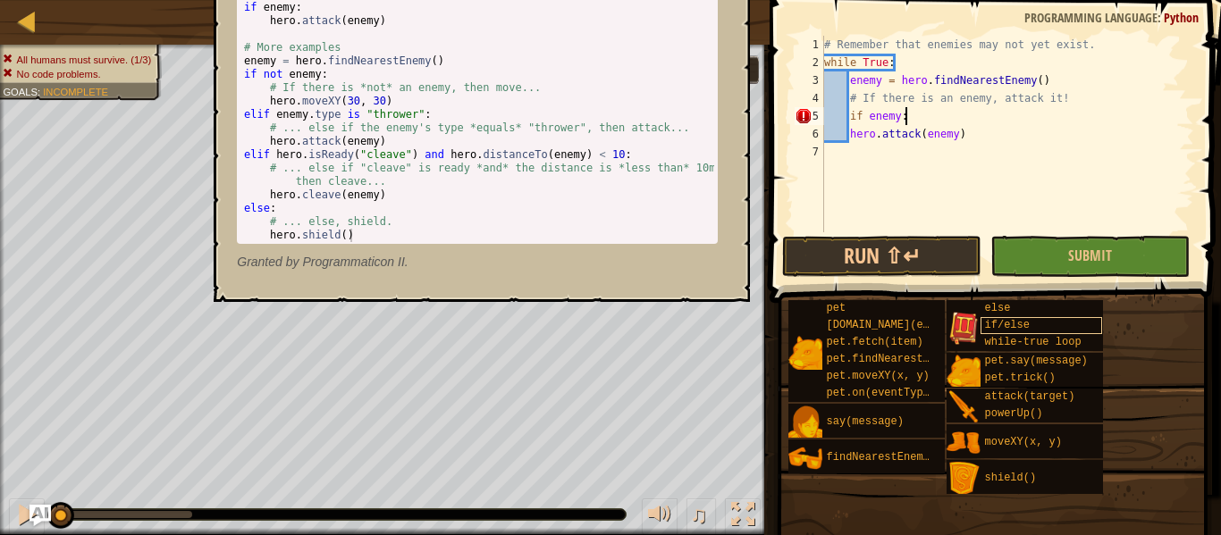
scroll to position [8, 11]
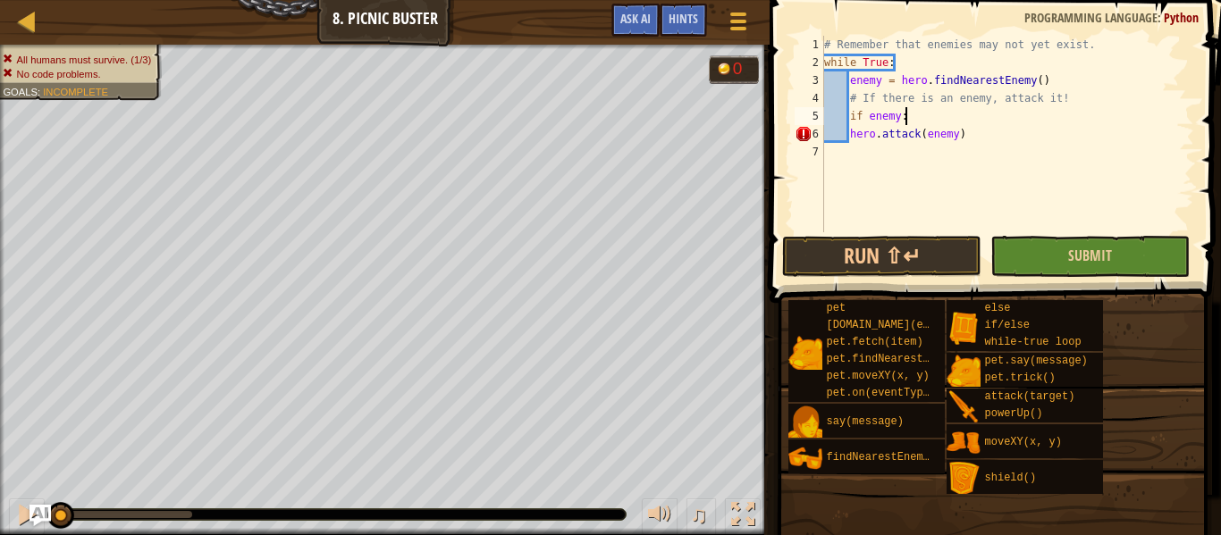
type textarea "if enemy:"
click at [1126, 246] on button "Submit" at bounding box center [1089, 256] width 199 height 41
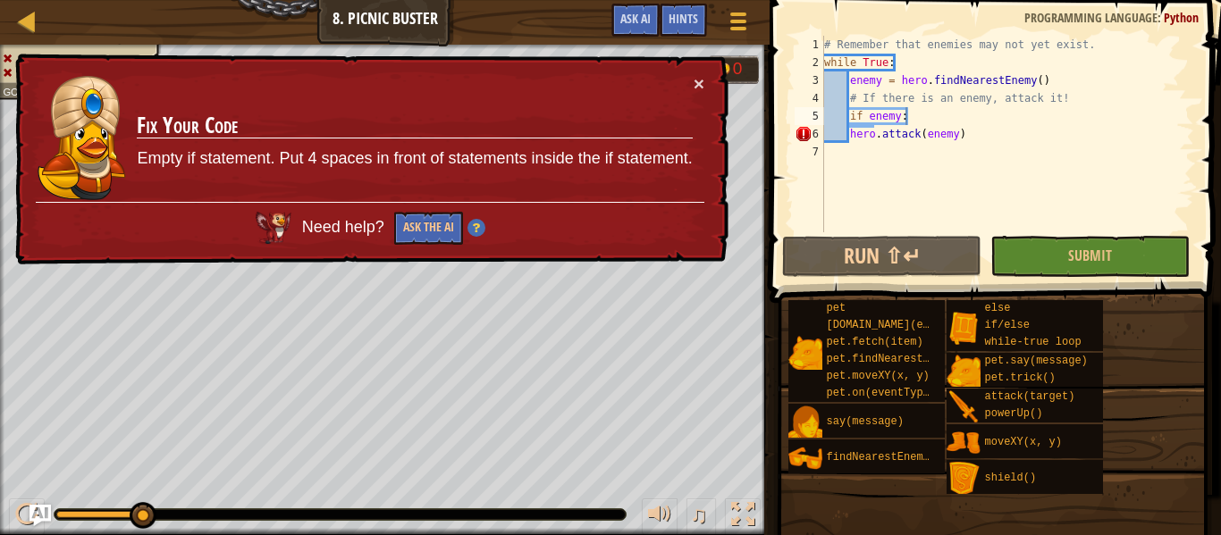
click at [715, 77] on div "× Fix Your Code Empty if statement. Put 4 spaces in front of statements inside …" at bounding box center [370, 160] width 717 height 212
click at [689, 90] on td "Fix Your Code Empty if statement. Put 4 spaces in front of statements inside th…" at bounding box center [414, 138] width 557 height 128
click at [697, 80] on button "×" at bounding box center [699, 83] width 11 height 19
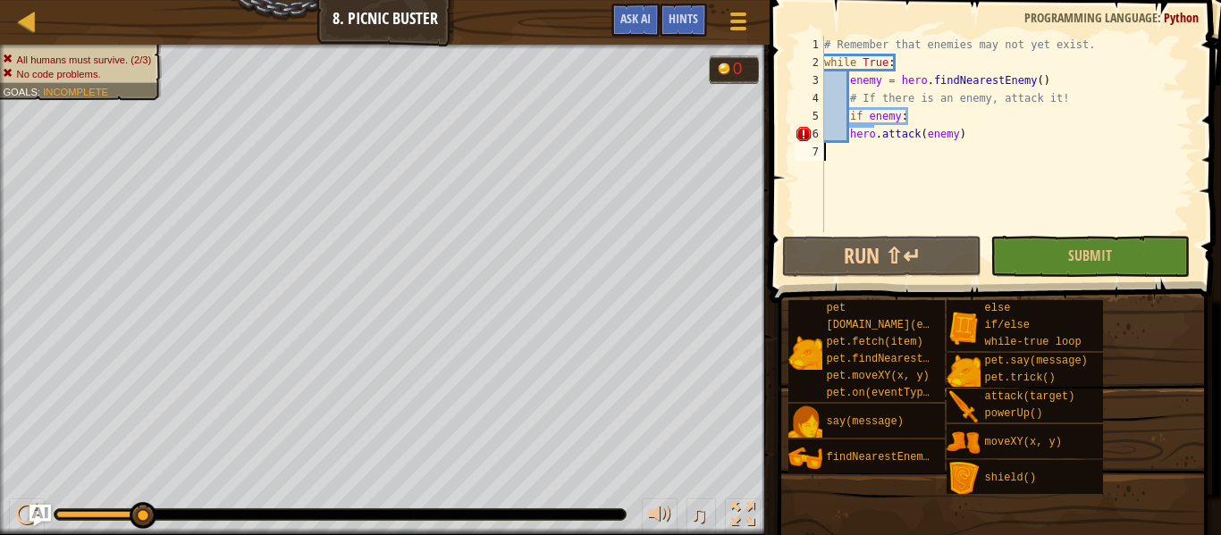
click at [854, 147] on div "# Remember that enemies may not yet exist. while True : enemy = hero . findNear…" at bounding box center [1008, 152] width 374 height 232
click at [856, 147] on div "# Remember that enemies may not yet exist. while True : enemy = hero . findNear…" at bounding box center [1008, 152] width 374 height 232
click at [855, 136] on div "# Remember that enemies may not yet exist. while True : enemy = hero . findNear…" at bounding box center [1008, 152] width 374 height 232
click at [842, 135] on div "# Remember that enemies may not yet exist. while True : enemy = hero . findNear…" at bounding box center [1008, 152] width 374 height 232
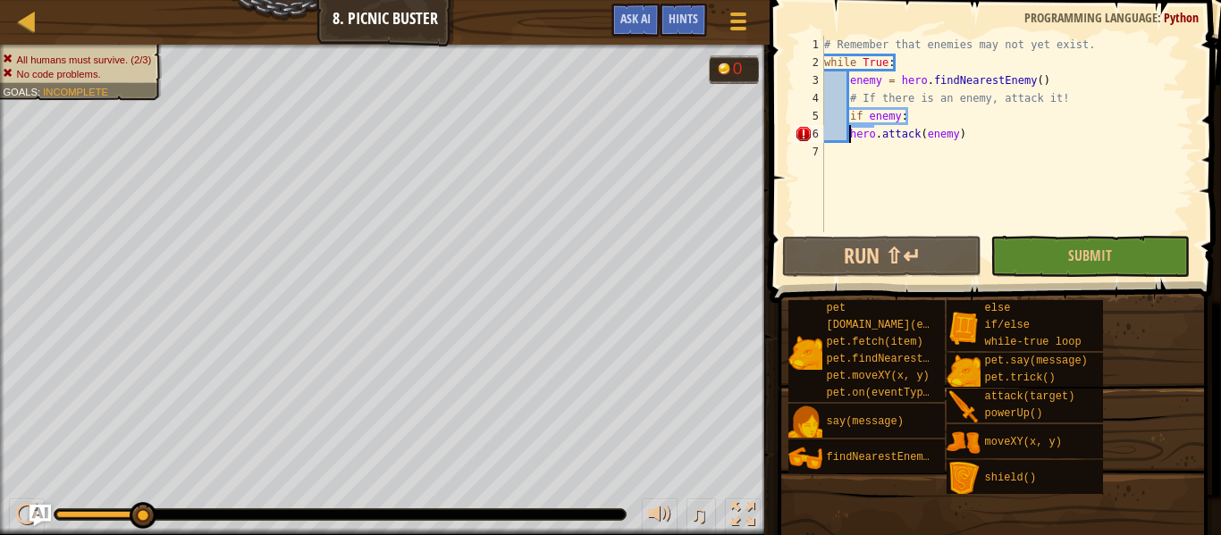
click at [847, 139] on div "# Remember that enemies may not yet exist. while True : enemy = hero . findNear…" at bounding box center [1008, 152] width 374 height 232
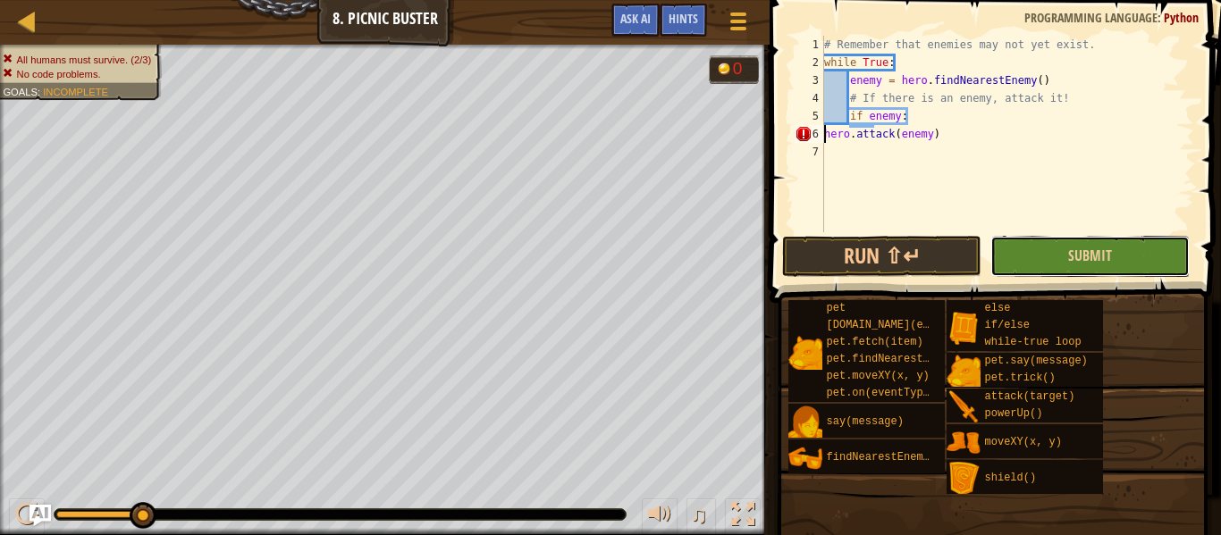
click at [1057, 267] on button "Submit" at bounding box center [1089, 256] width 199 height 41
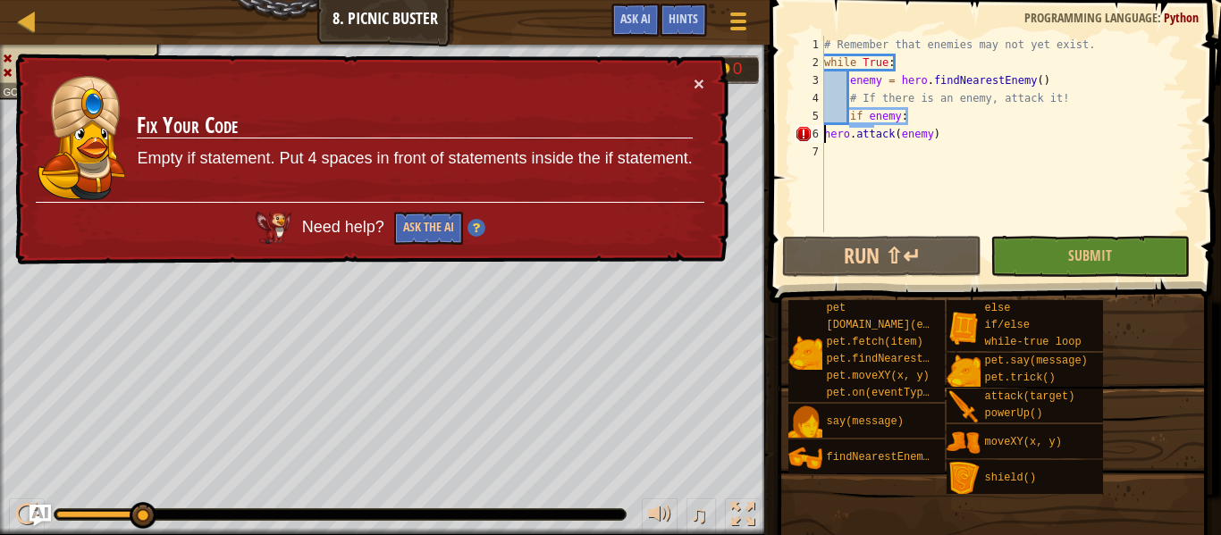
click at [705, 89] on div "× Fix Your Code Empty if statement. Put 4 spaces in front of statements inside …" at bounding box center [370, 160] width 717 height 212
click at [703, 80] on button "×" at bounding box center [699, 83] width 11 height 19
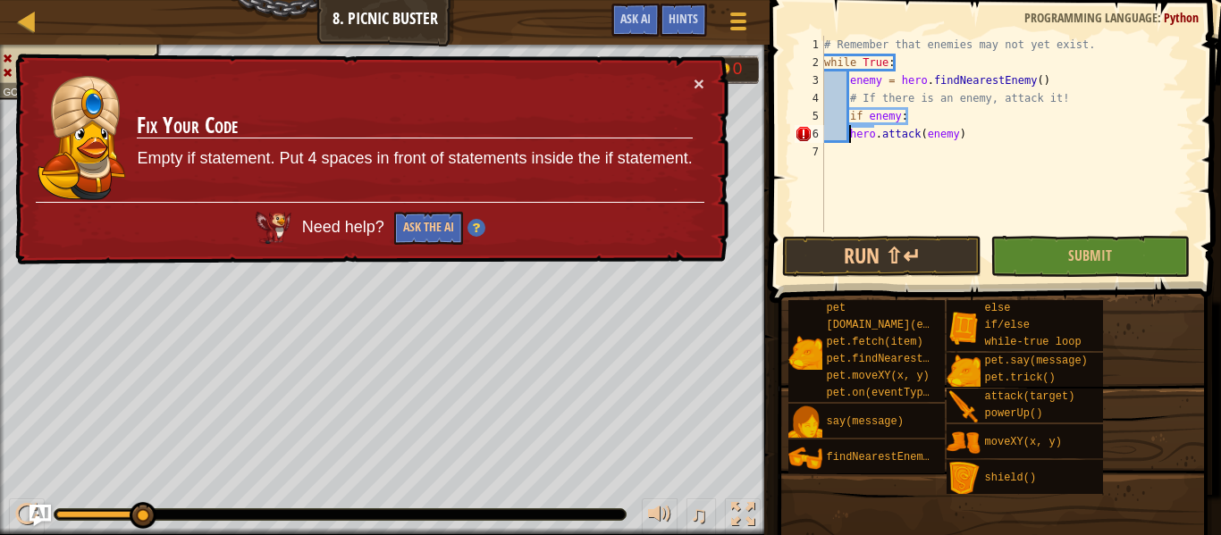
click at [706, 85] on div "× Fix Your Code Empty if statement. Put 4 spaces in front of statements inside …" at bounding box center [370, 160] width 717 height 212
click at [695, 85] on button "×" at bounding box center [699, 83] width 11 height 19
click at [830, 115] on div "# Remember that enemies may not yet exist. while True : enemy = hero . findNear…" at bounding box center [1008, 152] width 374 height 232
click at [853, 138] on div "# Remember that enemies may not yet exist. while True : enemy = hero . findNear…" at bounding box center [1008, 152] width 374 height 232
click at [848, 134] on div "# Remember that enemies may not yet exist. while True : enemy = hero . findNear…" at bounding box center [1008, 152] width 374 height 232
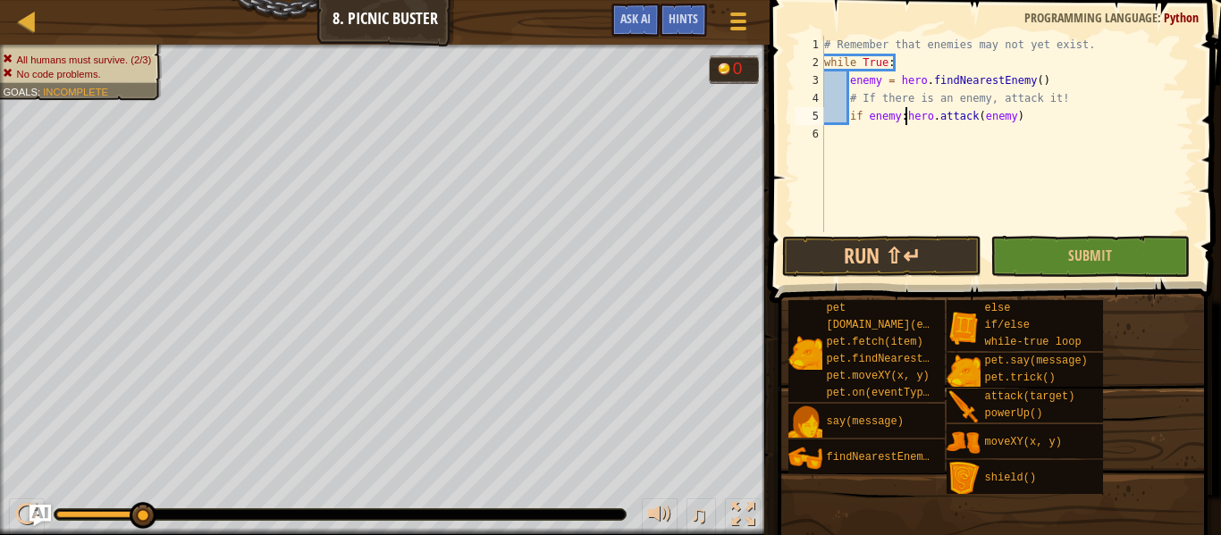
type textarea "hero.attack(enemy)"
click at [1066, 251] on button "Submit" at bounding box center [1089, 256] width 199 height 41
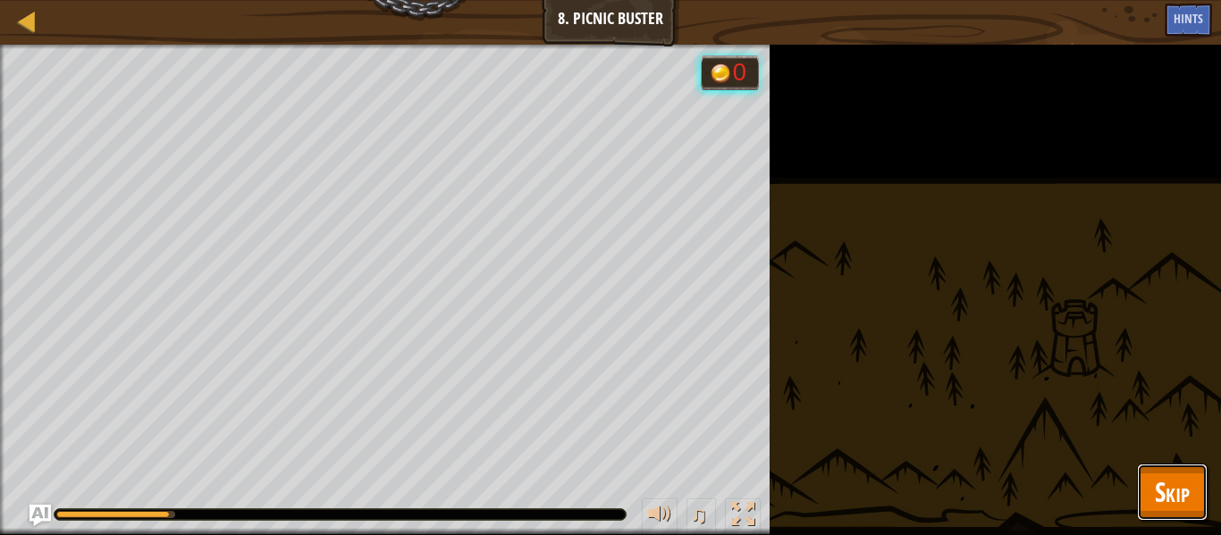
click at [1206, 476] on button "Skip" at bounding box center [1172, 492] width 71 height 57
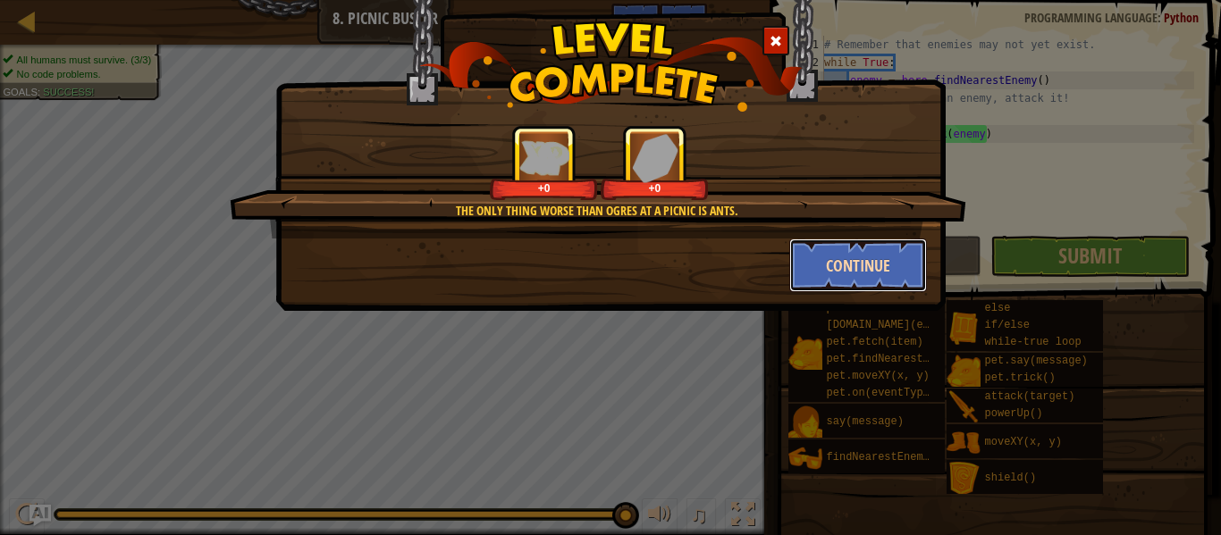
click at [896, 282] on button "Continue" at bounding box center [858, 266] width 139 height 54
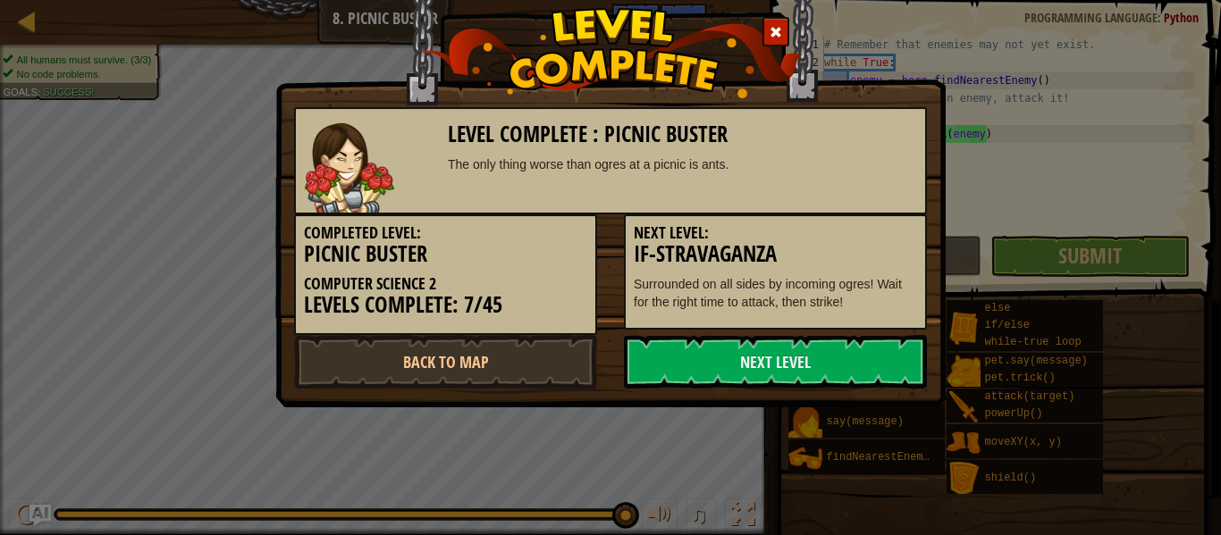
click at [805, 392] on div "Level Complete : Picnic Buster The only thing worse than ogres at a picnic is a…" at bounding box center [610, 181] width 670 height 452
click at [793, 378] on link "Next Level" at bounding box center [775, 362] width 303 height 54
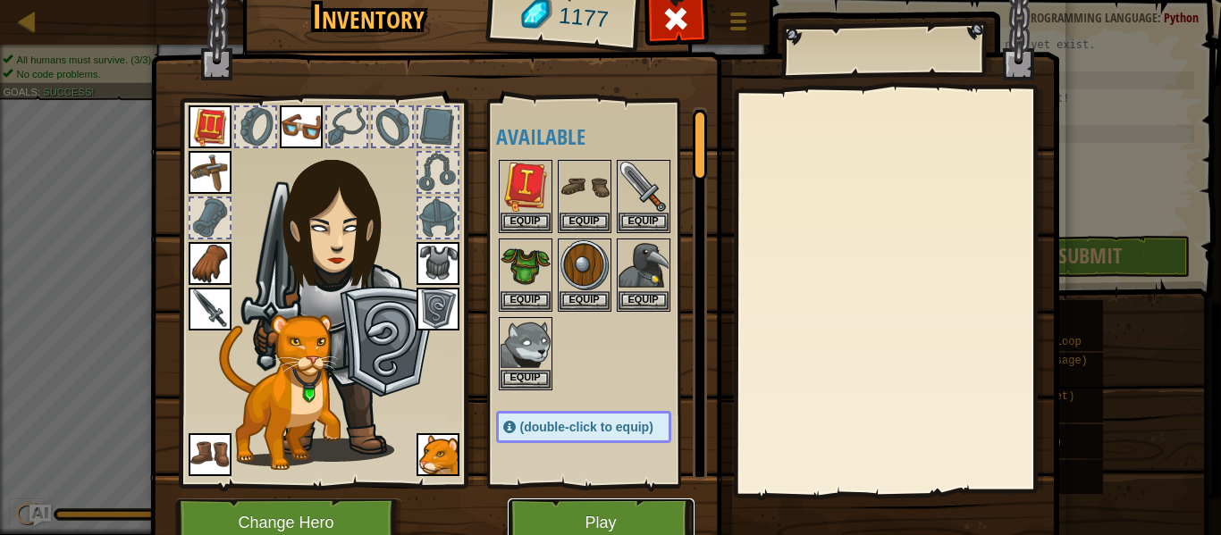
click at [573, 517] on button "Play" at bounding box center [601, 523] width 187 height 49
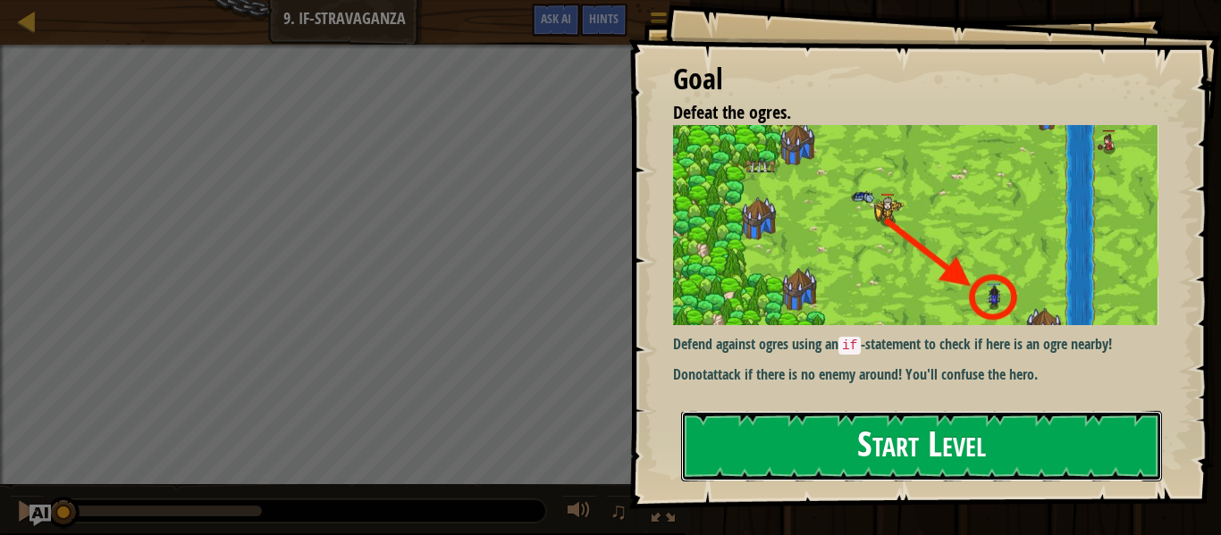
click at [894, 468] on button "Start Level" at bounding box center [921, 446] width 481 height 71
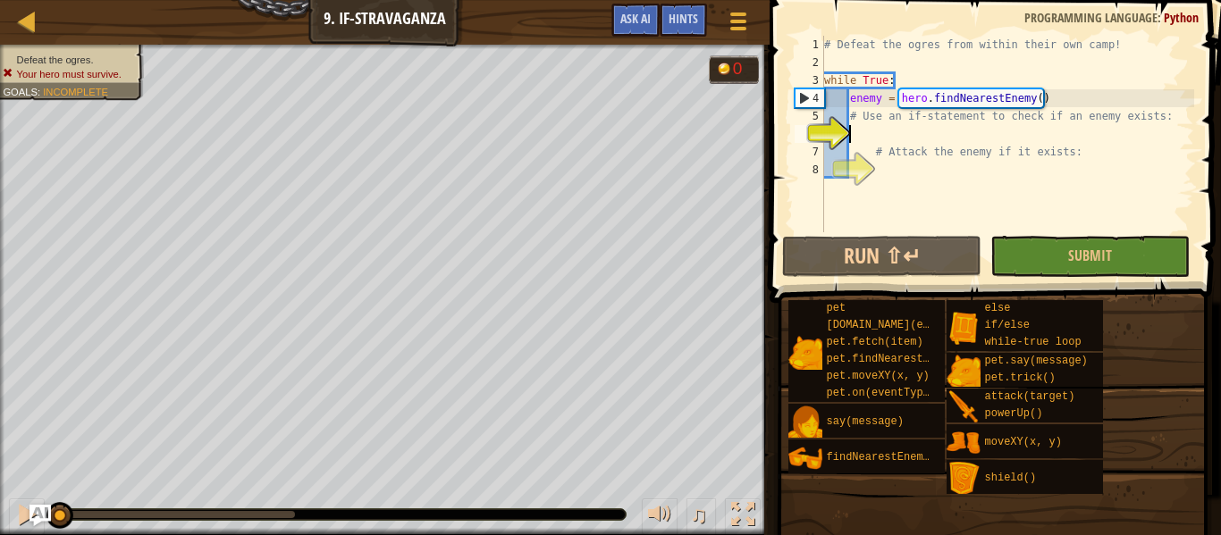
scroll to position [8, 4]
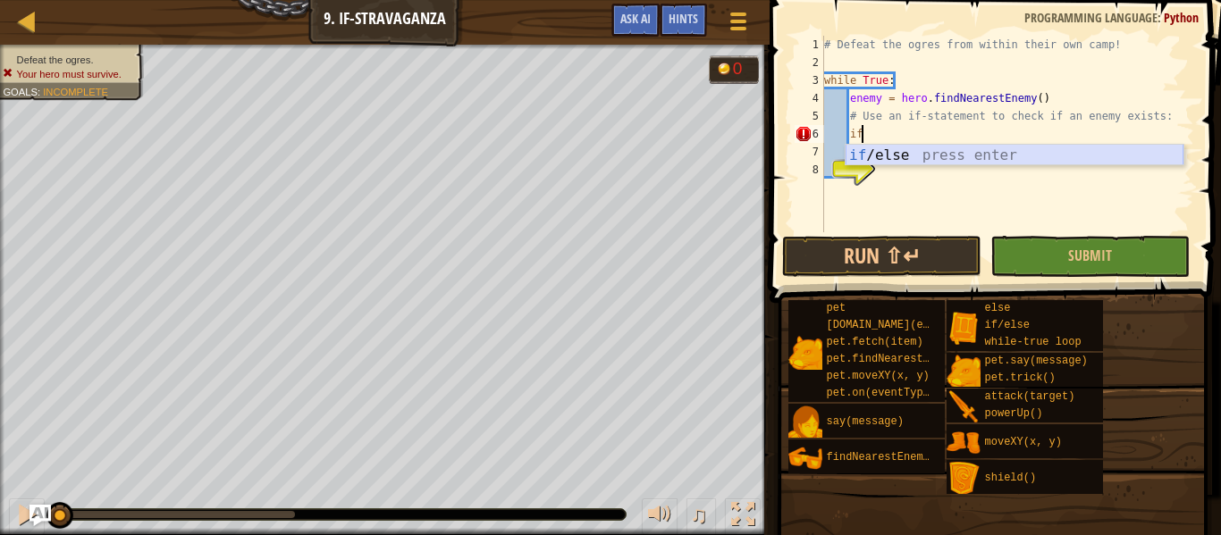
click at [1043, 142] on div "# Defeat the ogres from within their own camp! while True : enemy = hero . find…" at bounding box center [1008, 152] width 374 height 232
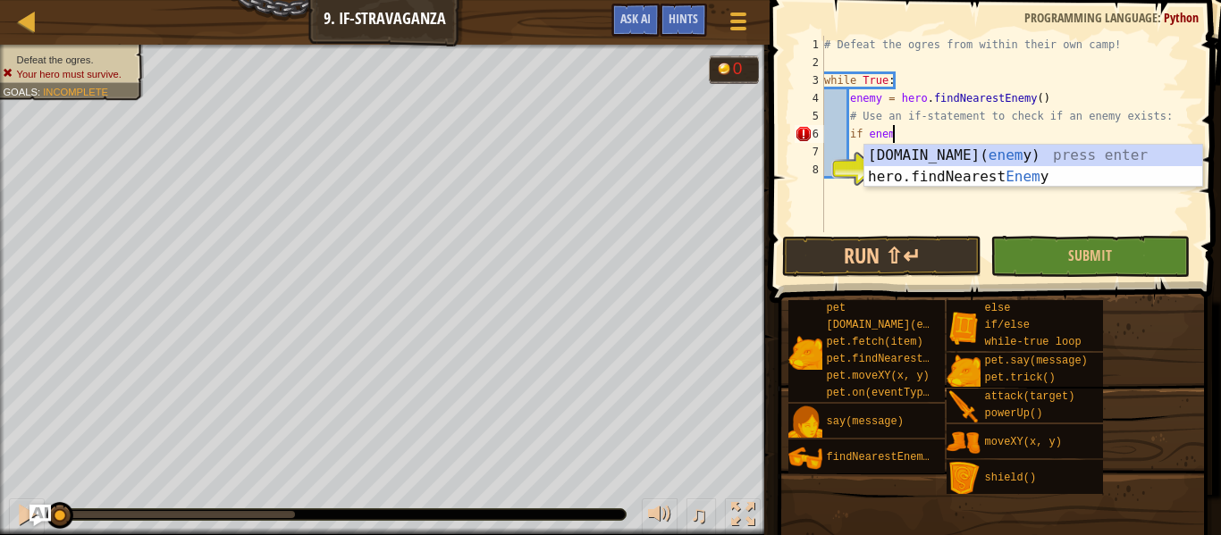
scroll to position [8, 10]
type textarea "if enemy:"
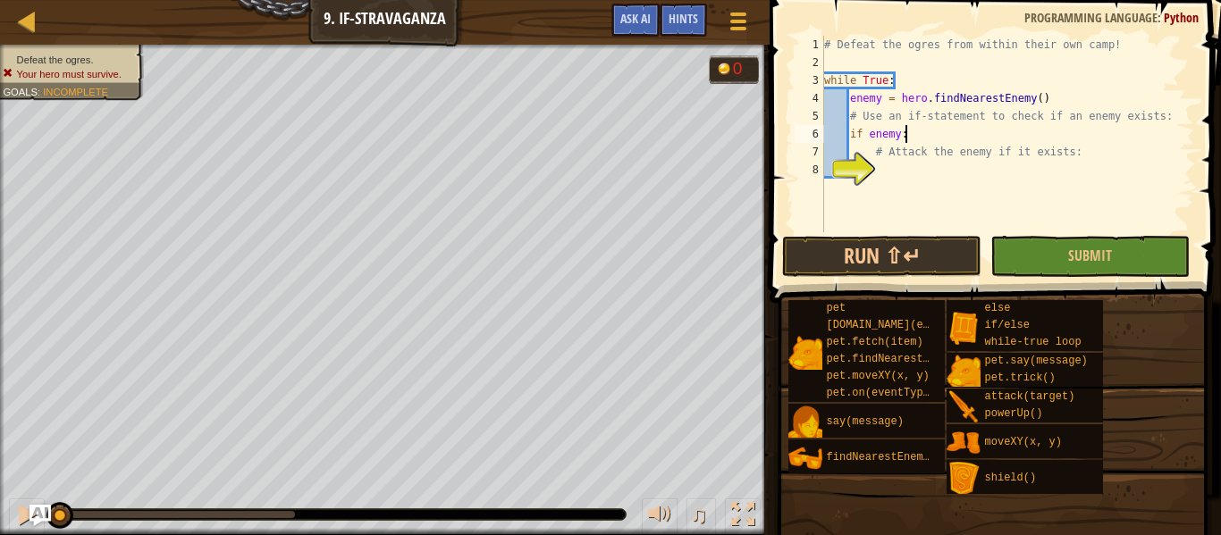
click at [975, 171] on div "# Defeat the ogres from within their own camp! while True : enemy = hero . find…" at bounding box center [1008, 152] width 374 height 232
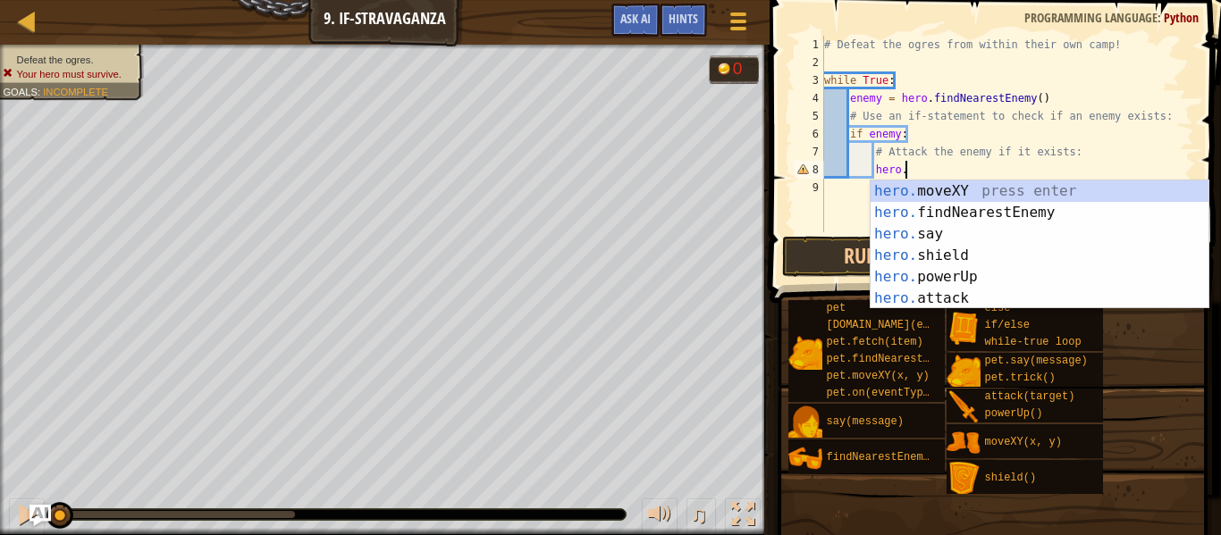
scroll to position [8, 10]
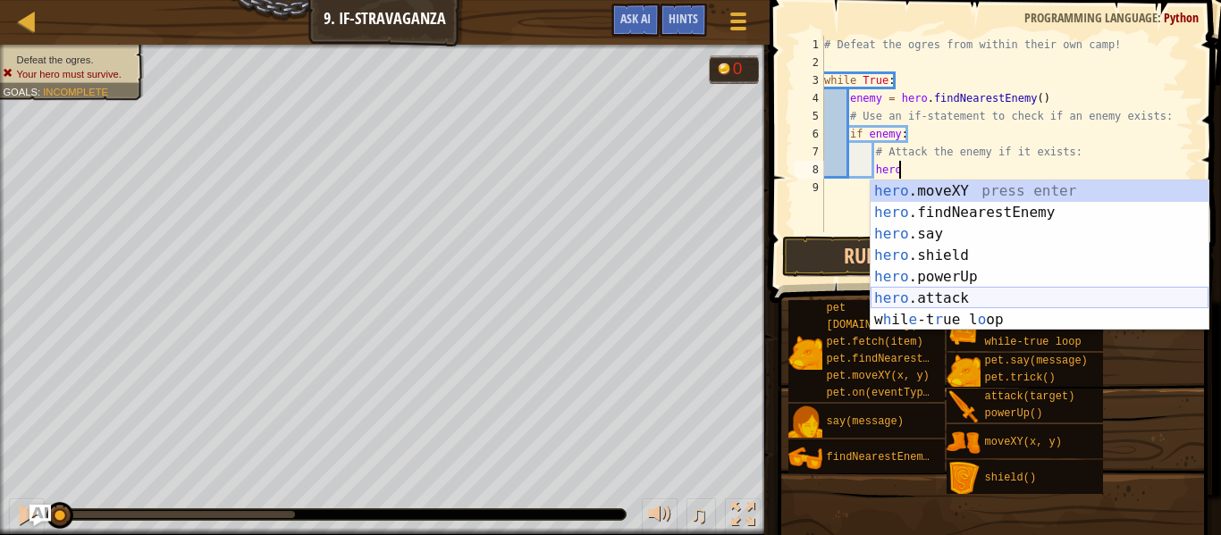
click at [987, 292] on div "hero .moveXY press enter hero .findNearestEnemy press enter hero .say press ent…" at bounding box center [1040, 277] width 338 height 193
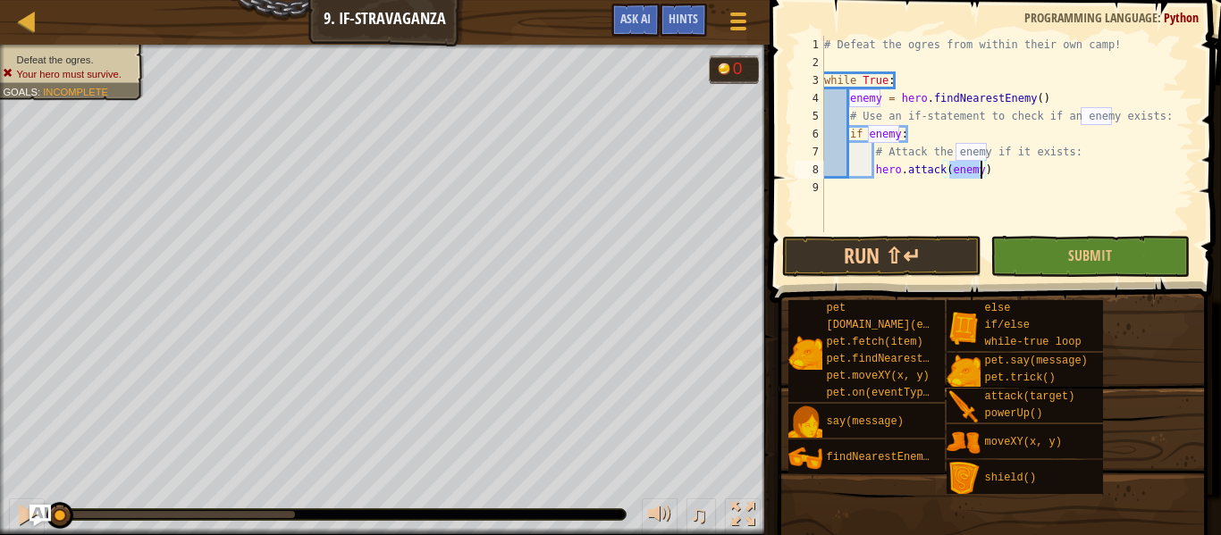
type textarea "hero.attack(enemy)"
click at [1043, 232] on span at bounding box center [997, 126] width 466 height 356
click at [1050, 245] on button "Submit" at bounding box center [1089, 256] width 199 height 41
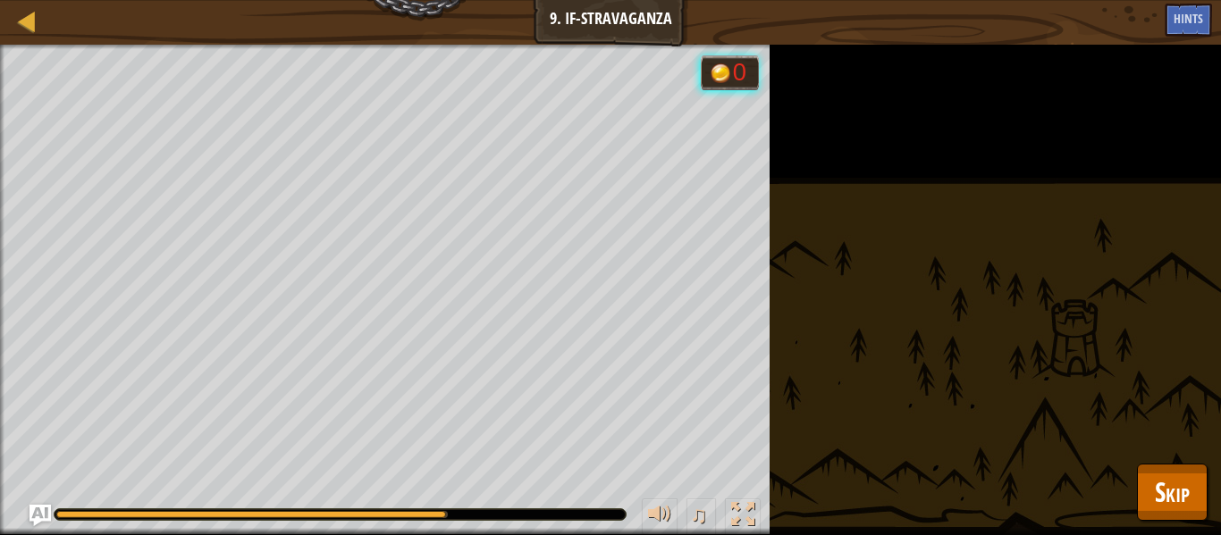
click at [446, 511] on div at bounding box center [252, 514] width 392 height 7
click at [554, 481] on div "Defeat the ogres. Your hero must survive. Goals : Running... 0 ♫ Illia 259 x: 3…" at bounding box center [610, 290] width 1221 height 491
click at [1200, 495] on button "Skip" at bounding box center [1172, 492] width 71 height 57
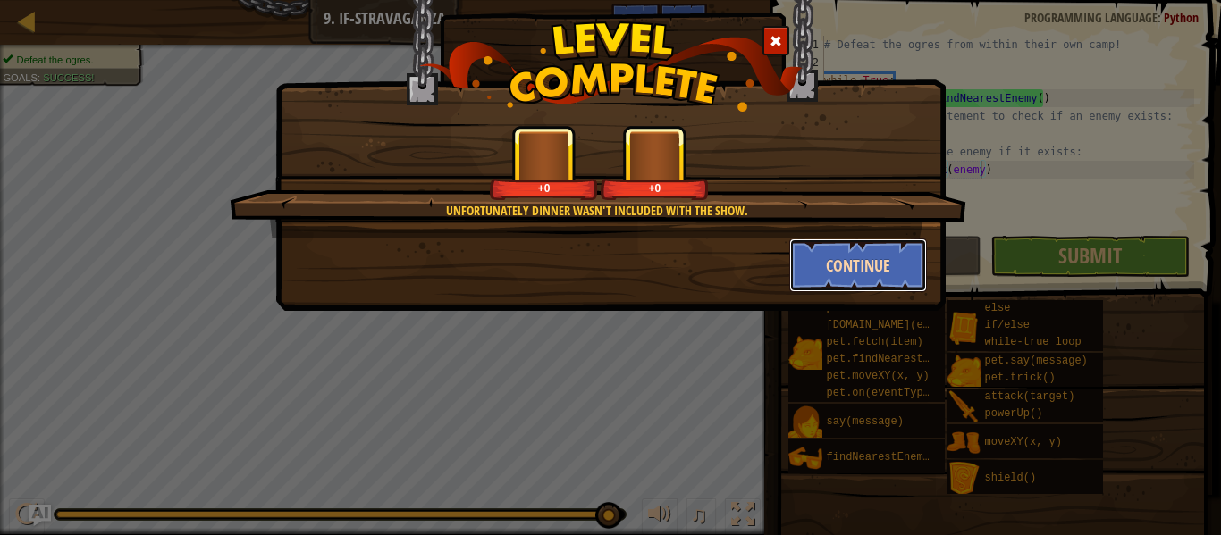
click at [891, 269] on button "Continue" at bounding box center [858, 266] width 139 height 54
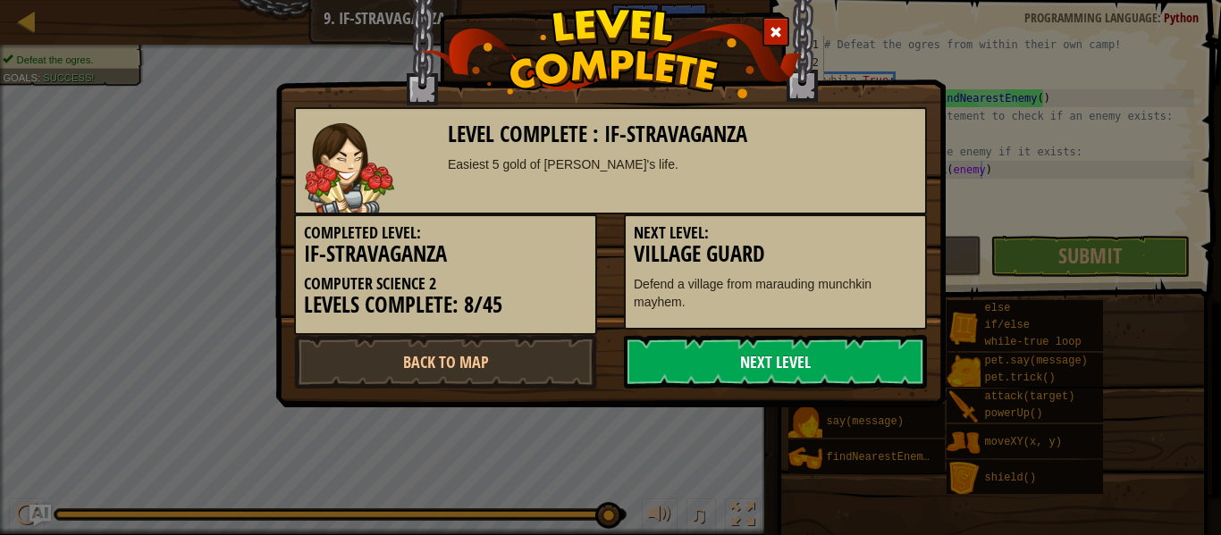
click at [731, 363] on link "Next Level" at bounding box center [775, 362] width 303 height 54
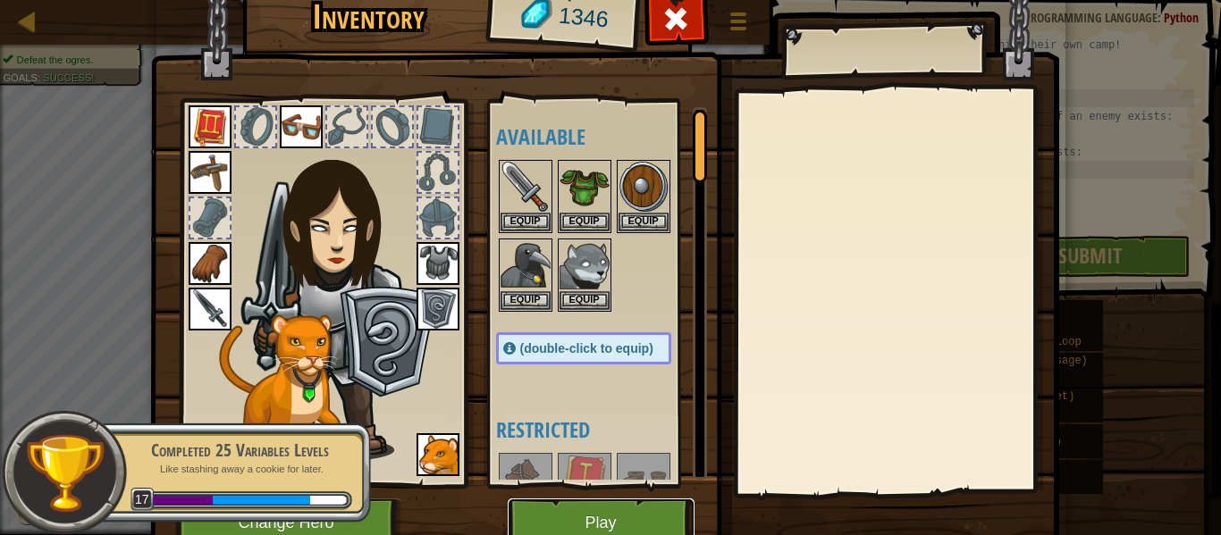
click at [625, 522] on button "Play" at bounding box center [601, 523] width 187 height 49
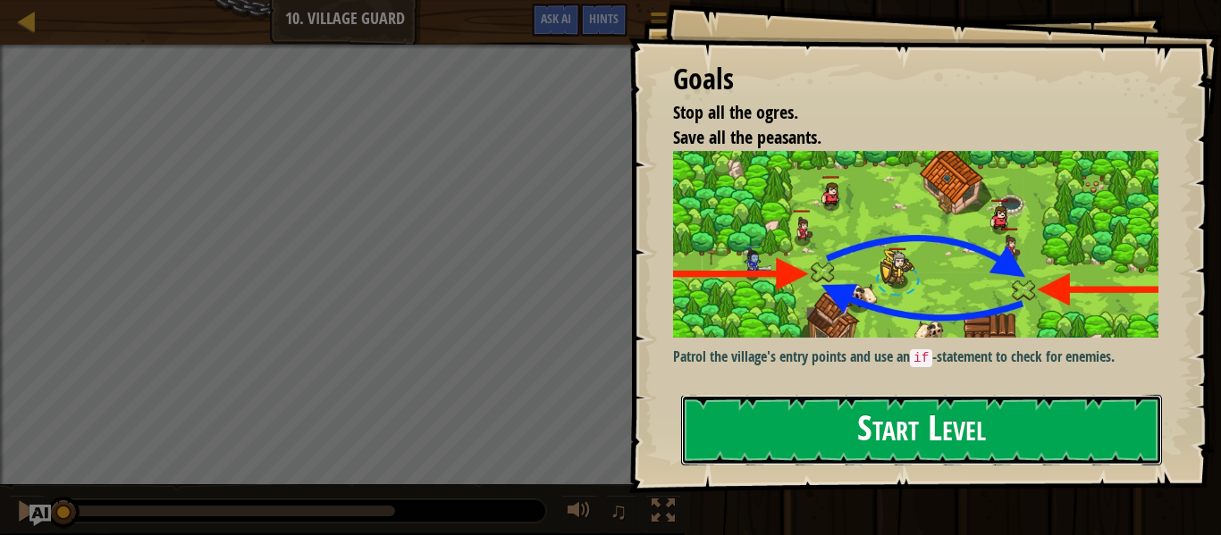
click at [866, 427] on button "Start Level" at bounding box center [921, 430] width 481 height 71
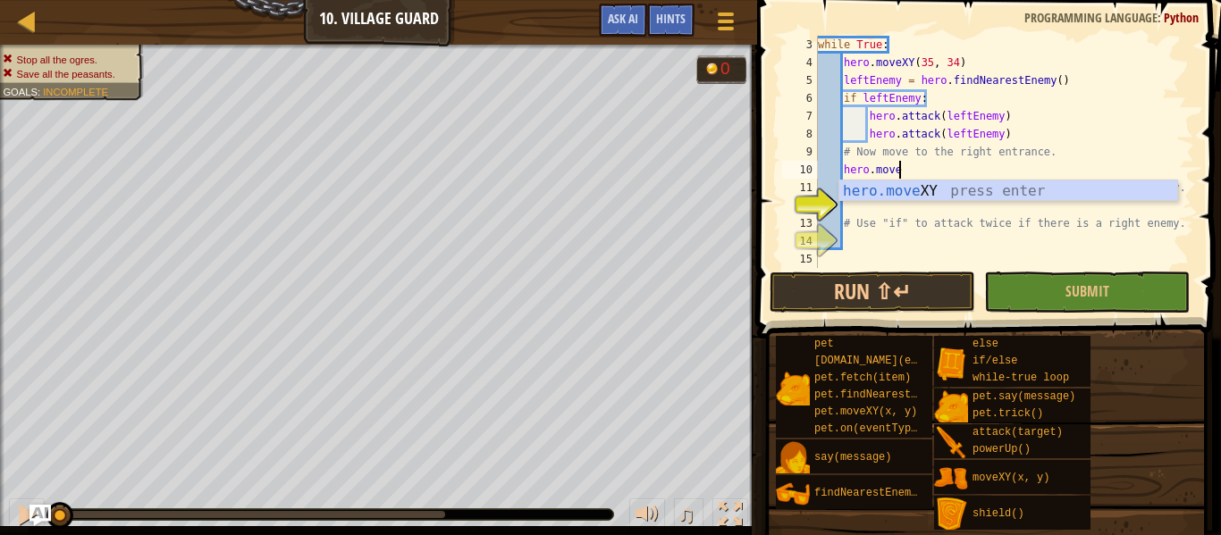
scroll to position [8, 11]
click at [1063, 190] on div "hero.move XY press enter" at bounding box center [1008, 213] width 338 height 64
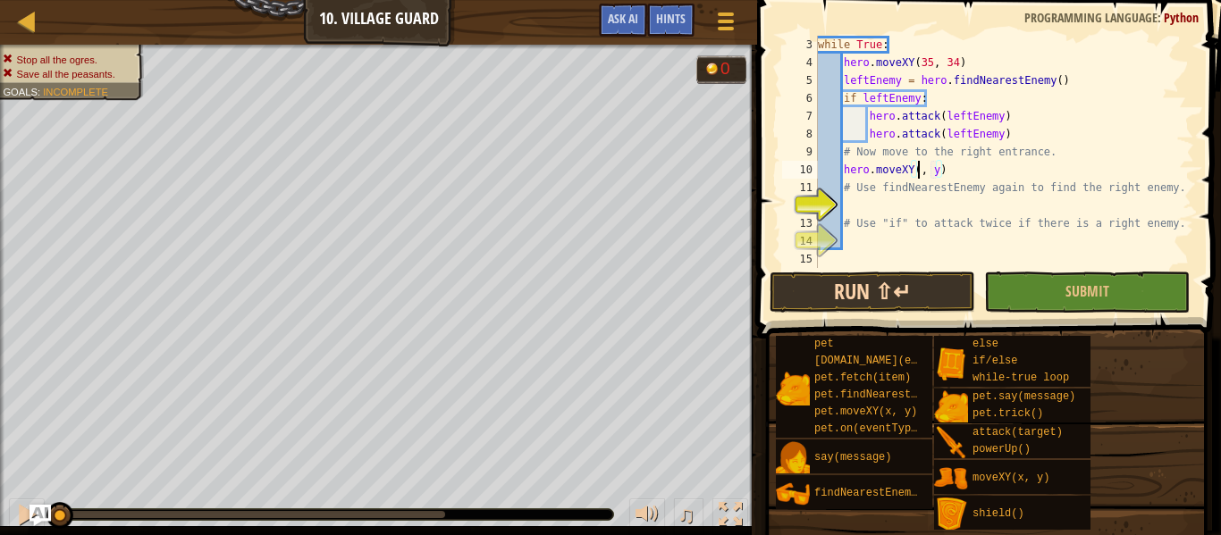
scroll to position [8, 17]
click at [951, 167] on div "while True : hero . moveXY ( 35 , 34 ) leftEnemy = hero . findNearestEnemy ( ) …" at bounding box center [1004, 170] width 380 height 268
click at [974, 196] on div "while True : hero . moveXY ( 35 , 34 ) leftEnemy = hero . findNearestEnemy ( ) …" at bounding box center [1004, 170] width 380 height 268
type textarea "# Use findNearestEnemy again to find the right enemy."
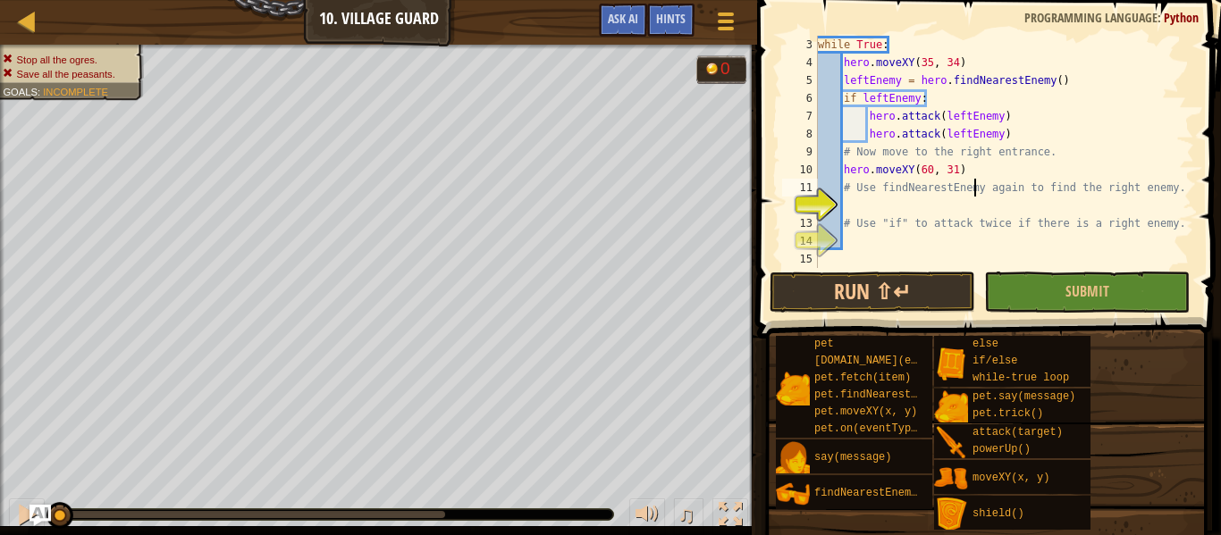
click at [959, 204] on div "while True : hero . moveXY ( 35 , 34 ) leftEnemy = hero . findNearestEnemy ( ) …" at bounding box center [1004, 170] width 380 height 268
click at [969, 170] on div "while True : hero . moveXY ( 35 , 34 ) leftEnemy = hero . findNearestEnemy ( ) …" at bounding box center [1004, 170] width 380 height 268
type textarea "hero.moveXY(60, 31)"
click at [975, 198] on div "while True : hero . moveXY ( 35 , 34 ) leftEnemy = hero . findNearestEnemy ( ) …" at bounding box center [1004, 170] width 380 height 268
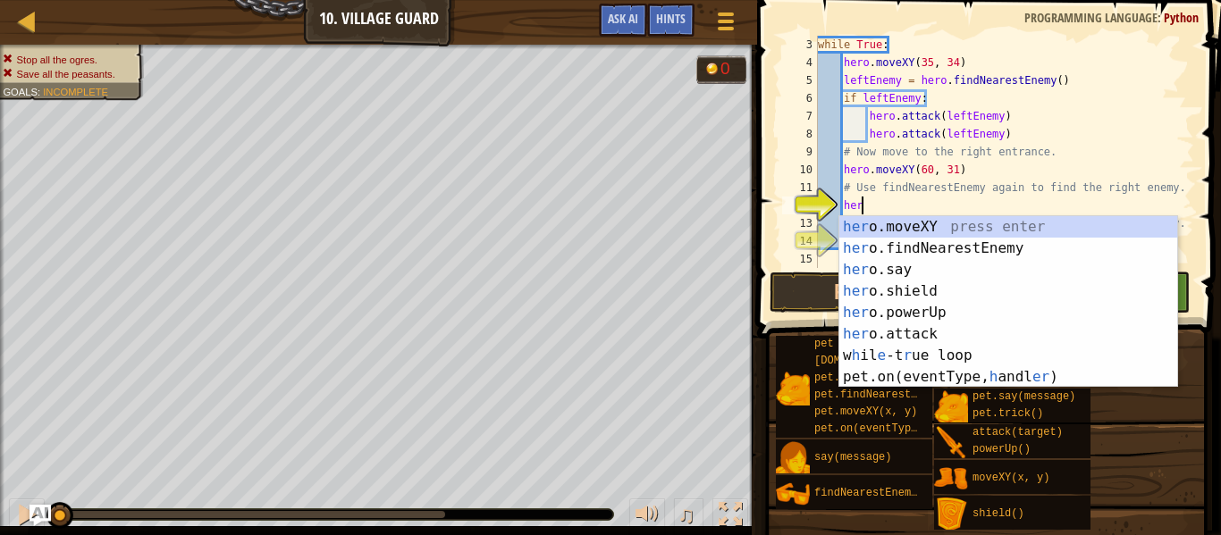
type textarea "hero"
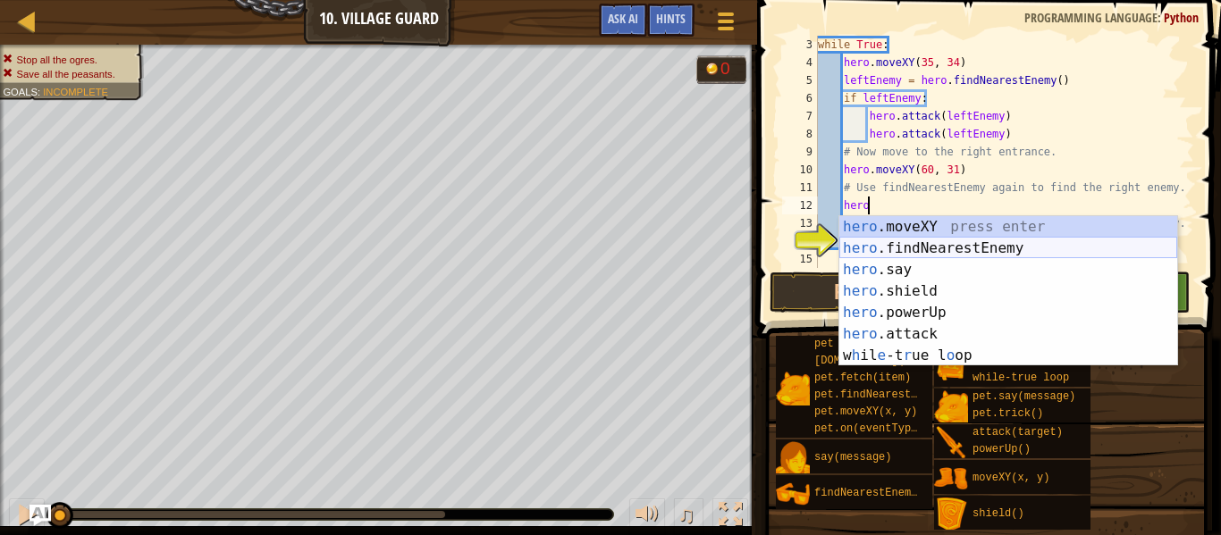
click at [1045, 252] on div "hero .moveXY press enter hero .findNearestEnemy press enter hero .say press ent…" at bounding box center [1008, 312] width 338 height 193
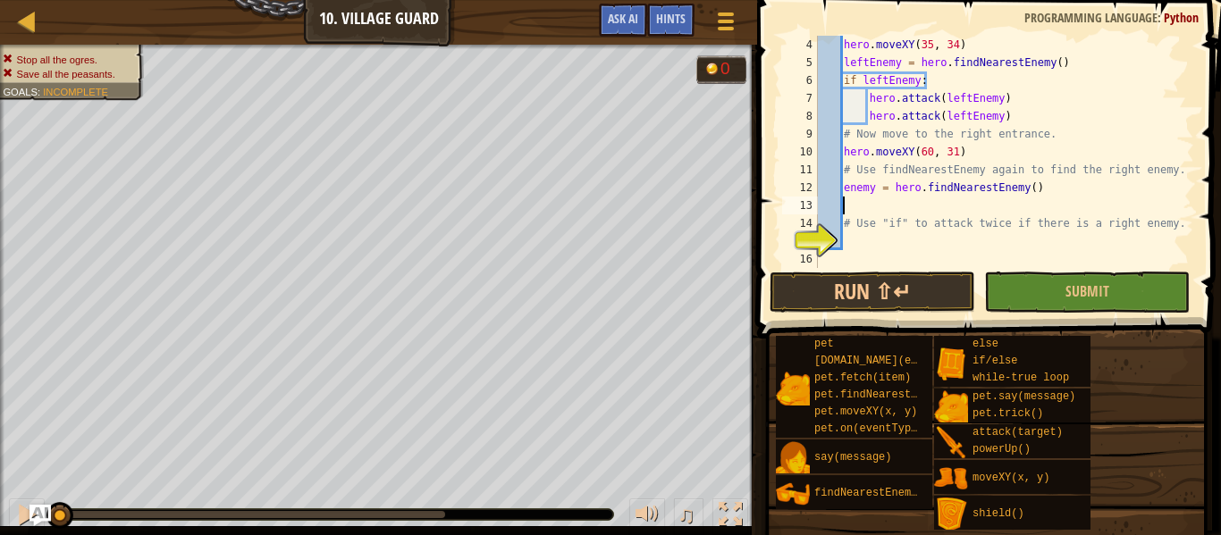
scroll to position [8, 0]
click at [1059, 193] on div "hero . moveXY ( 35 , 34 ) leftEnemy = hero . findNearestEnemy ( ) if leftEnemy …" at bounding box center [1004, 170] width 380 height 268
type textarea "enemy = hero.findNearestEnemy()"
click at [1007, 213] on div "hero . moveXY ( 35 , 34 ) leftEnemy = hero . findNearestEnemy ( ) if leftEnemy …" at bounding box center [1004, 170] width 380 height 268
type textarea "enemy = hero.findNearestEnemy()"
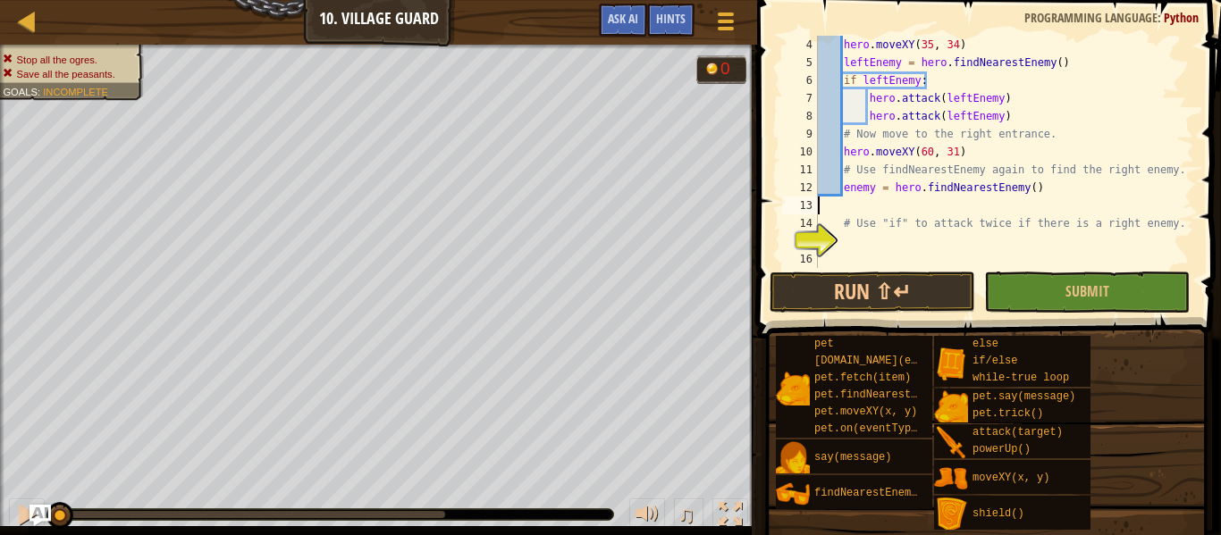
scroll to position [36, 0]
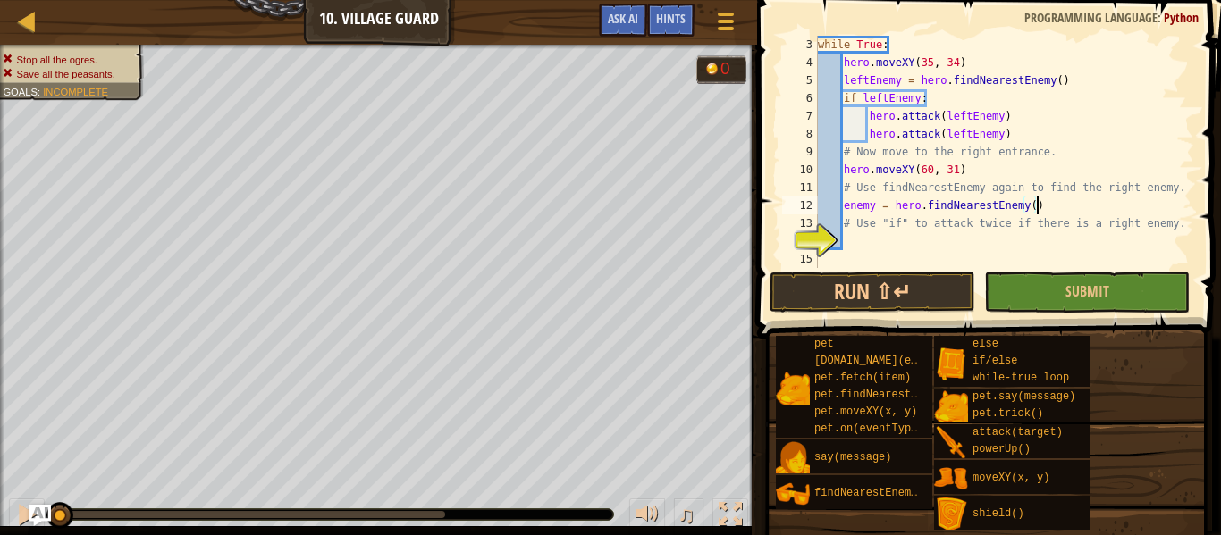
click at [869, 235] on div "while True : hero . moveXY ( 35 , 34 ) leftEnemy = hero . findNearestEnemy ( ) …" at bounding box center [1004, 170] width 380 height 268
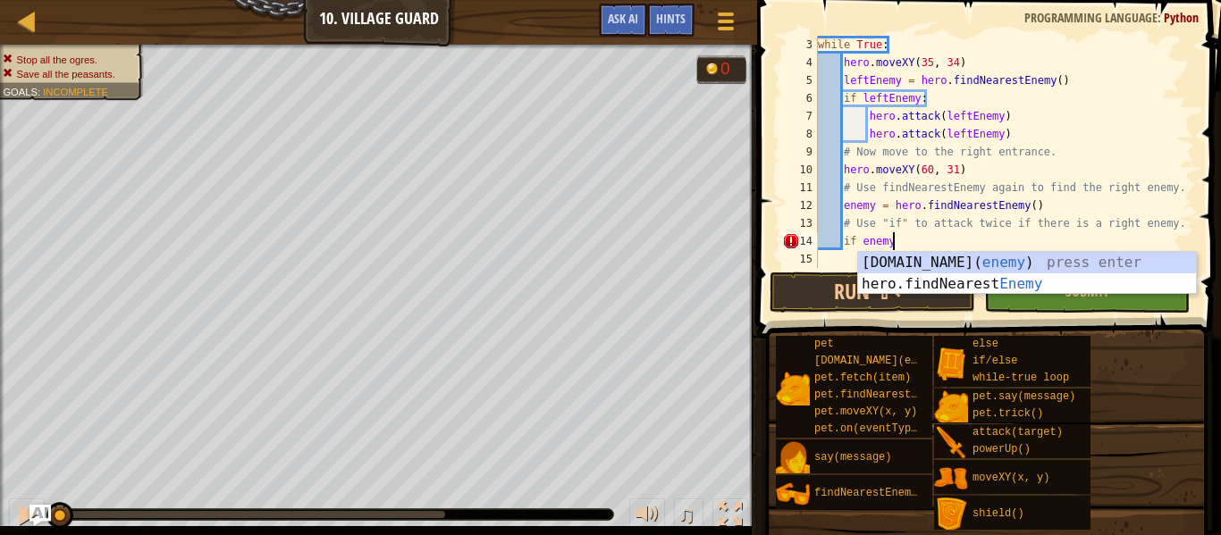
type textarea "if enemy:"
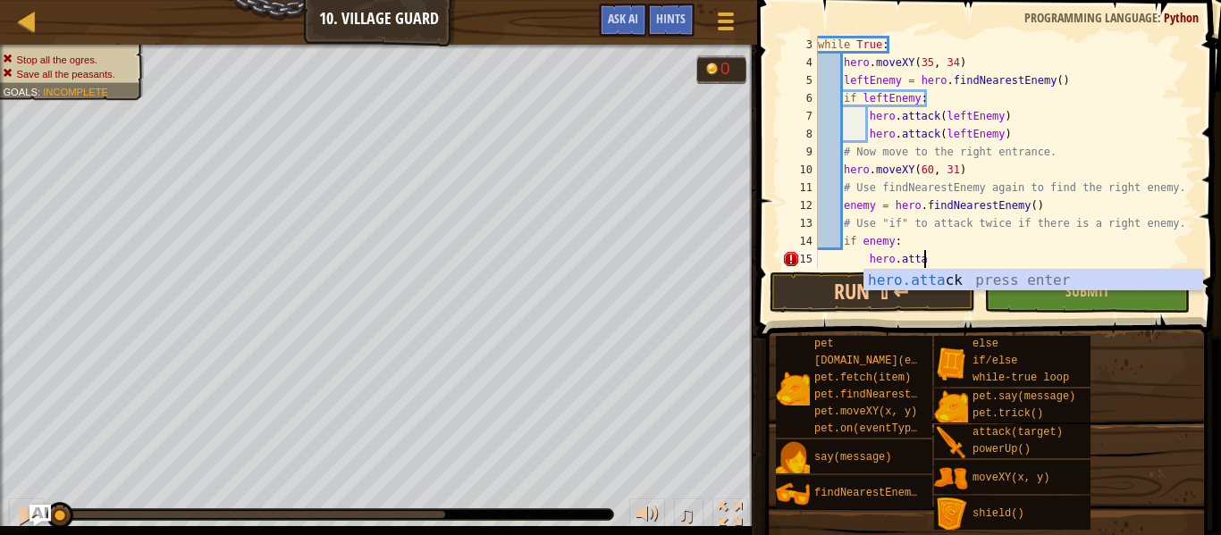
scroll to position [8, 15]
click at [944, 282] on div "hero.[PERSON_NAME] press enter" at bounding box center [1033, 302] width 338 height 64
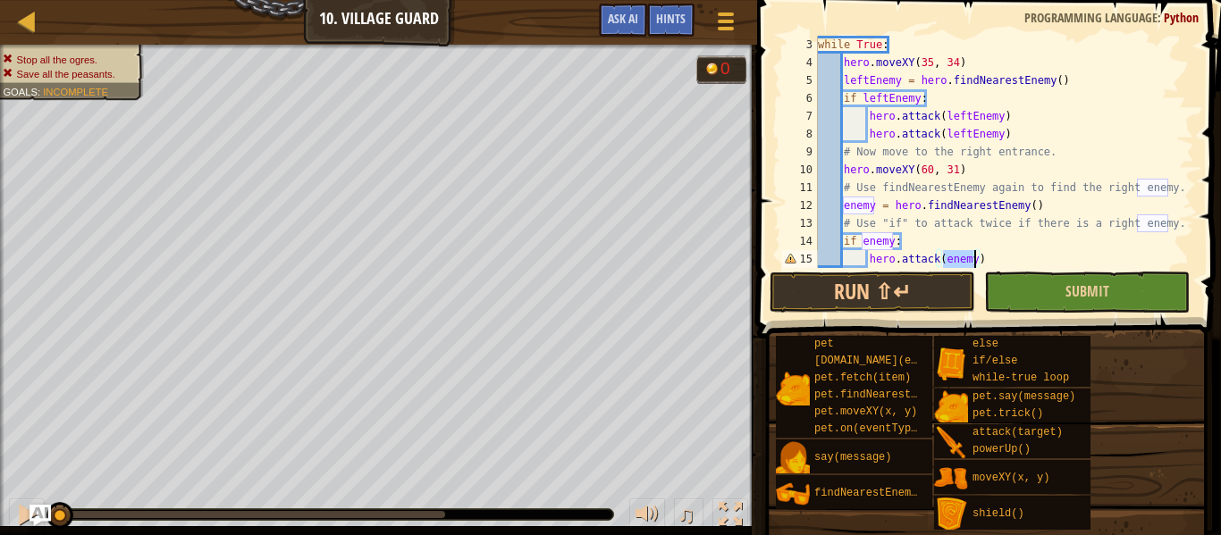
type textarea "hero.attack(enemy)"
click at [1041, 301] on button "Submit" at bounding box center [1087, 292] width 206 height 41
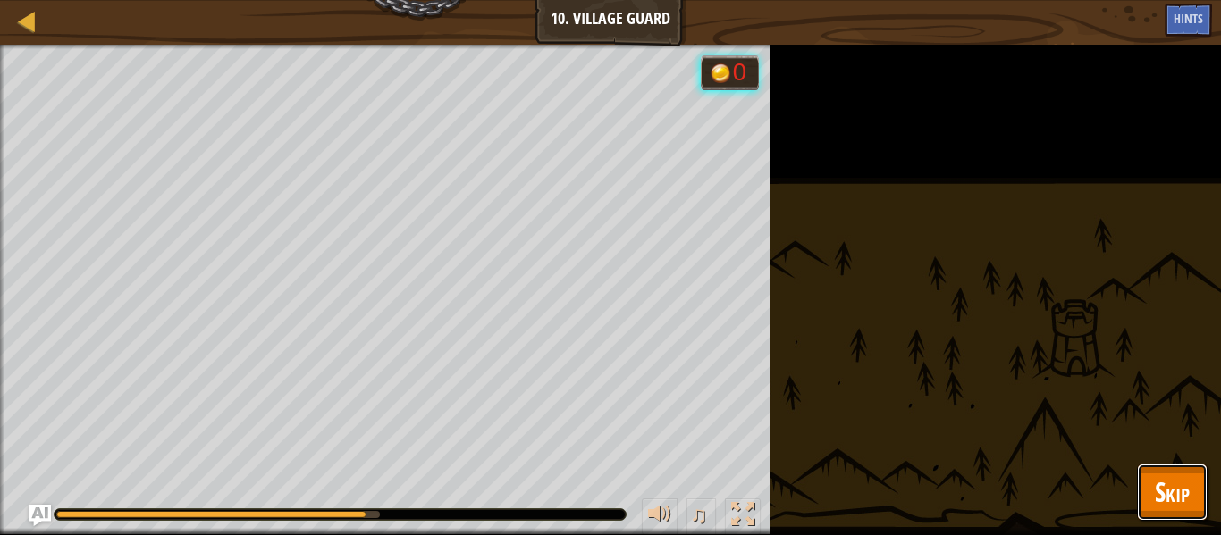
click at [1181, 499] on span "Skip" at bounding box center [1172, 492] width 35 height 37
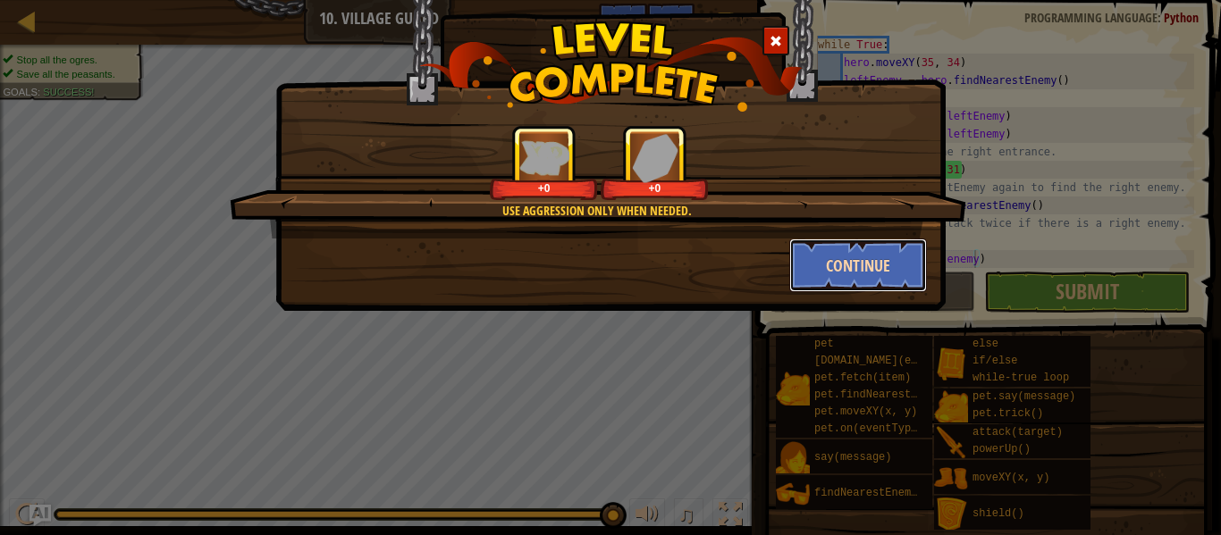
click at [867, 263] on button "Continue" at bounding box center [858, 266] width 139 height 54
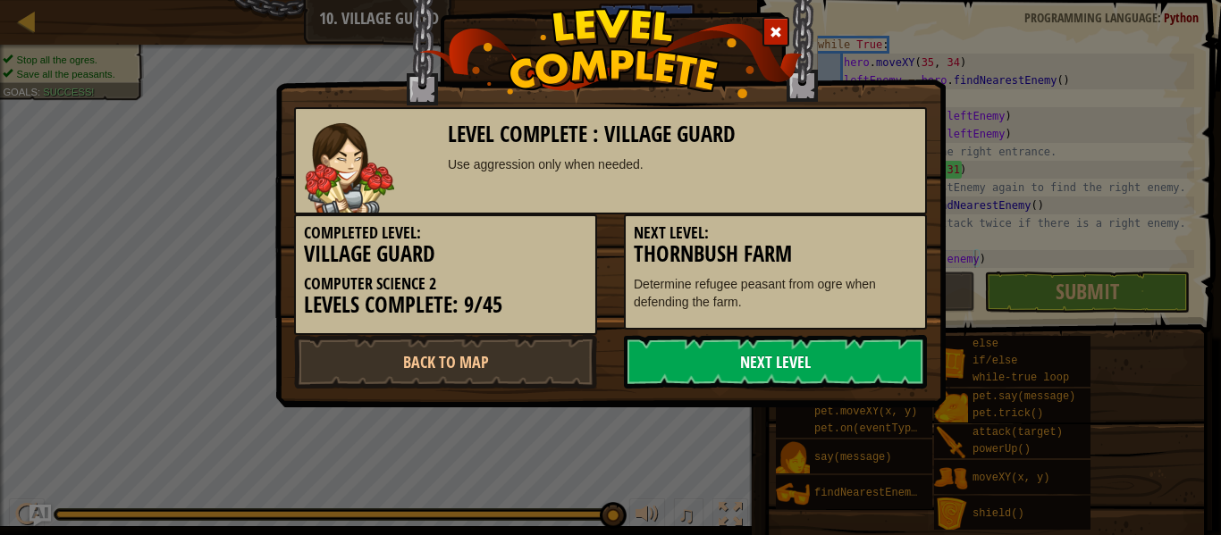
click at [774, 373] on link "Next Level" at bounding box center [775, 362] width 303 height 54
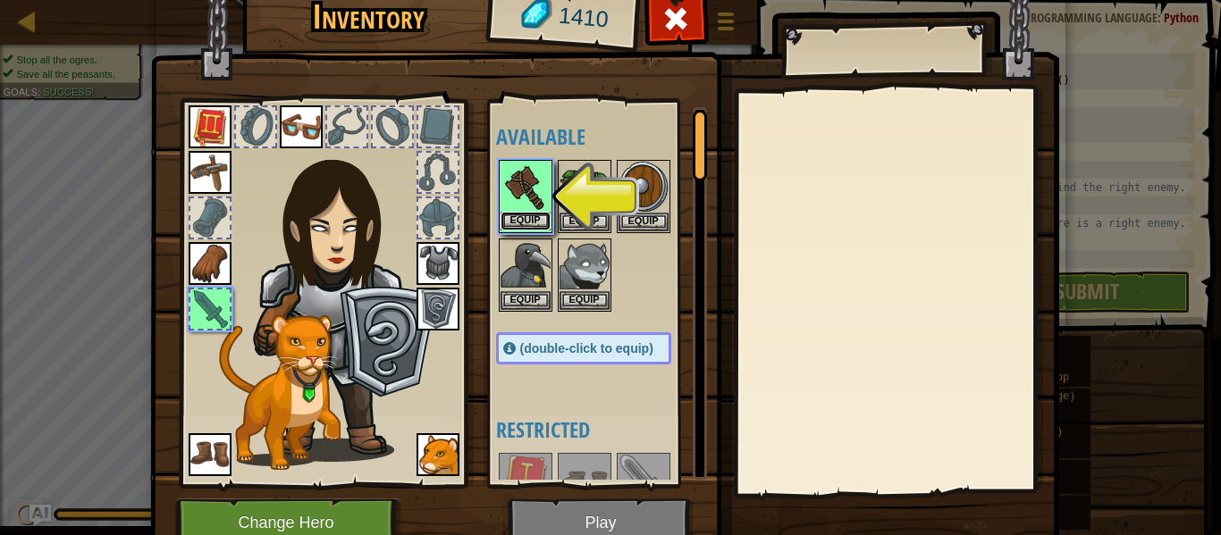
click at [518, 227] on button "Equip" at bounding box center [526, 221] width 50 height 19
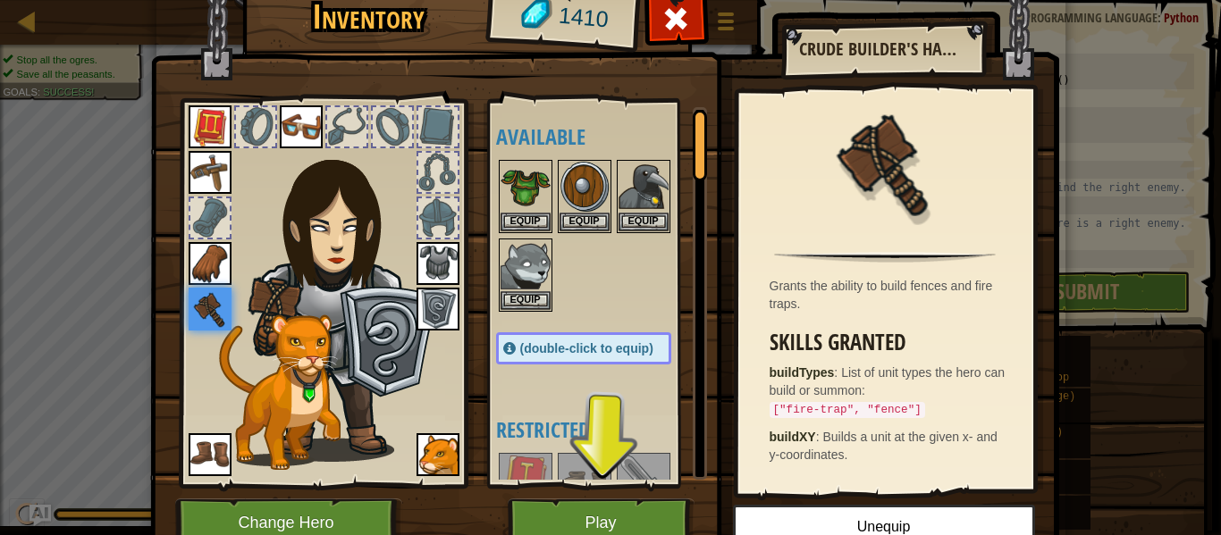
scroll to position [22, 0]
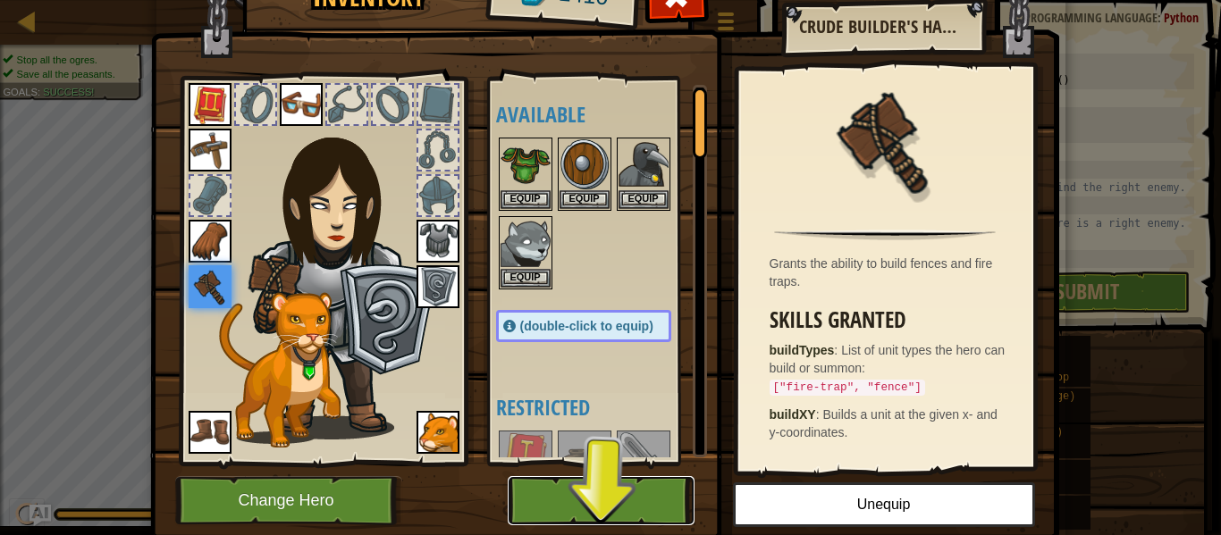
click at [619, 487] on button "Play" at bounding box center [601, 500] width 187 height 49
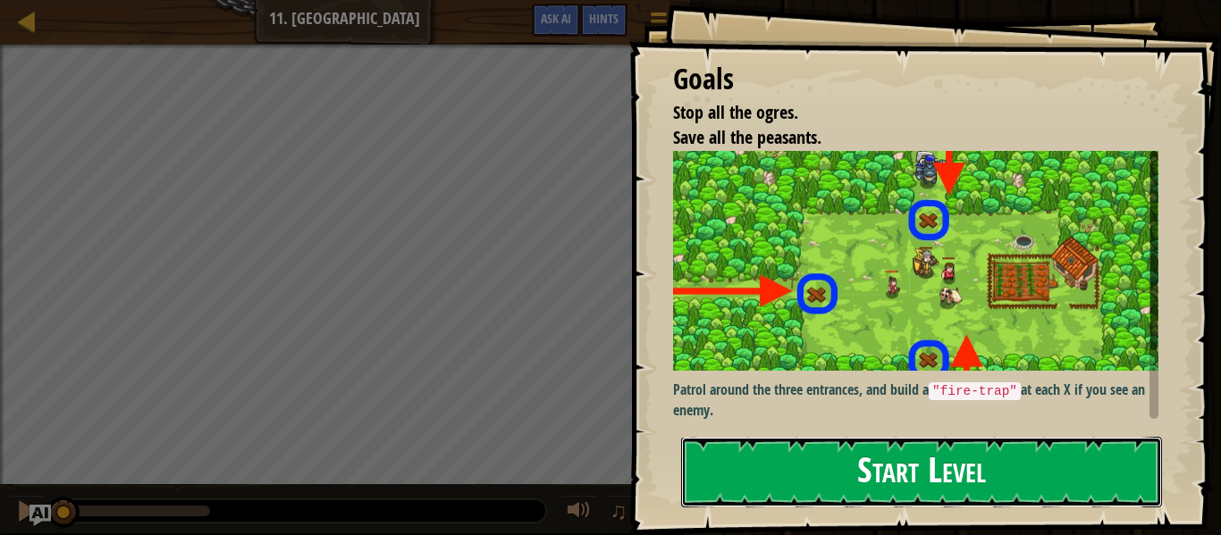
click at [800, 473] on button "Start Level" at bounding box center [921, 472] width 481 height 71
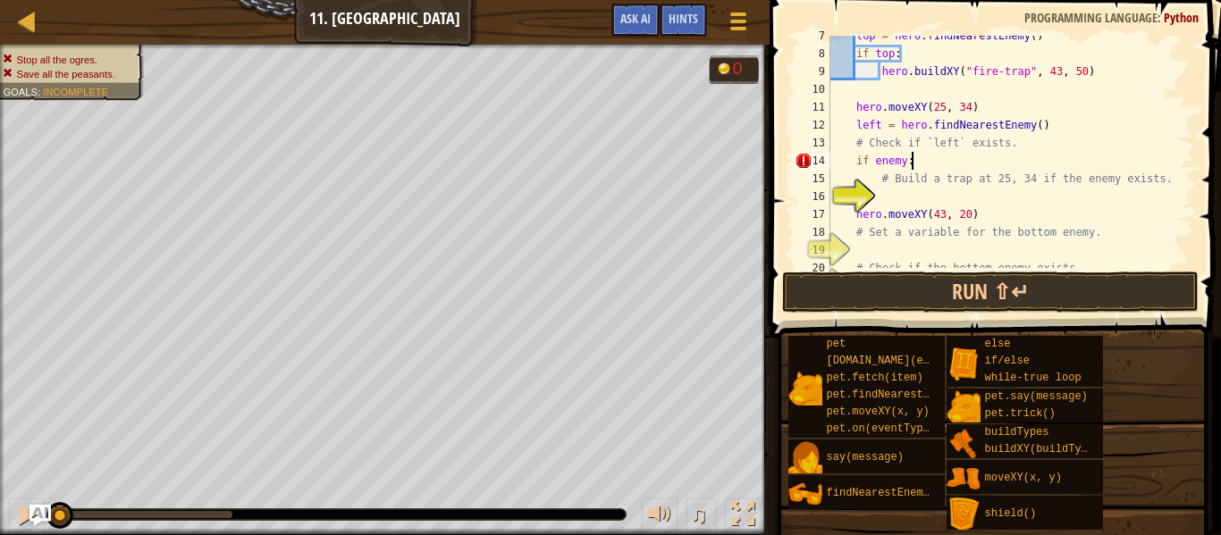
scroll to position [8, 11]
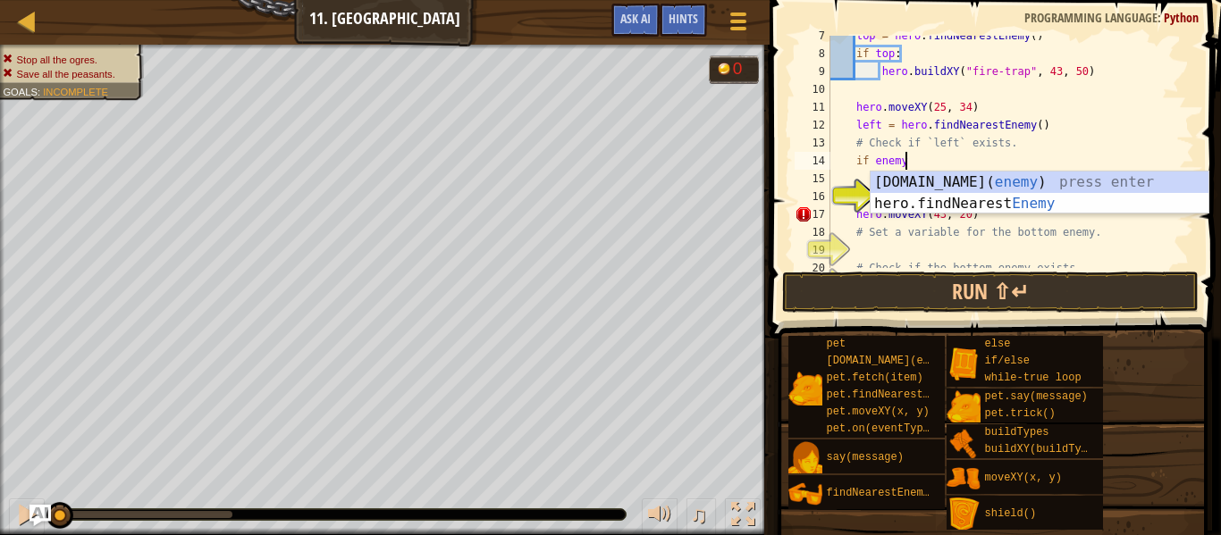
type textarea "if enemy:"
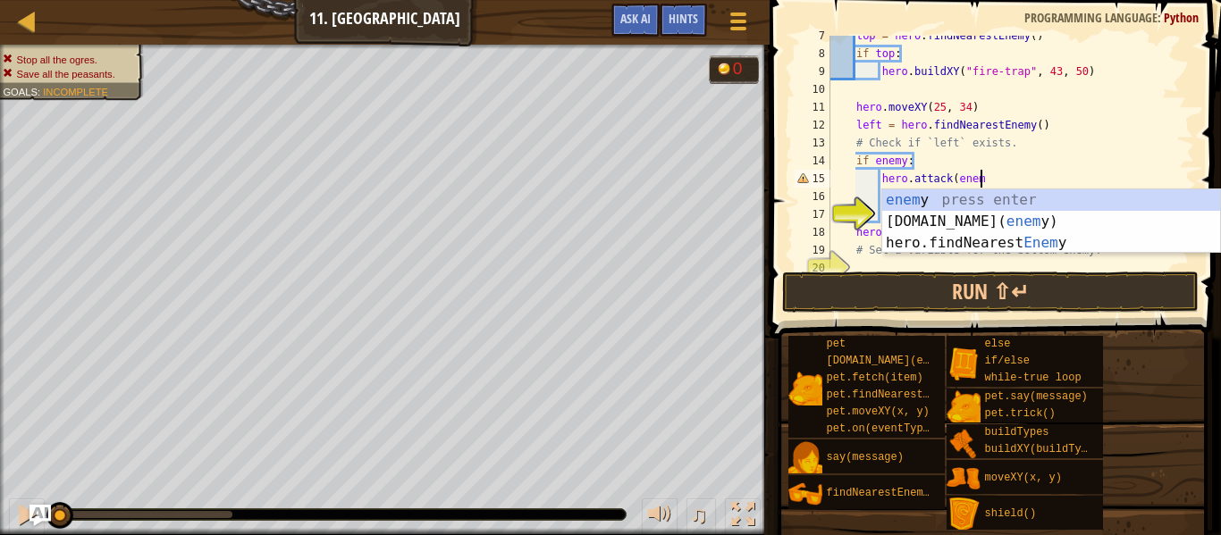
scroll to position [8, 21]
type textarea "hero.attack(enemy)"
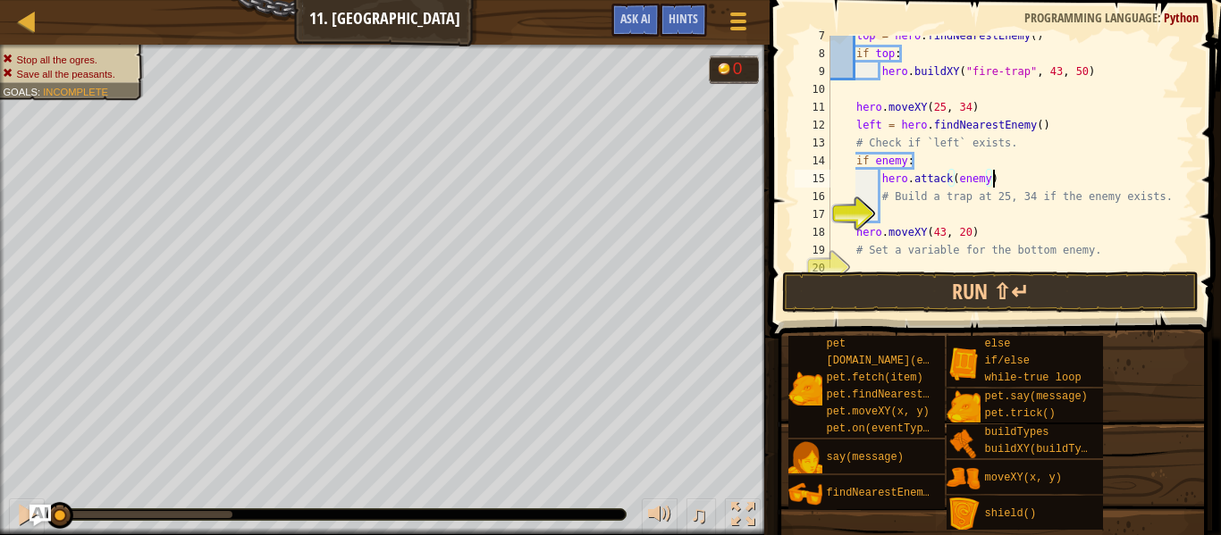
click at [950, 212] on div "top = hero . findNearestEnemy ( ) if top : hero . buildXY ( "fire-trap" , 43 , …" at bounding box center [1010, 161] width 367 height 268
click at [1023, 175] on div "top = hero . findNearestEnemy ( ) if top : hero . buildXY ( "fire-trap" , 43 , …" at bounding box center [1010, 161] width 367 height 268
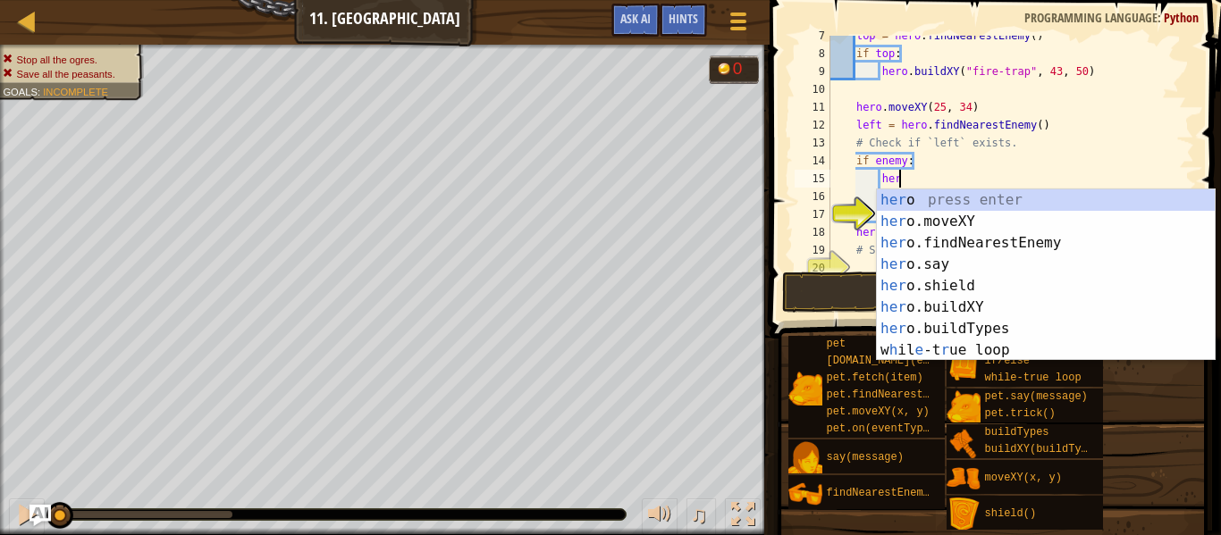
type textarea "h"
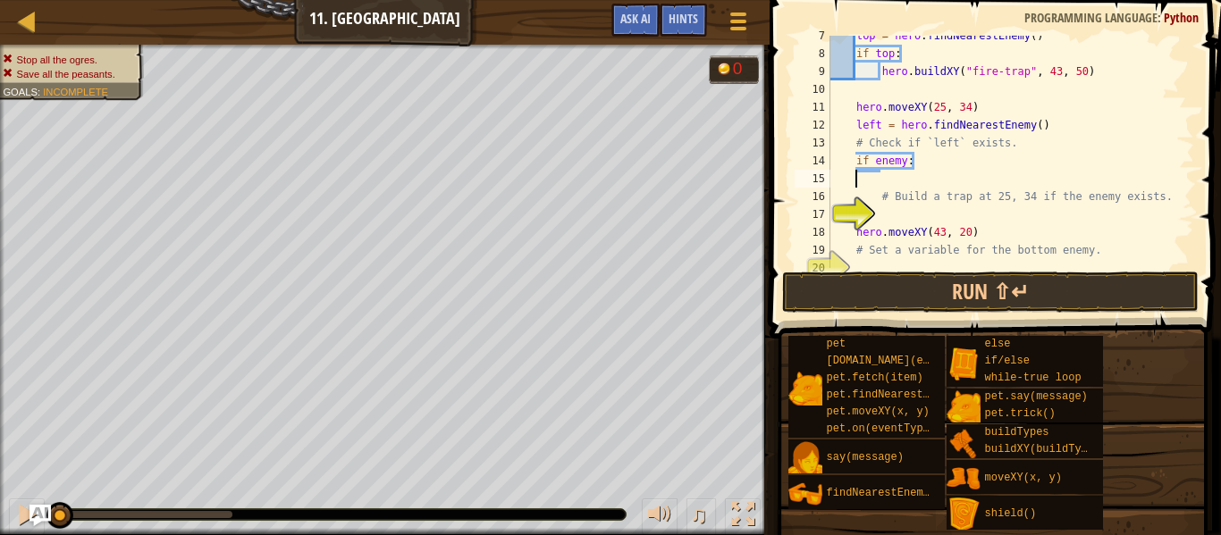
scroll to position [8, 0]
type textarea "if enemy:"
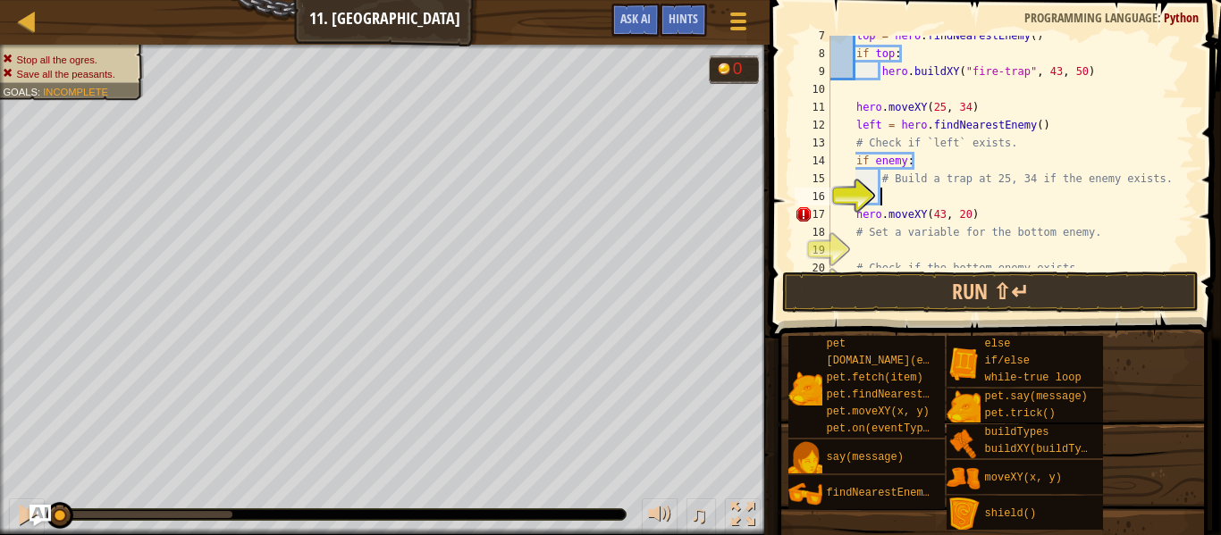
click at [960, 201] on div "top = hero . findNearestEnemy ( ) if top : hero . buildXY ( "fire-trap" , 43 , …" at bounding box center [1010, 161] width 367 height 268
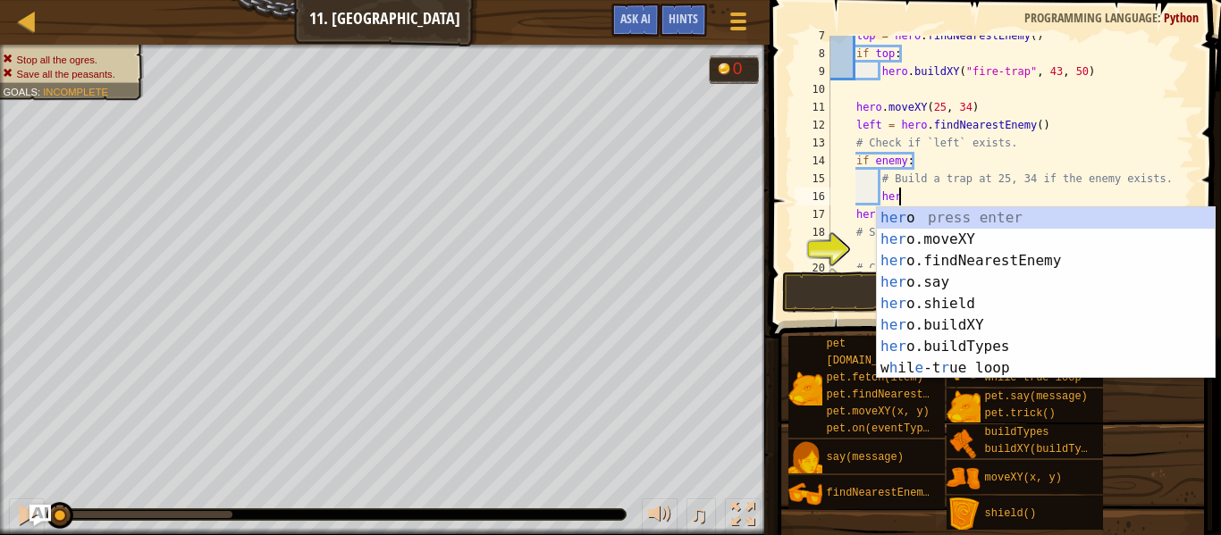
scroll to position [8, 10]
click at [1216, 444] on div "Hints hero 7 8 9 10 11 12 13 14 15 16 17 18 19 20 21 top = hero . findNearestEn…" at bounding box center [992, 263] width 457 height 526
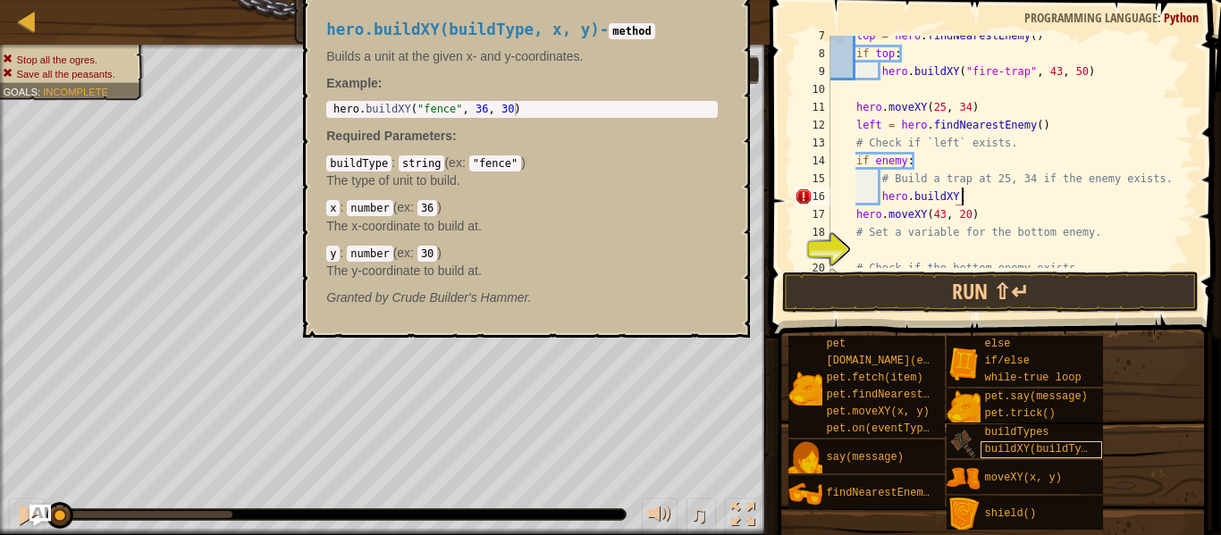
scroll to position [8, 19]
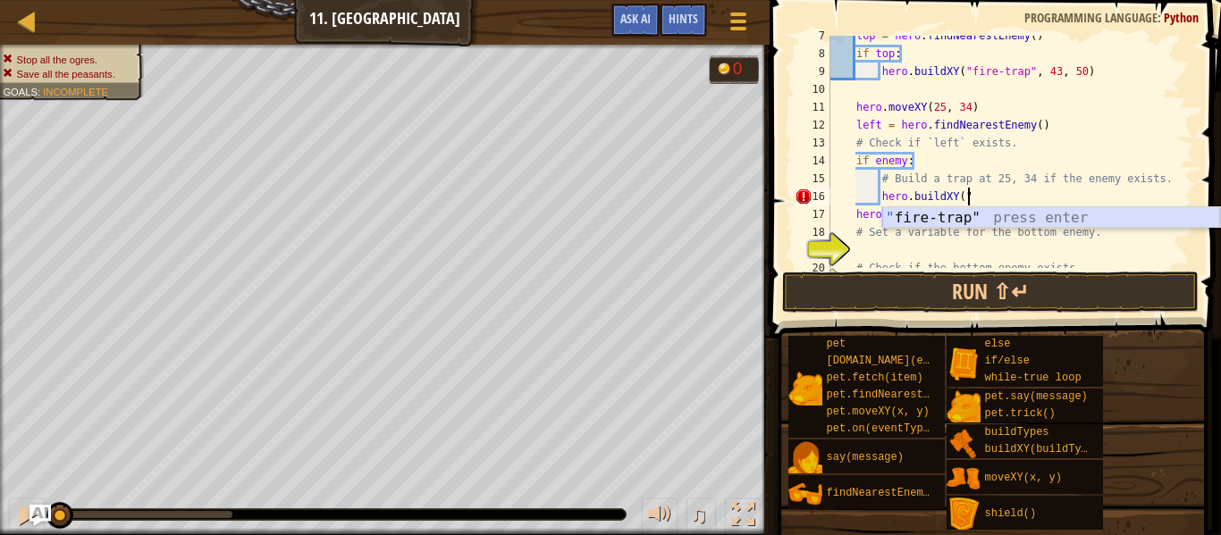
click at [930, 219] on div "" fire-trap" press enter" at bounding box center [1051, 239] width 338 height 64
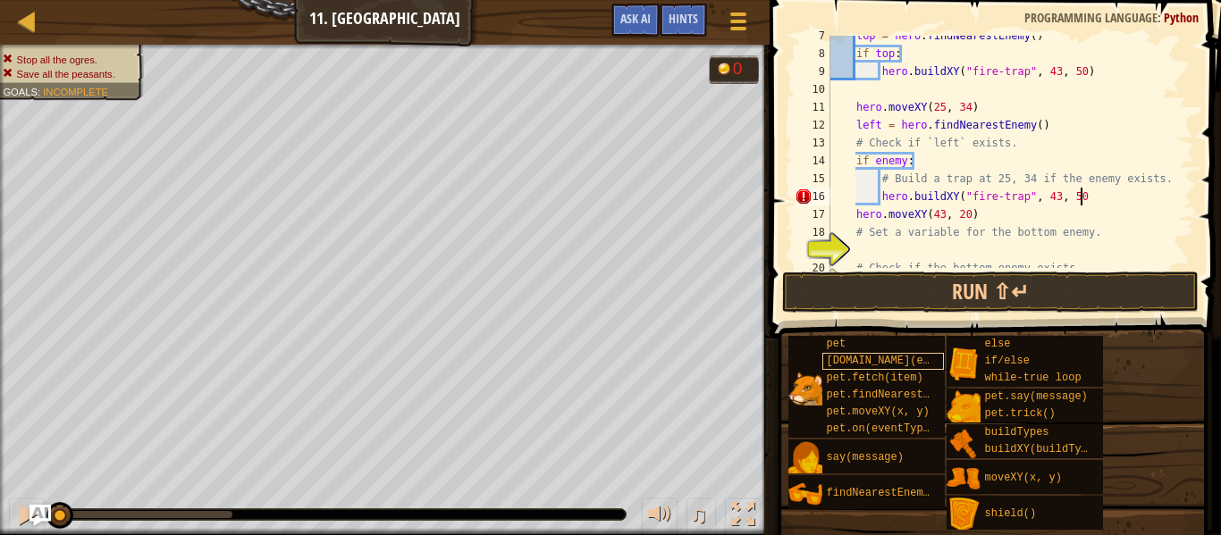
scroll to position [8, 35]
type textarea "hero.buildXY("fire-trap", 43, 50)"
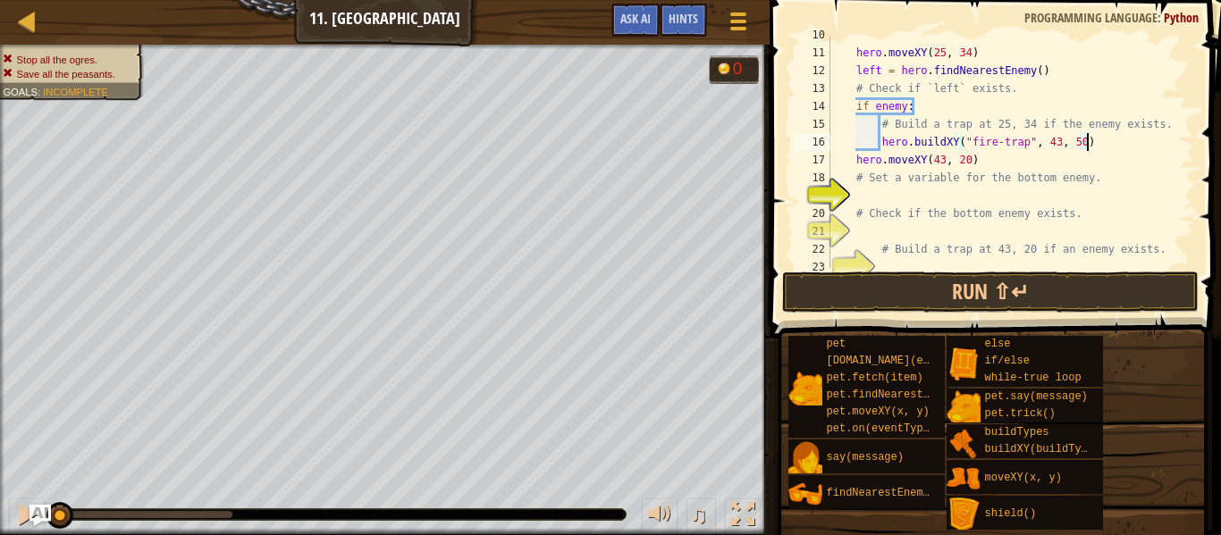
scroll to position [171, 0]
click at [925, 204] on div "hero . moveXY ( 25 , 34 ) left = hero . findNearestEnemy ( ) # Check if `left` …" at bounding box center [1010, 160] width 367 height 268
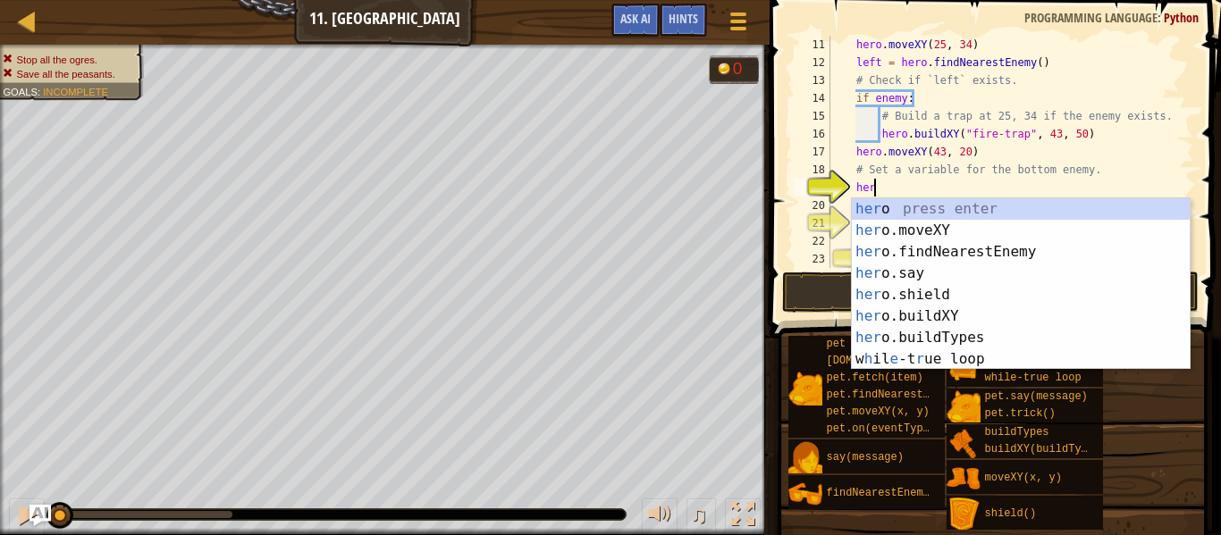
scroll to position [8, 6]
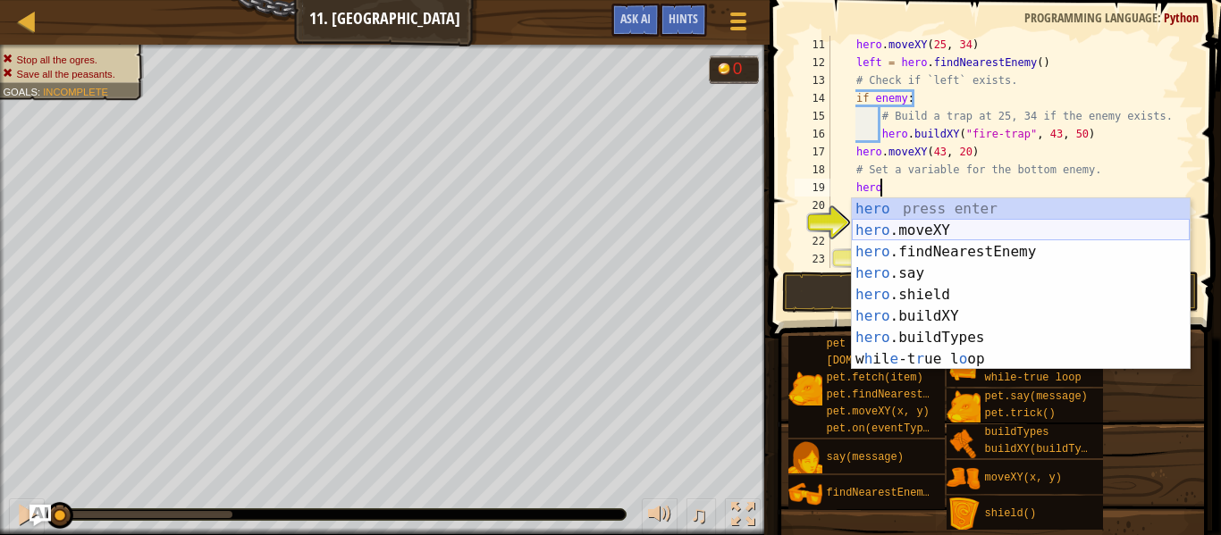
click at [914, 224] on div "hero press enter hero .moveXY press enter hero .findNearestEnemy press enter he…" at bounding box center [1021, 305] width 338 height 215
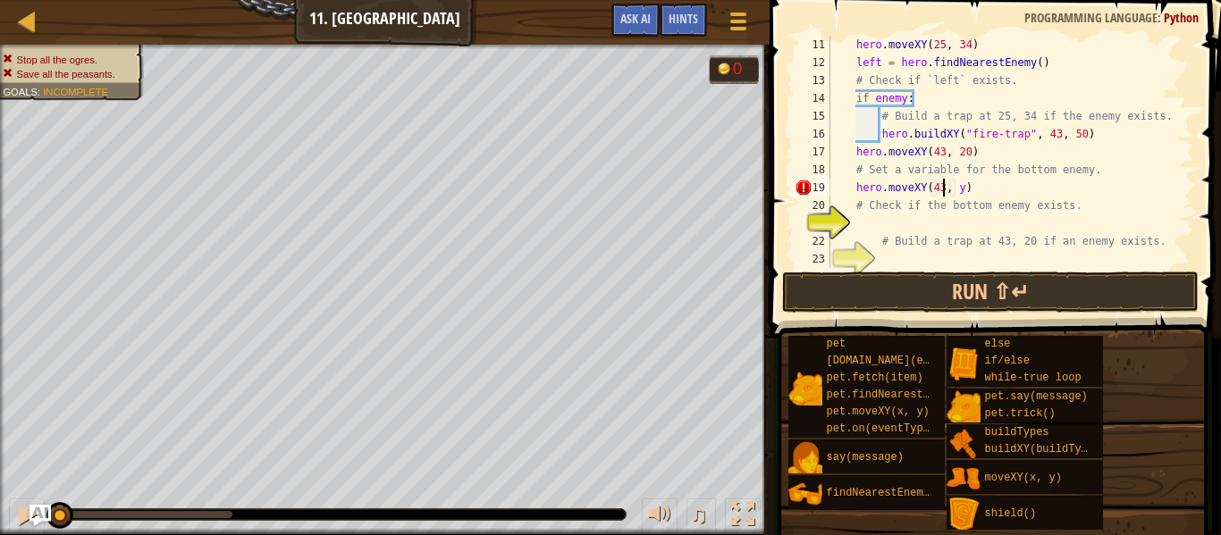
scroll to position [8, 17]
click at [964, 189] on div "hero . moveXY ( 25 , 34 ) left = hero . findNearestEnemy ( ) # Check if `left` …" at bounding box center [1010, 170] width 367 height 268
click at [1054, 136] on div "hero . moveXY ( 25 , 34 ) left = hero . findNearestEnemy ( ) # Check if `left` …" at bounding box center [1010, 170] width 367 height 268
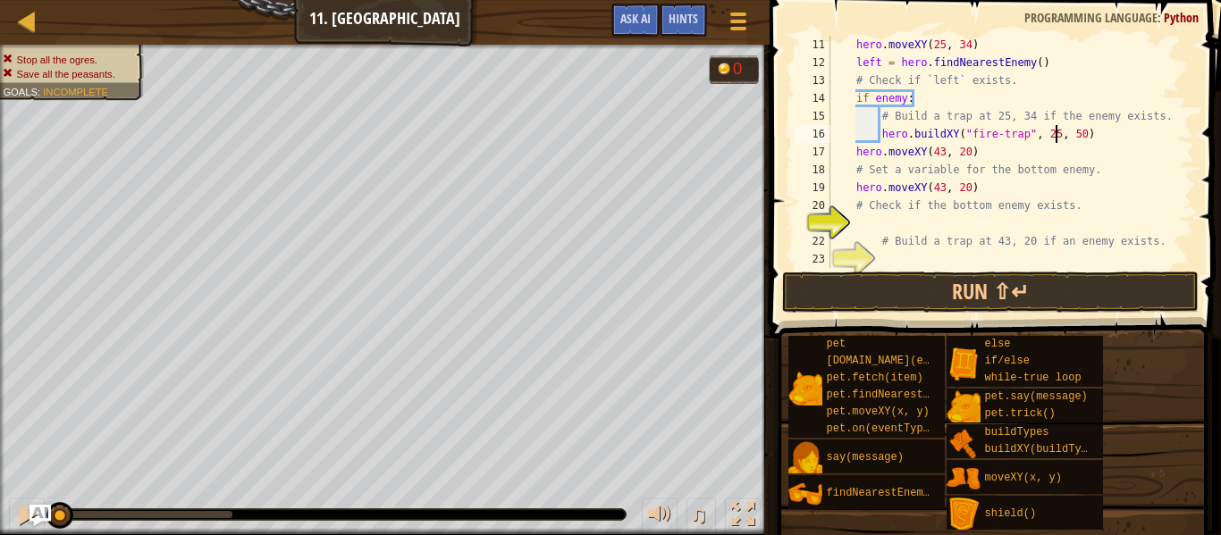
click at [1076, 135] on div "hero . moveXY ( 25 , 34 ) left = hero . findNearestEnemy ( ) # Check if `left` …" at bounding box center [1010, 170] width 367 height 268
click at [1082, 138] on div "hero . moveXY ( 25 , 34 ) left = hero . findNearestEnemy ( ) # Check if `left` …" at bounding box center [1010, 170] width 367 height 268
click at [943, 155] on div "hero . moveXY ( 25 , 34 ) left = hero . findNearestEnemy ( ) # Check if `left` …" at bounding box center [1010, 170] width 367 height 268
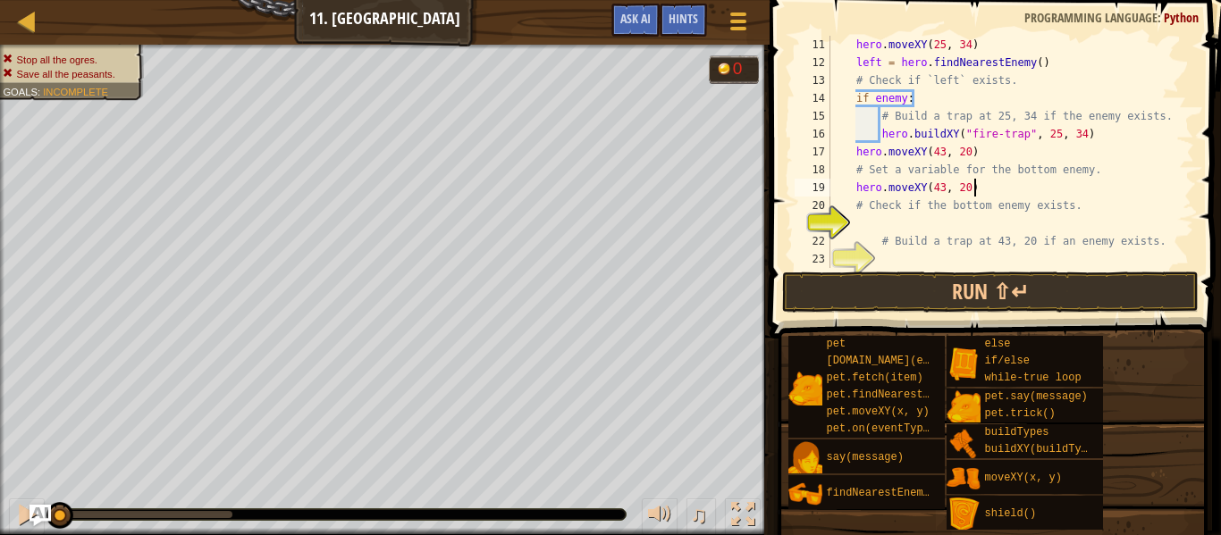
click at [988, 190] on div "hero . moveXY ( 25 , 34 ) left = hero . findNearestEnemy ( ) # Check if `left` …" at bounding box center [1010, 170] width 367 height 268
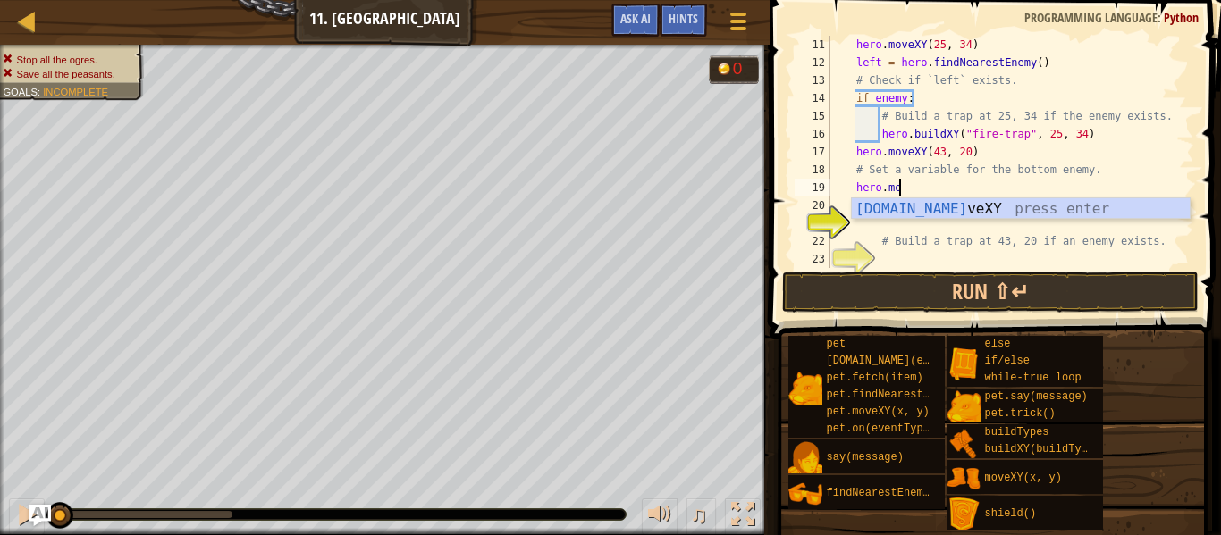
scroll to position [8, 8]
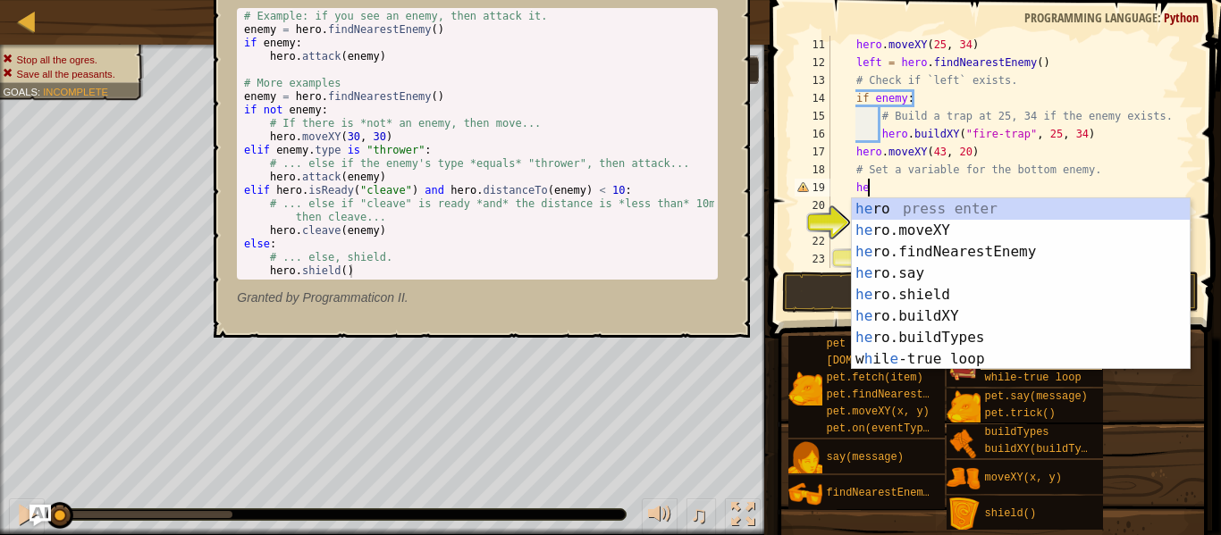
type textarea "h"
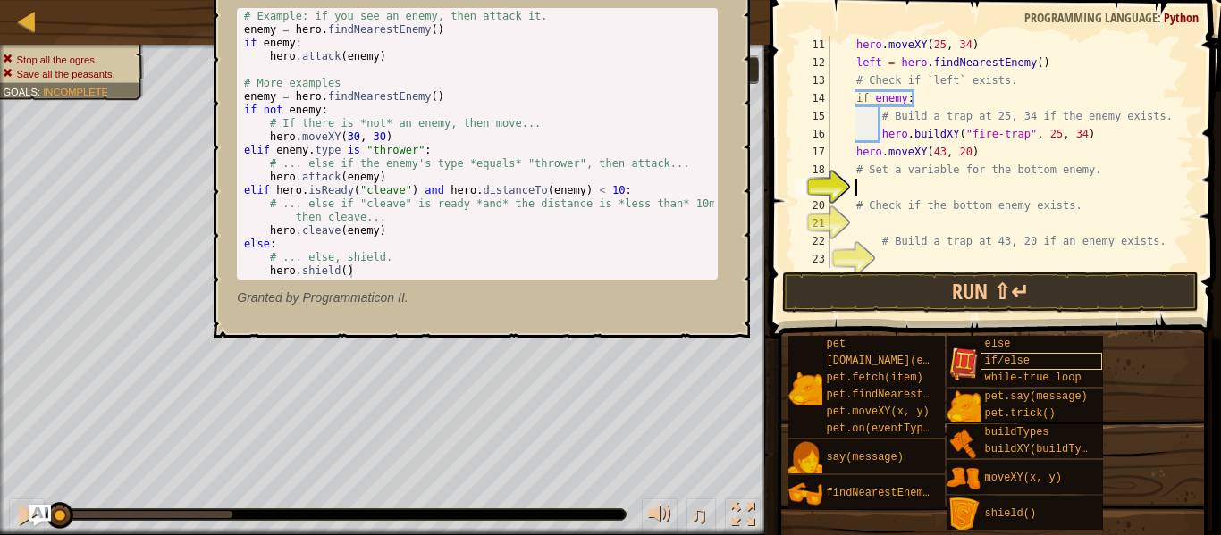
scroll to position [8, 4]
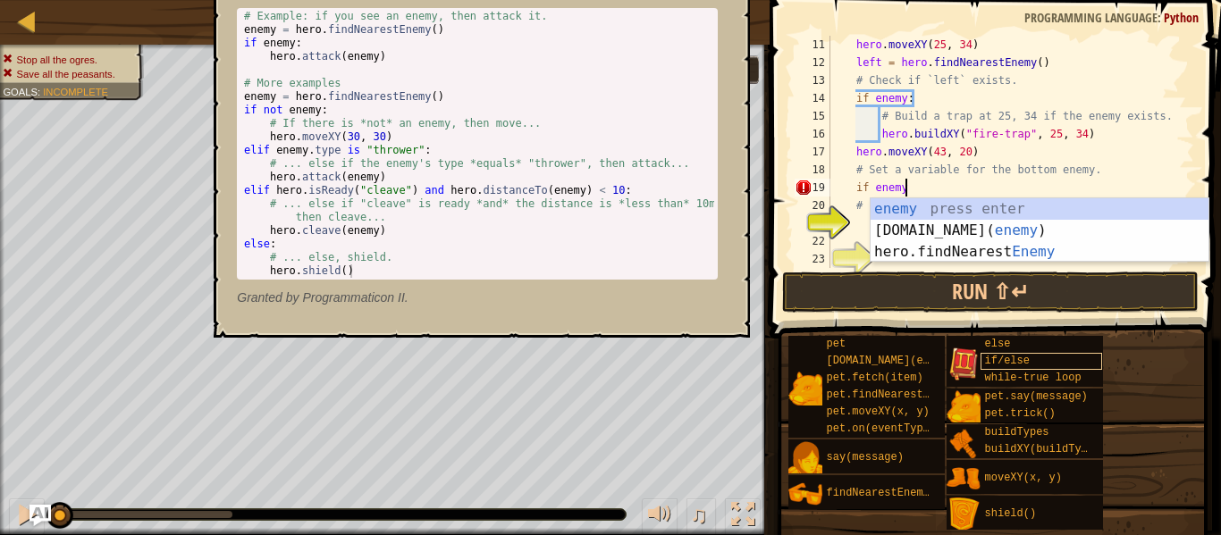
type textarea "if enemy:"
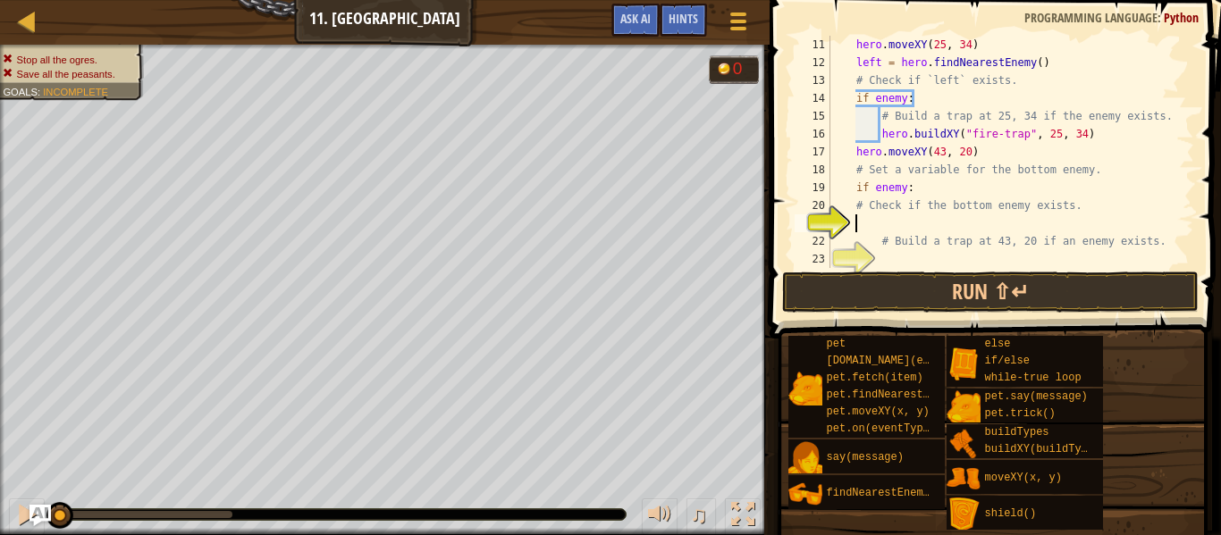
click at [1039, 230] on div "hero . moveXY ( 25 , 34 ) left = hero . findNearestEnemy ( ) # Check if `left` …" at bounding box center [1010, 170] width 367 height 268
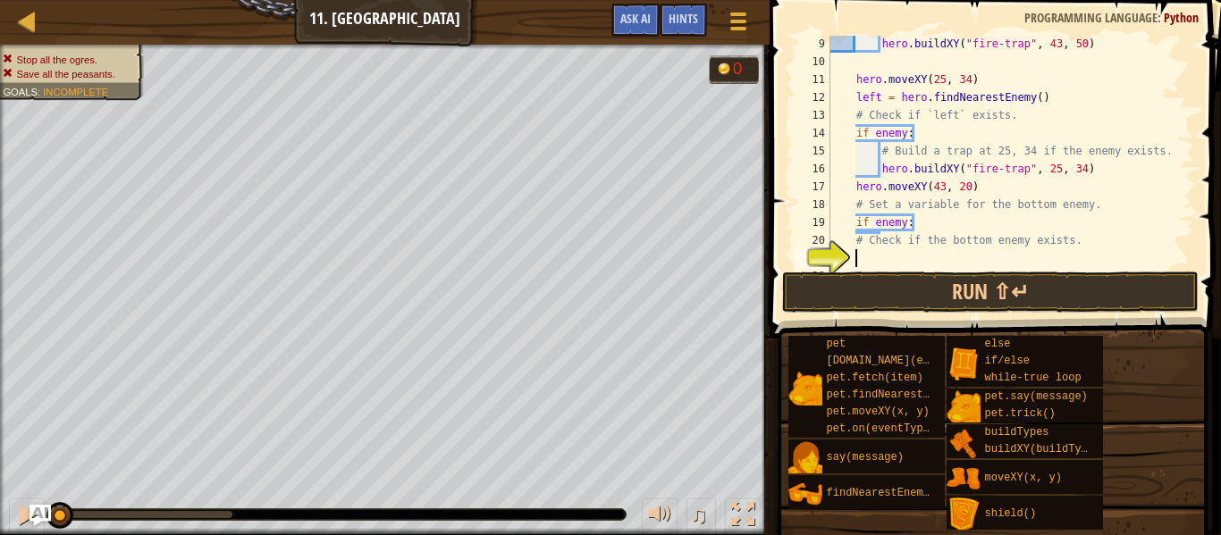
scroll to position [179, 0]
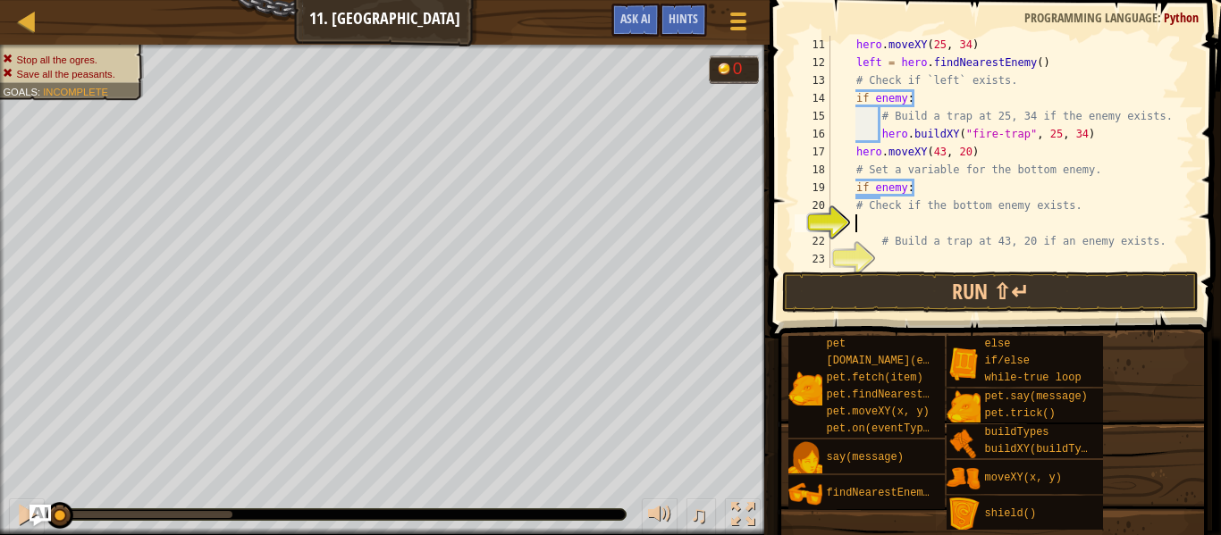
click at [943, 191] on div "hero . moveXY ( 25 , 34 ) left = hero . findNearestEnemy ( ) # Check if `left` …" at bounding box center [1010, 170] width 367 height 268
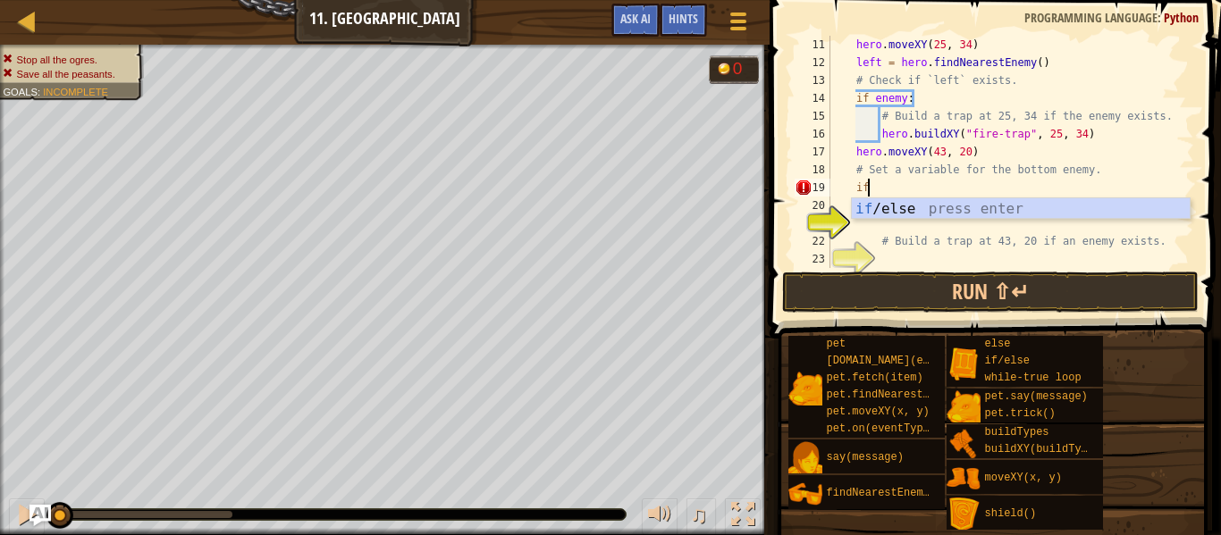
type textarea "i"
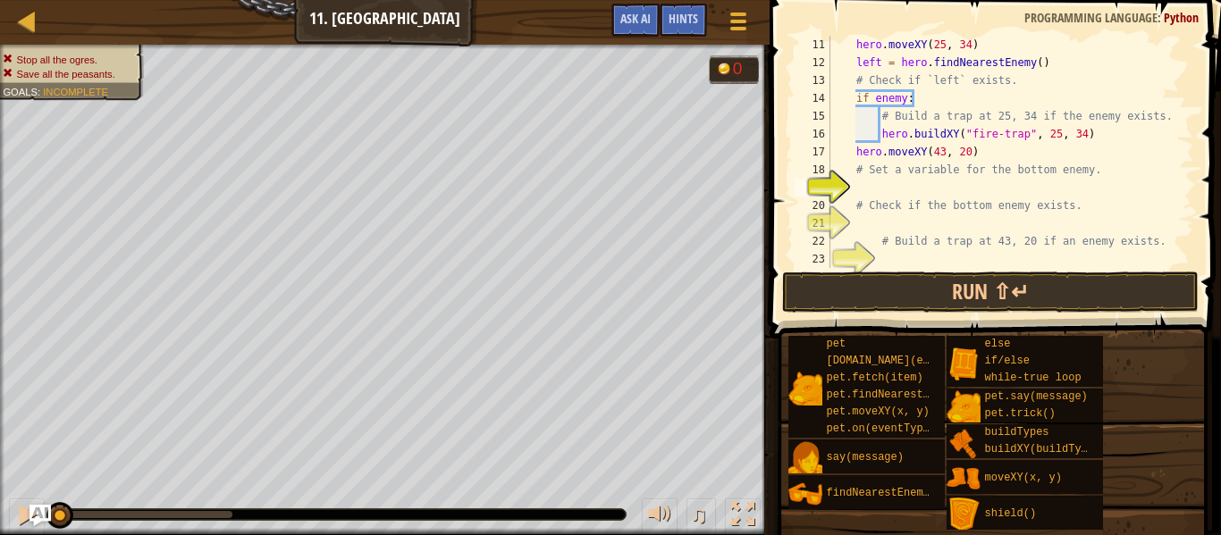
scroll to position [8, 0]
click at [905, 223] on div "hero . moveXY ( 25 , 34 ) left = hero . findNearestEnemy ( ) # Check if `left` …" at bounding box center [1010, 170] width 367 height 268
type textarea "h"
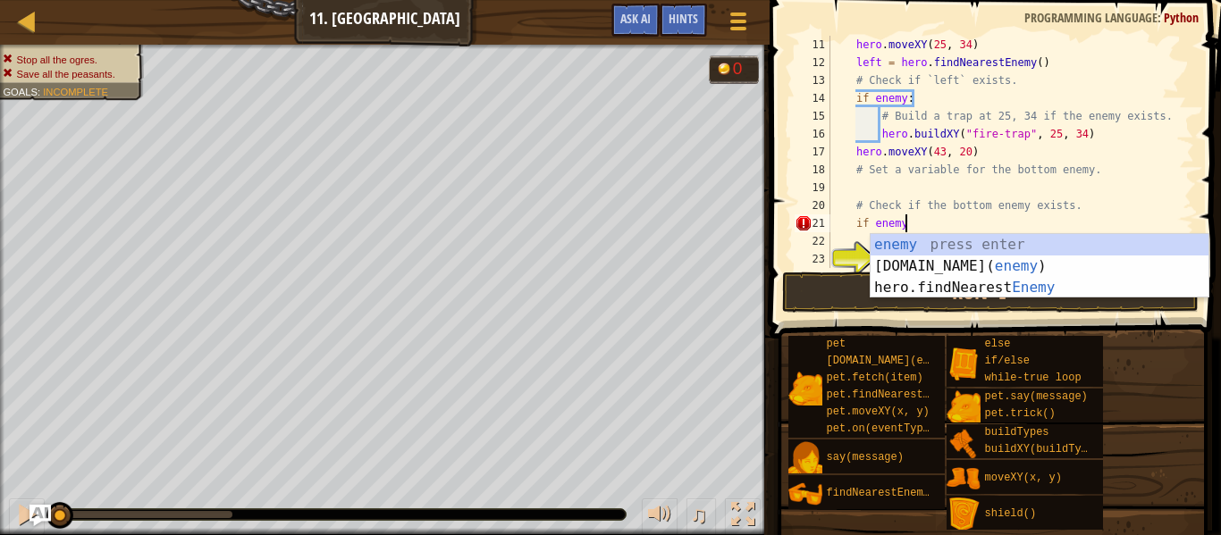
scroll to position [8, 11]
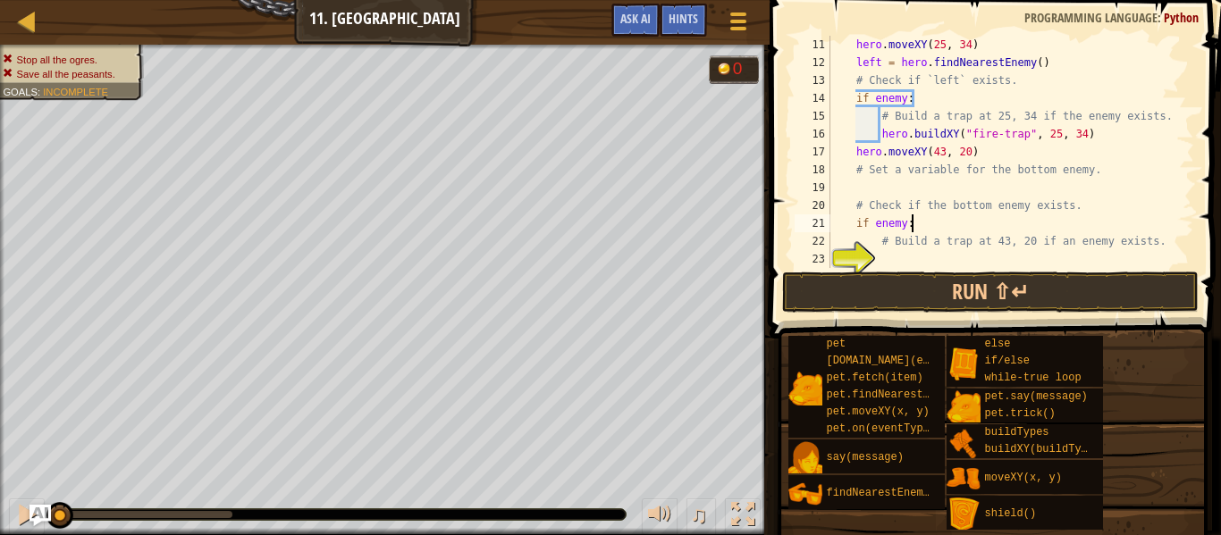
click at [932, 249] on div "hero . moveXY ( 25 , 34 ) left = hero . findNearestEnemy ( ) # Check if `left` …" at bounding box center [1010, 170] width 367 height 268
type textarea "# Build a trap at 43, 20 if an enemy exists."
click at [932, 254] on div "hero . moveXY ( 25 , 34 ) left = hero . findNearestEnemy ( ) # Check if `left` …" at bounding box center [1010, 170] width 367 height 268
click at [929, 226] on div "hero . moveXY ( 25 , 34 ) left = hero . findNearestEnemy ( ) # Check if `left` …" at bounding box center [1010, 170] width 367 height 268
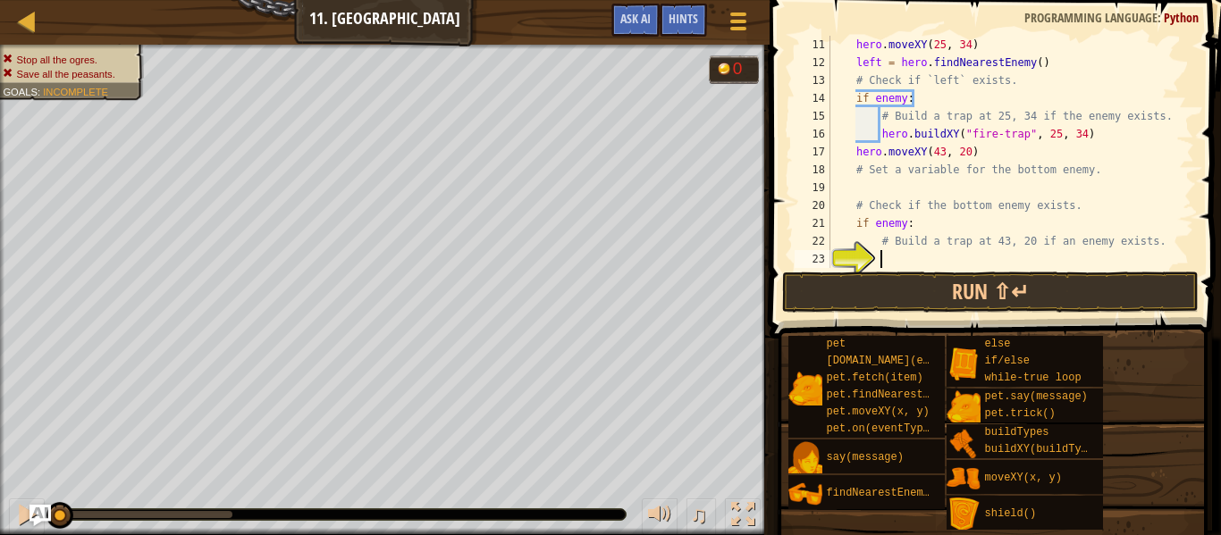
type textarea "if enemy:"
type textarea "e"
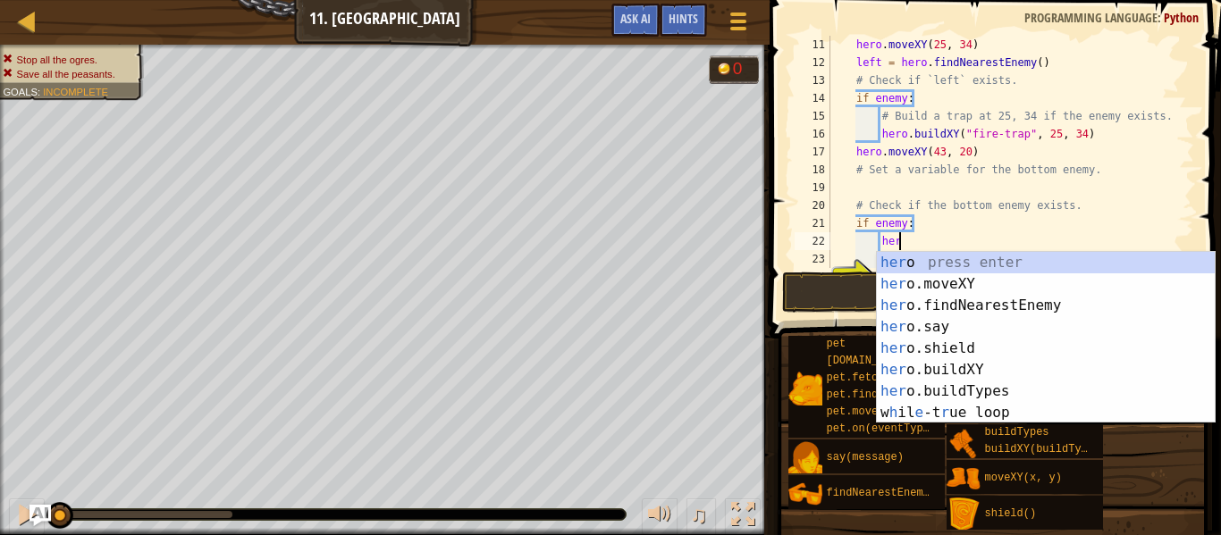
type textarea "h"
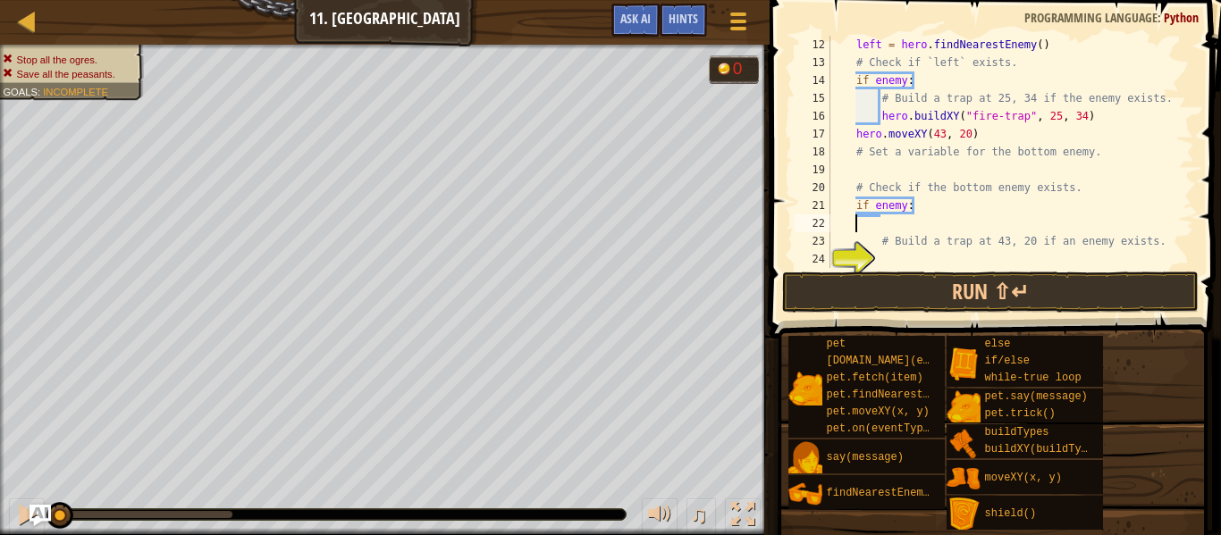
scroll to position [8, 0]
type textarea "if enemy:"
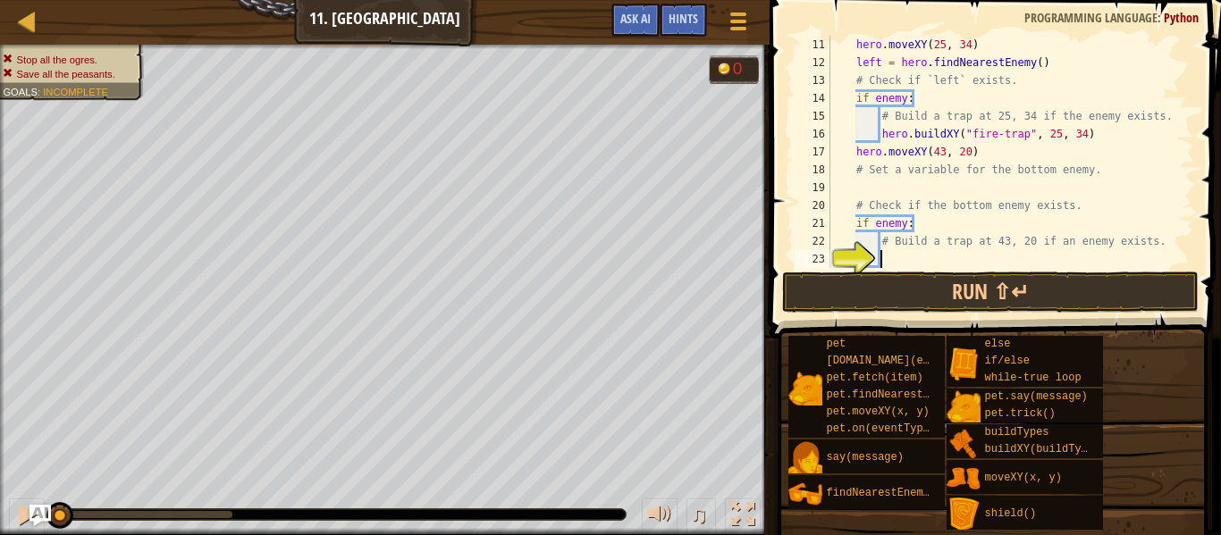
click at [931, 260] on div "hero . moveXY ( 25 , 34 ) left = hero . findNearestEnemy ( ) # Check if `left` …" at bounding box center [1010, 170] width 367 height 268
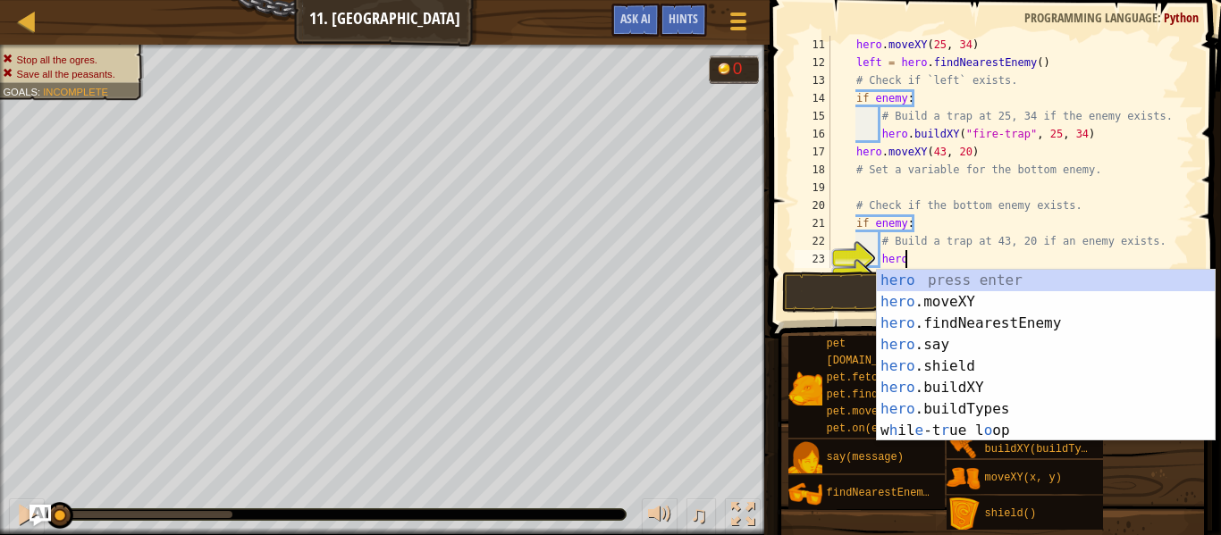
scroll to position [8, 11]
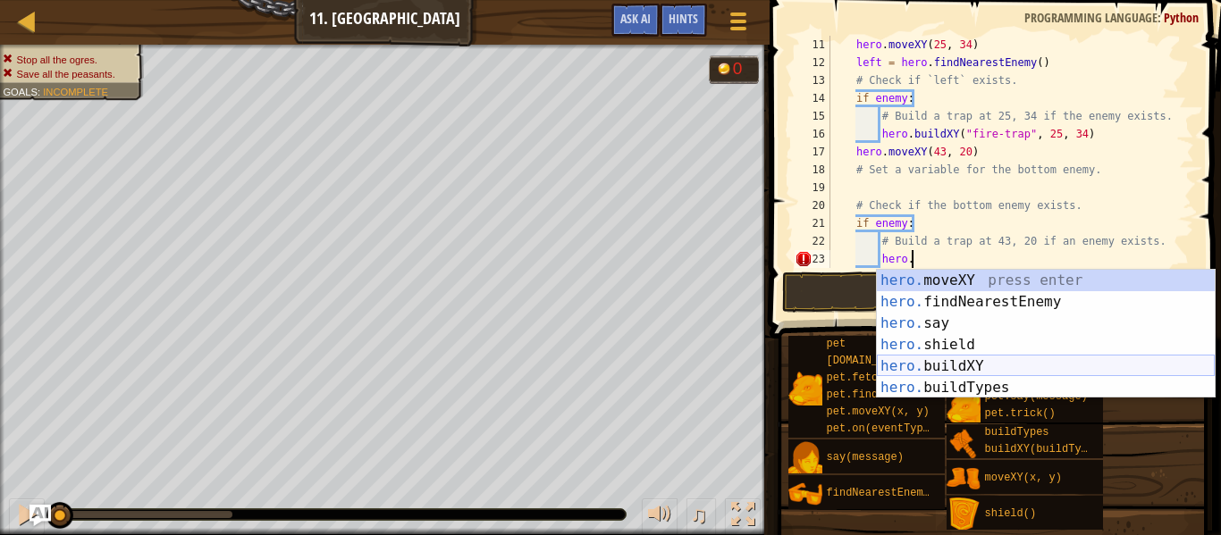
click at [979, 359] on div "hero. moveXY press enter hero. findNearestEnemy press enter hero. say press ent…" at bounding box center [1046, 356] width 338 height 172
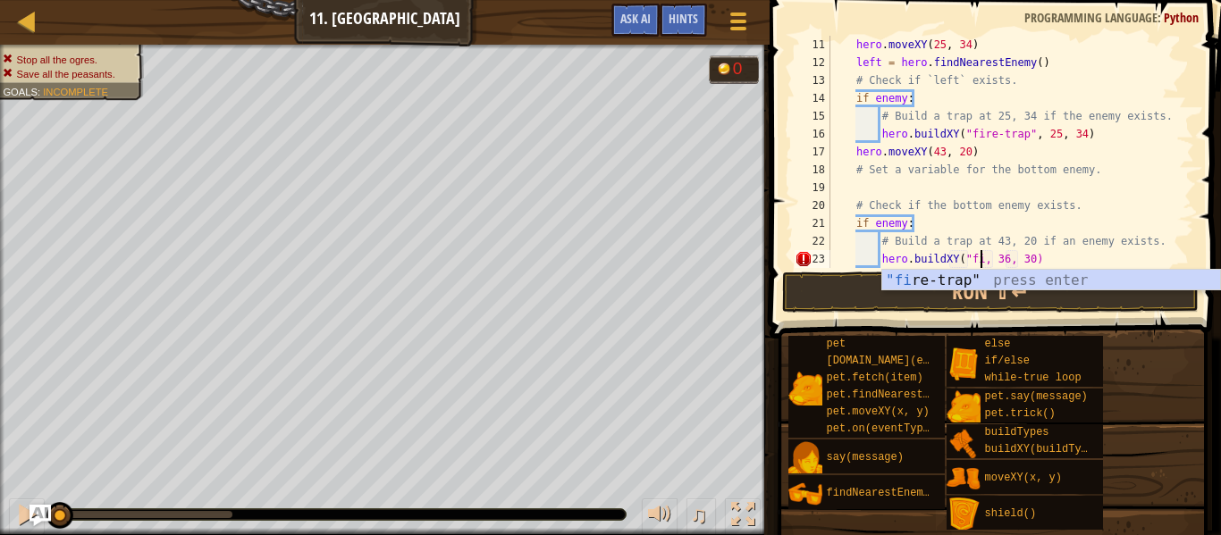
scroll to position [8, 24]
click at [968, 281] on div ""fire -trap" press enter" at bounding box center [1051, 302] width 338 height 64
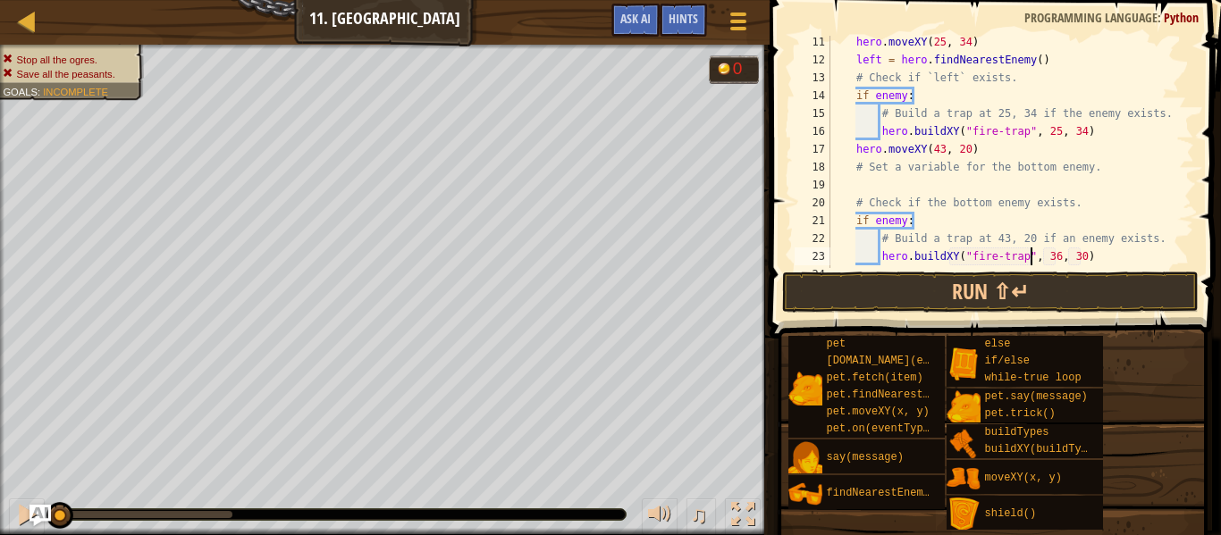
scroll to position [181, 0]
click at [1068, 252] on div "hero . moveXY ( 25 , 34 ) left = hero . findNearestEnemy ( ) # Check if `left` …" at bounding box center [1010, 167] width 367 height 268
click at [1057, 256] on div "hero . moveXY ( 25 , 34 ) left = hero . findNearestEnemy ( ) # Check if `left` …" at bounding box center [1010, 167] width 367 height 268
click at [1083, 252] on div "hero . moveXY ( 25 , 34 ) left = hero . findNearestEnemy ( ) # Check if `left` …" at bounding box center [1010, 167] width 367 height 268
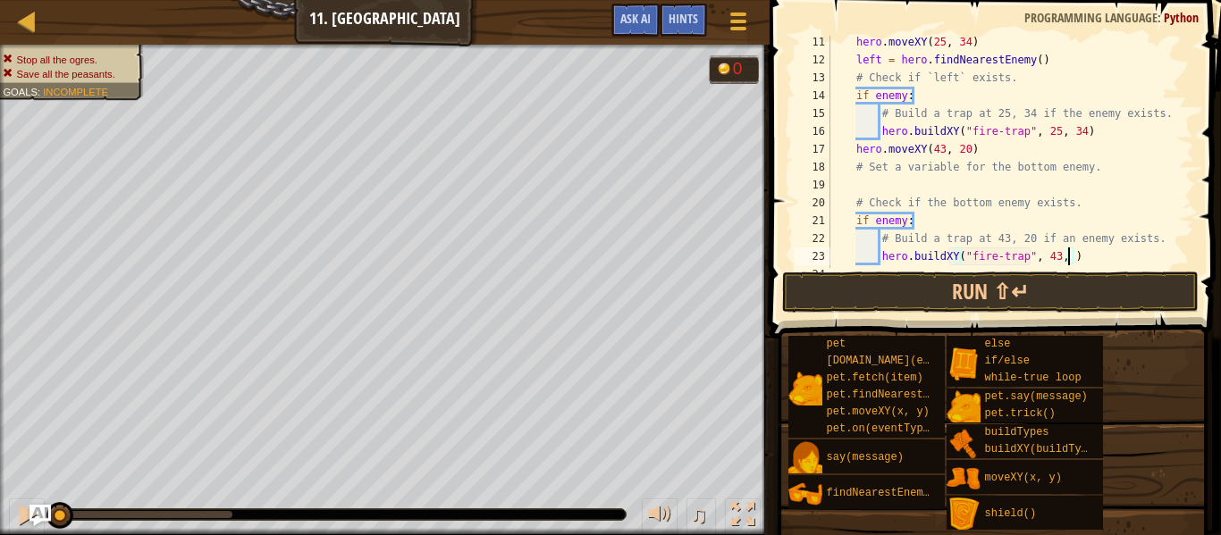
scroll to position [8, 36]
click at [1019, 299] on button "Run ⇧↵" at bounding box center [990, 292] width 417 height 41
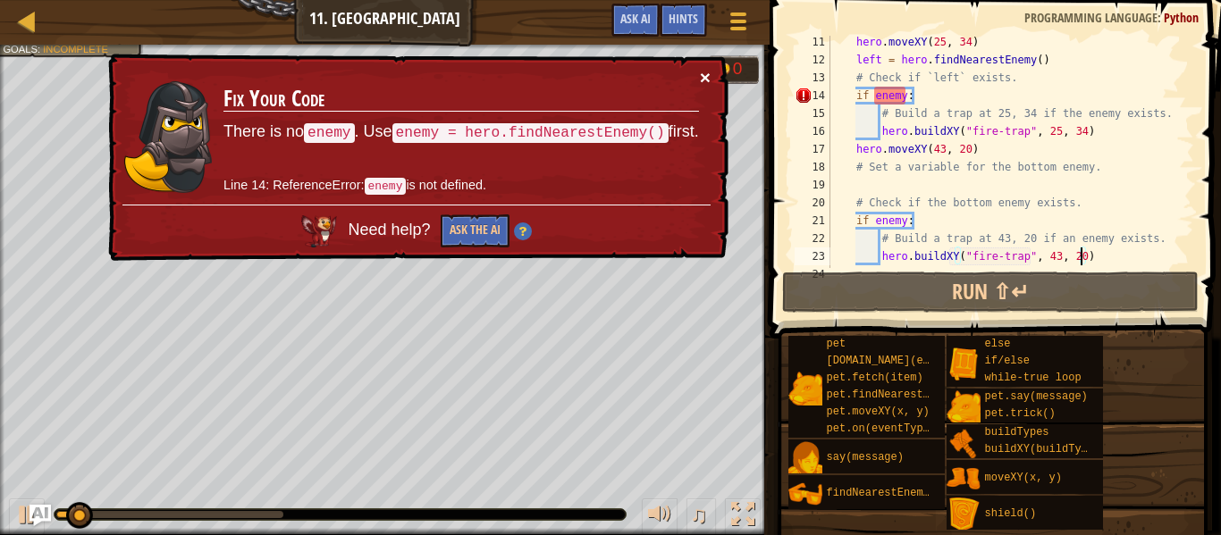
click at [707, 76] on button "×" at bounding box center [705, 77] width 11 height 19
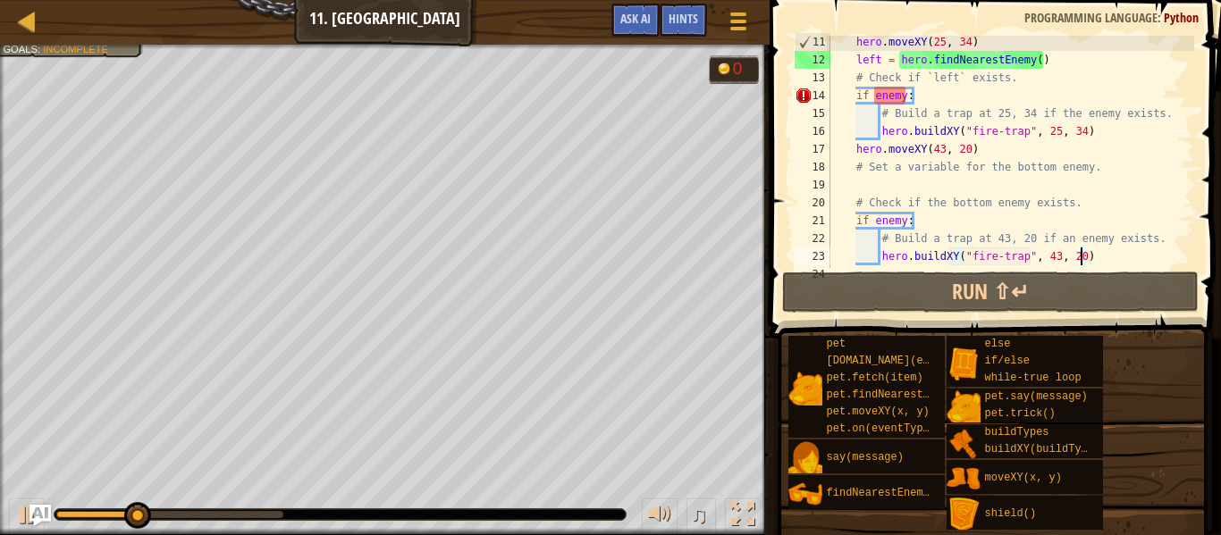
click at [1020, 76] on div "hero . moveXY ( 25 , 34 ) left = hero . findNearestEnemy ( ) # Check if `left` …" at bounding box center [1010, 167] width 367 height 268
type textarea "# Check if `left` exists."
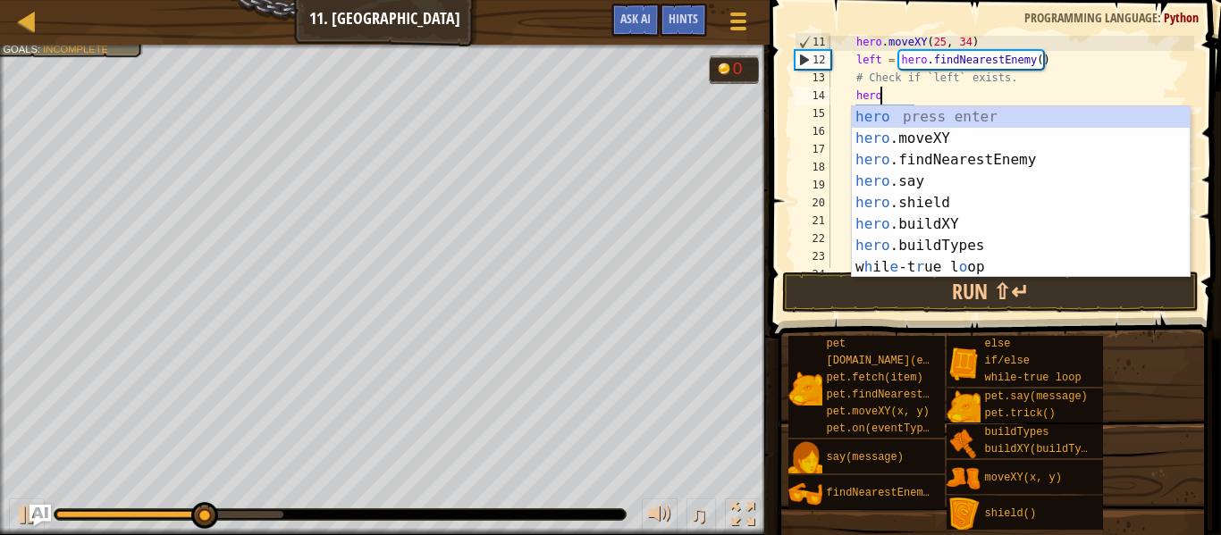
type textarea "hero."
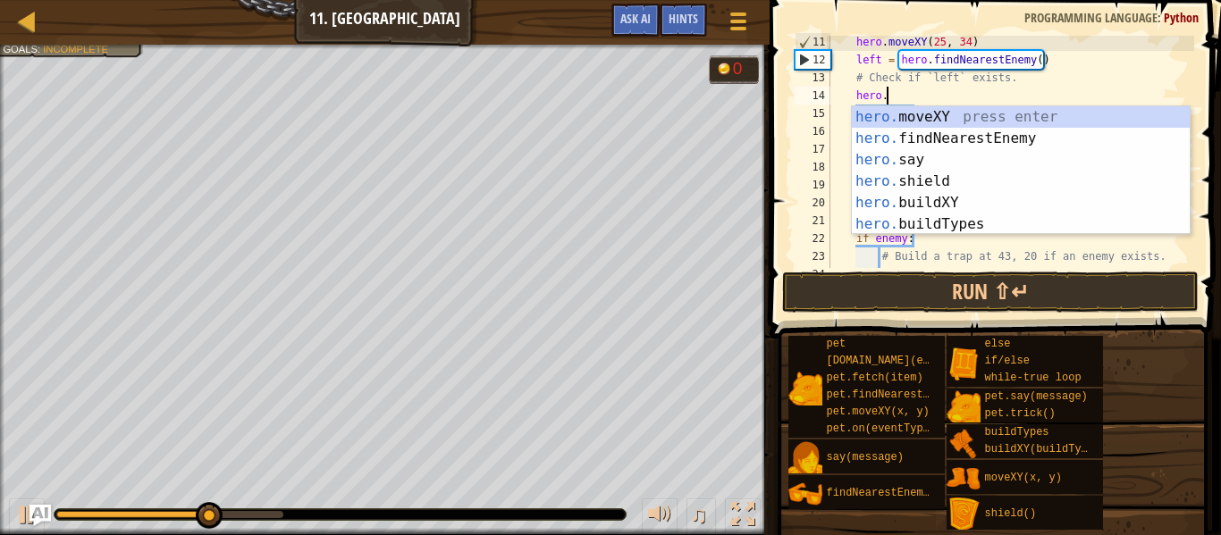
scroll to position [8, 7]
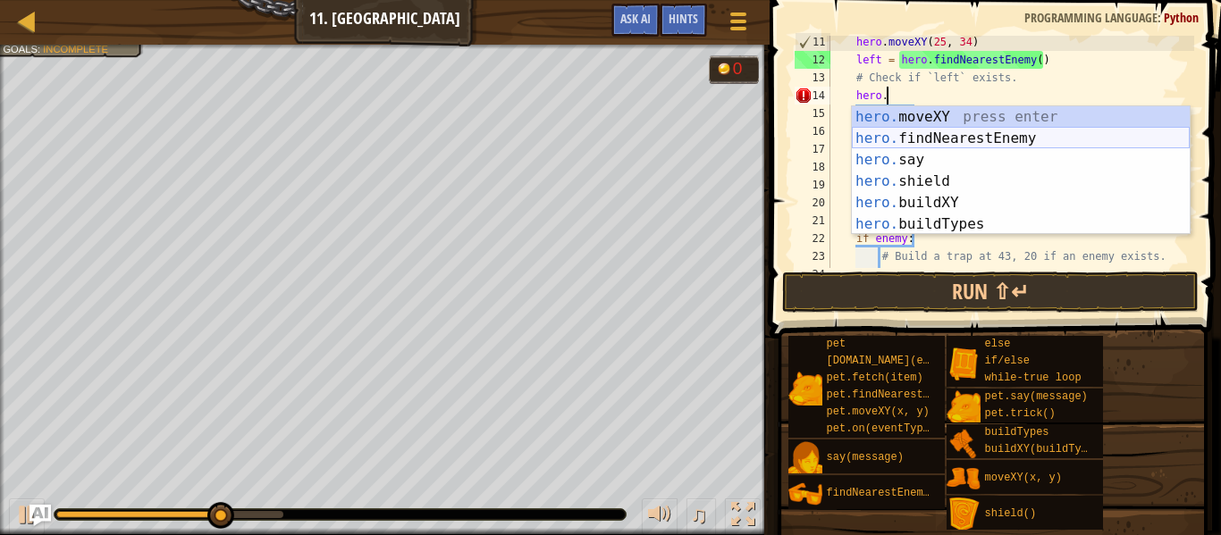
click at [1010, 139] on div "hero. moveXY press enter hero. findNearestEnemy press enter hero. say press ent…" at bounding box center [1021, 192] width 338 height 172
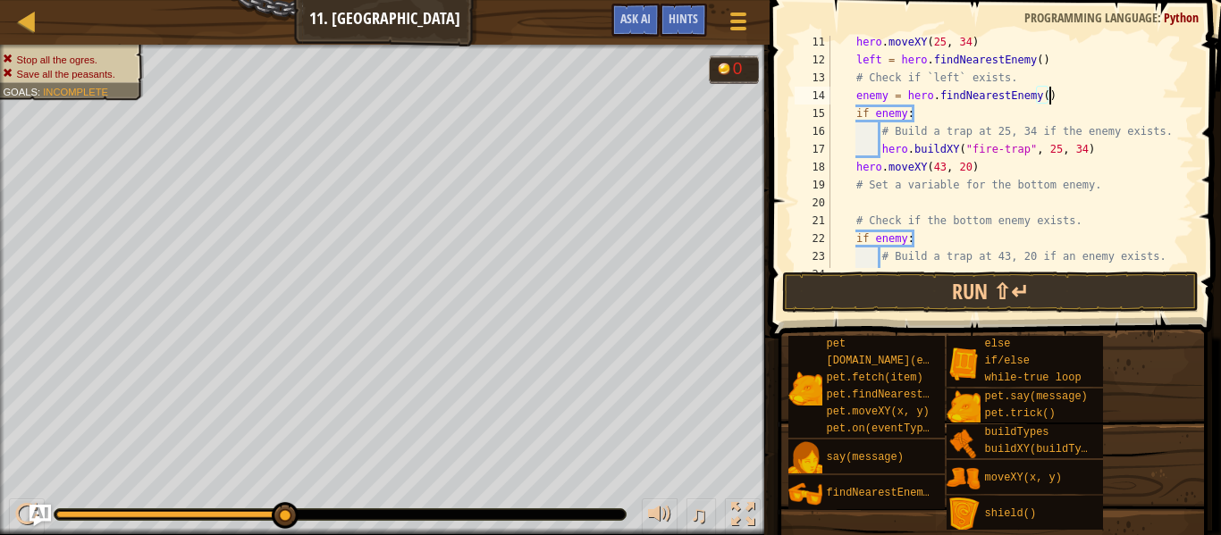
scroll to position [215, 0]
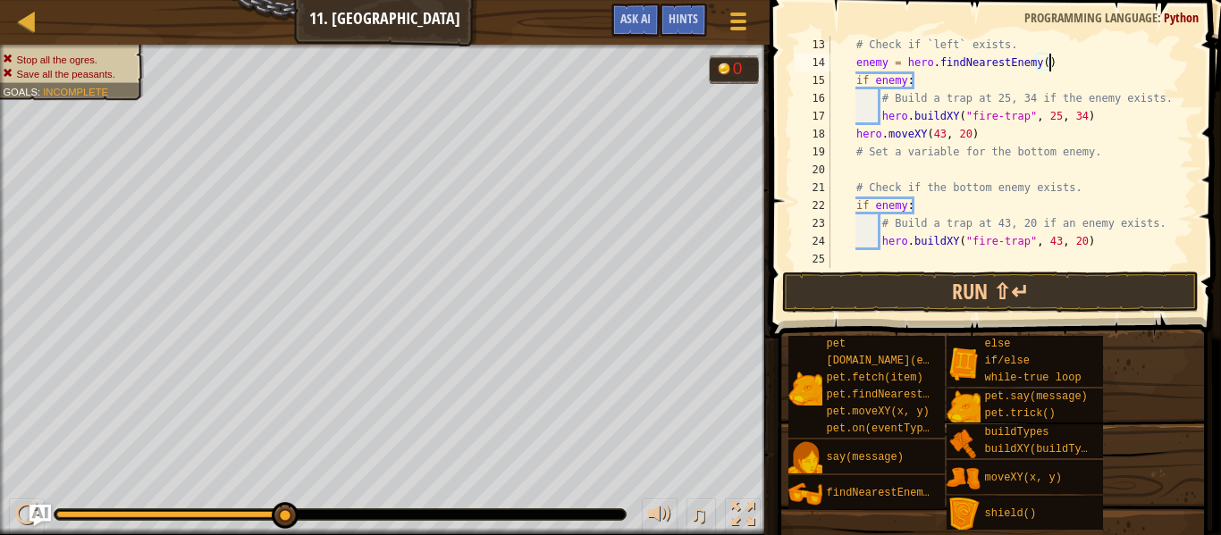
click at [1025, 156] on div "# Check if `left` exists. enemy = hero . findNearestEnemy ( ) if enemy : # Buil…" at bounding box center [1010, 170] width 367 height 268
type textarea "# Set a variable for the bottom enemy."
click at [1007, 167] on div "# Check if `left` exists. enemy = hero . findNearestEnemy ( ) if enemy : # Buil…" at bounding box center [1010, 170] width 367 height 268
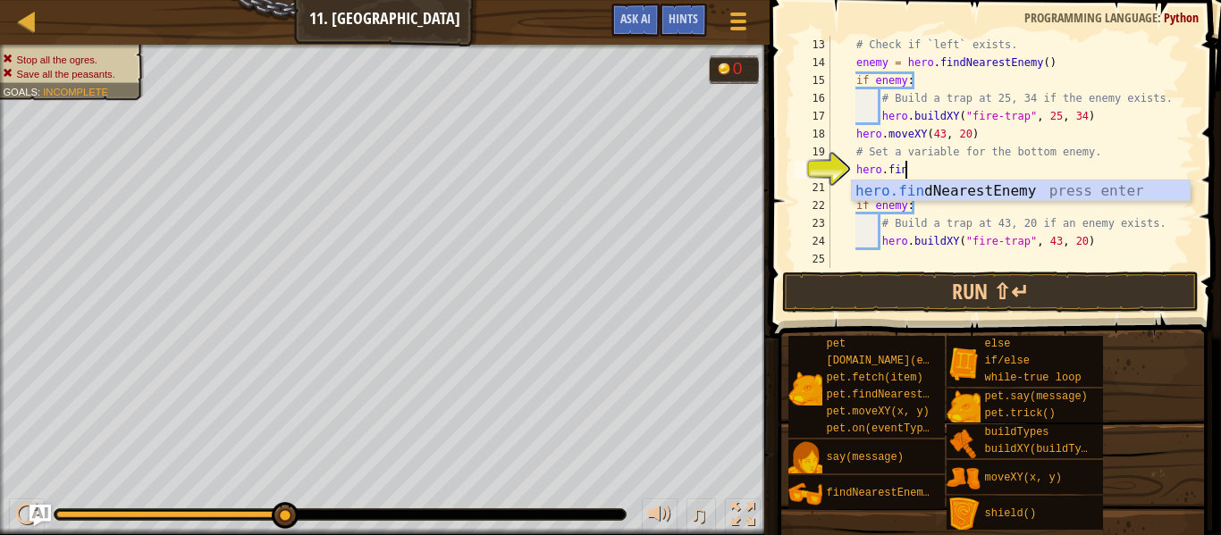
type textarea "hero.find"
click at [1034, 198] on div "hero.find NearestEnemy press enter" at bounding box center [1021, 213] width 338 height 64
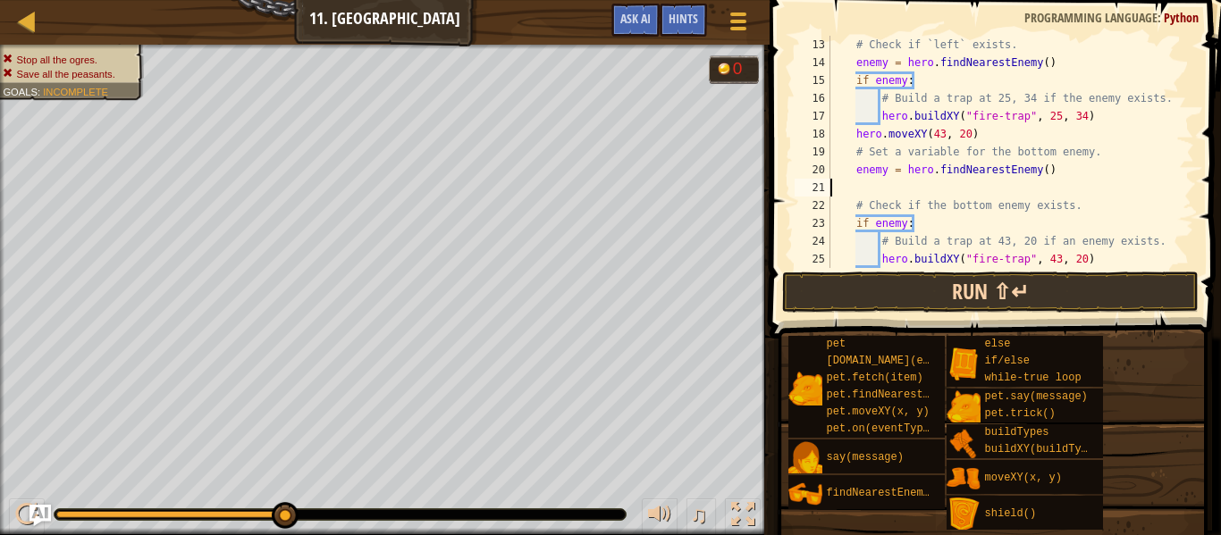
scroll to position [8, 0]
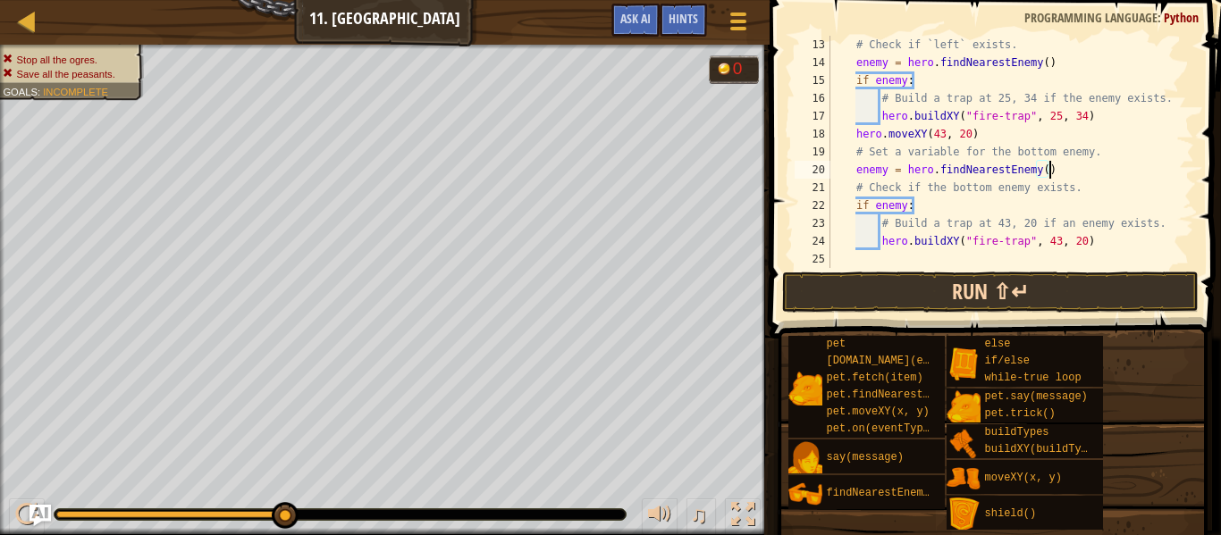
type textarea "enemy = hero.findNearestEnemy()"
click at [927, 299] on button "Run ⇧↵" at bounding box center [990, 292] width 417 height 41
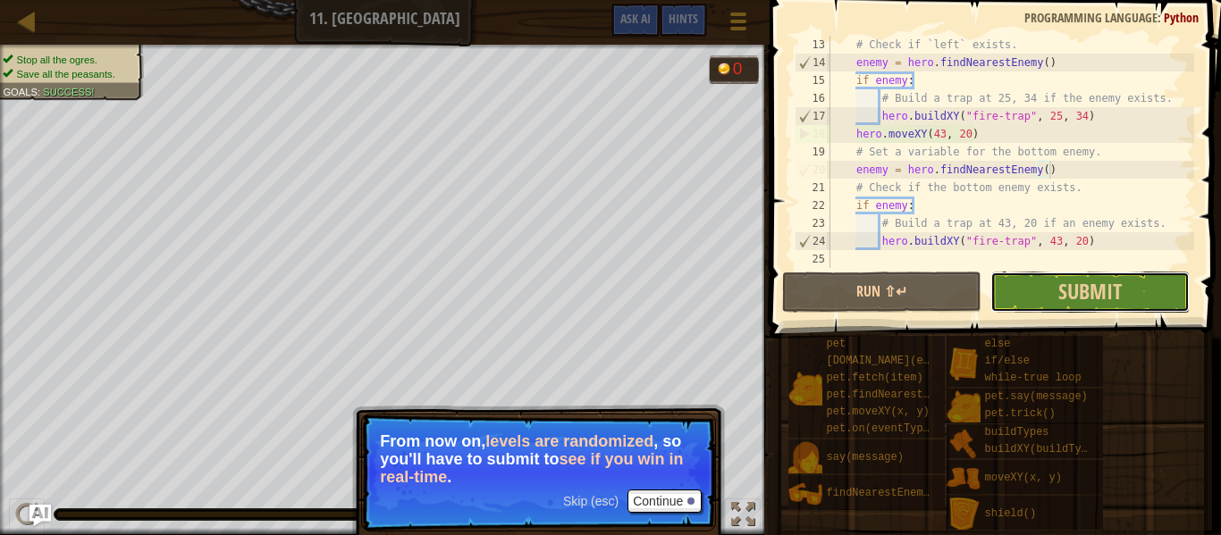
click at [1113, 311] on button "Submit" at bounding box center [1089, 292] width 199 height 41
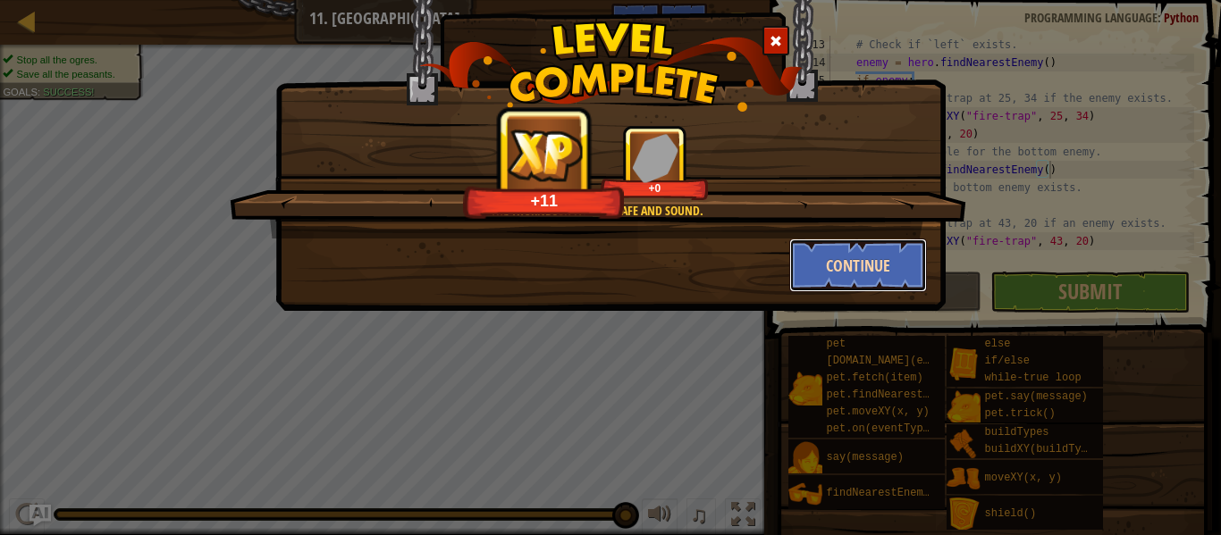
click at [853, 282] on button "Continue" at bounding box center [858, 266] width 139 height 54
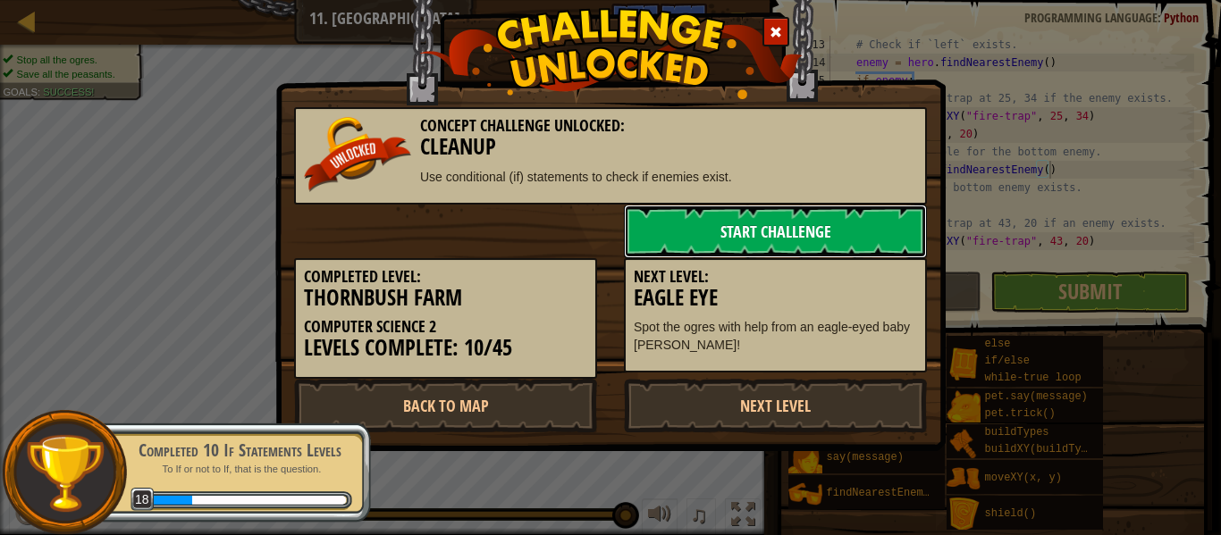
click at [768, 248] on link "Start Challenge" at bounding box center [775, 232] width 303 height 54
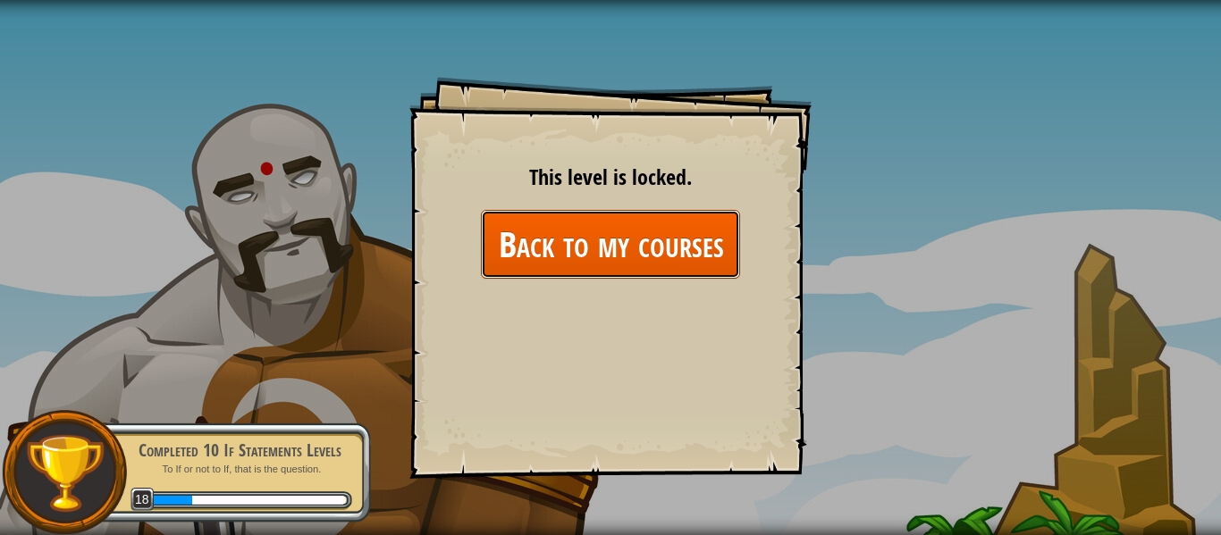
click at [652, 262] on link "Back to my courses" at bounding box center [610, 244] width 259 height 69
